Goal: Transaction & Acquisition: Purchase product/service

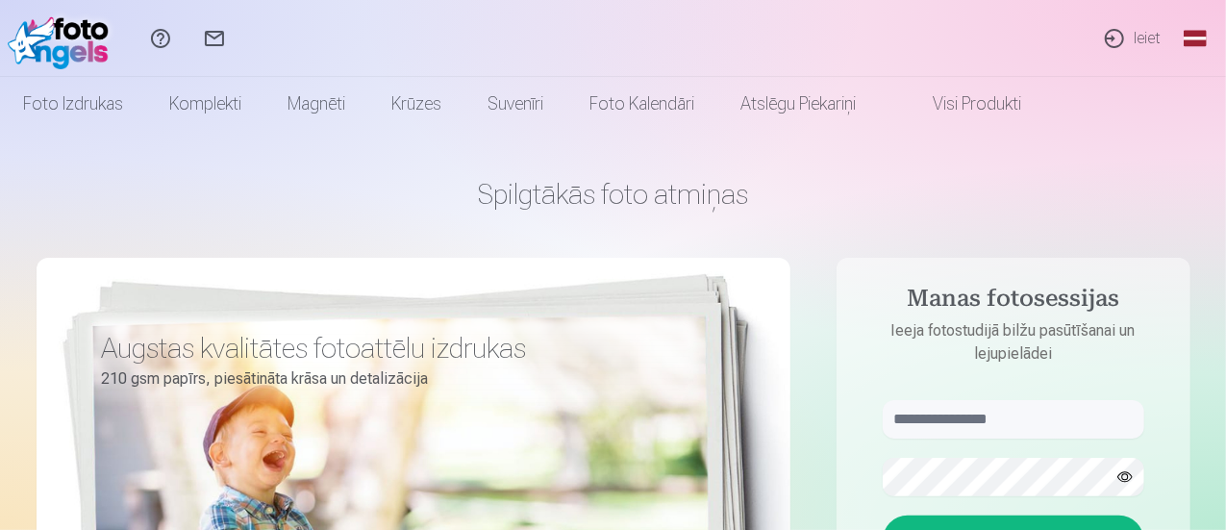
drag, startPoint x: 1226, startPoint y: 32, endPoint x: 1230, endPoint y: 69, distance: 37.7
click at [1225, 69] on html "Palīdzības centrs Sazinies ar mums Ieiet Global Latvian (lv) Lithuanian (lt) Ru…" at bounding box center [613, 265] width 1226 height 530
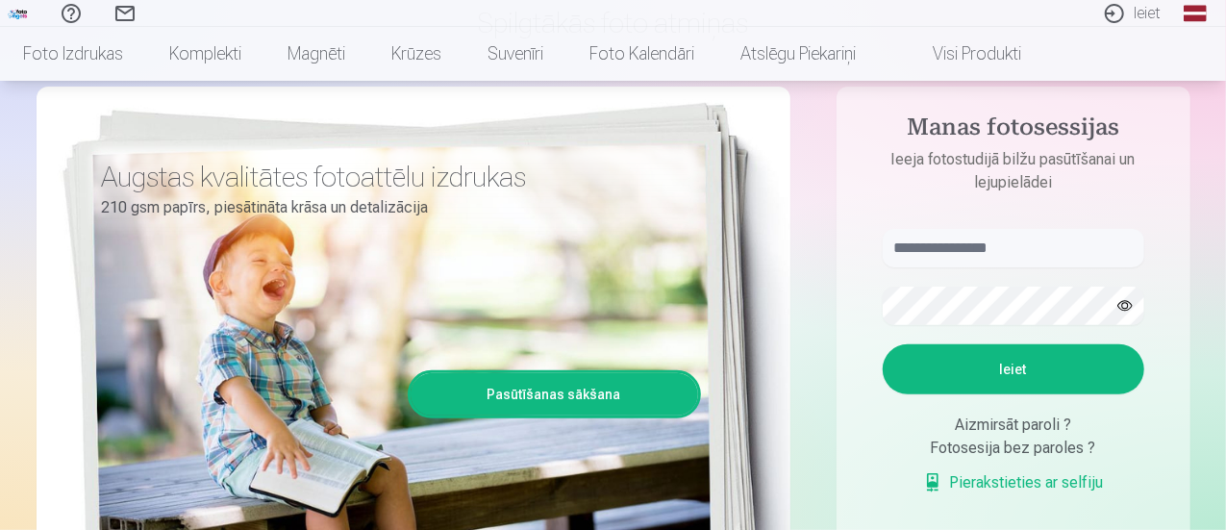
scroll to position [98, 0]
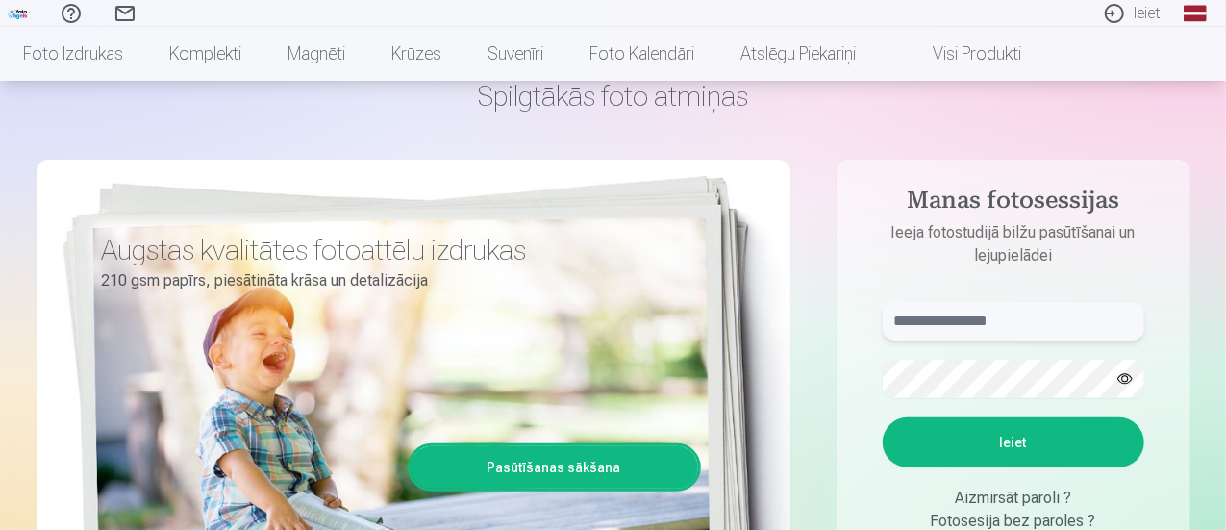
click at [920, 324] on input "text" at bounding box center [1014, 321] width 262 height 38
type input "**********"
click at [963, 431] on button "Ieiet" at bounding box center [1014, 442] width 262 height 50
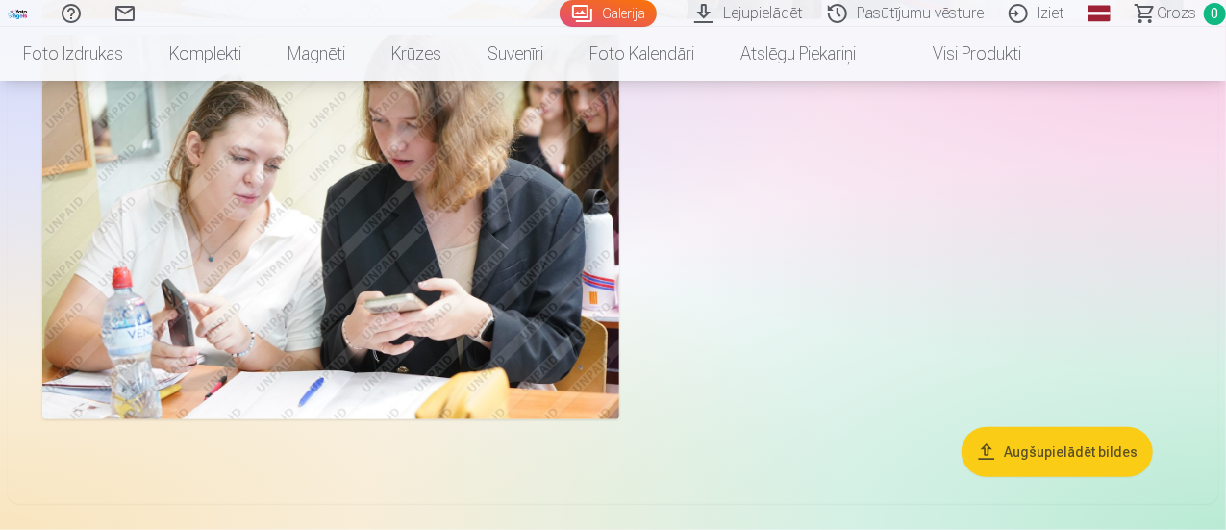
scroll to position [4460, 0]
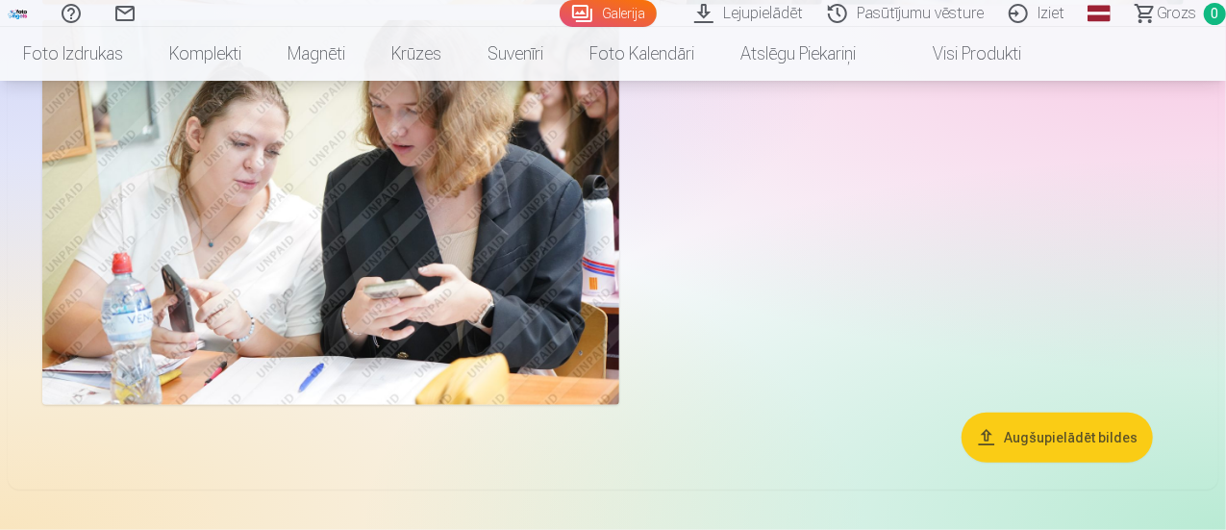
drag, startPoint x: 1225, startPoint y: 213, endPoint x: 1219, endPoint y: 203, distance: 11.7
drag, startPoint x: 1224, startPoint y: 212, endPoint x: 1217, endPoint y: 201, distance: 13.1
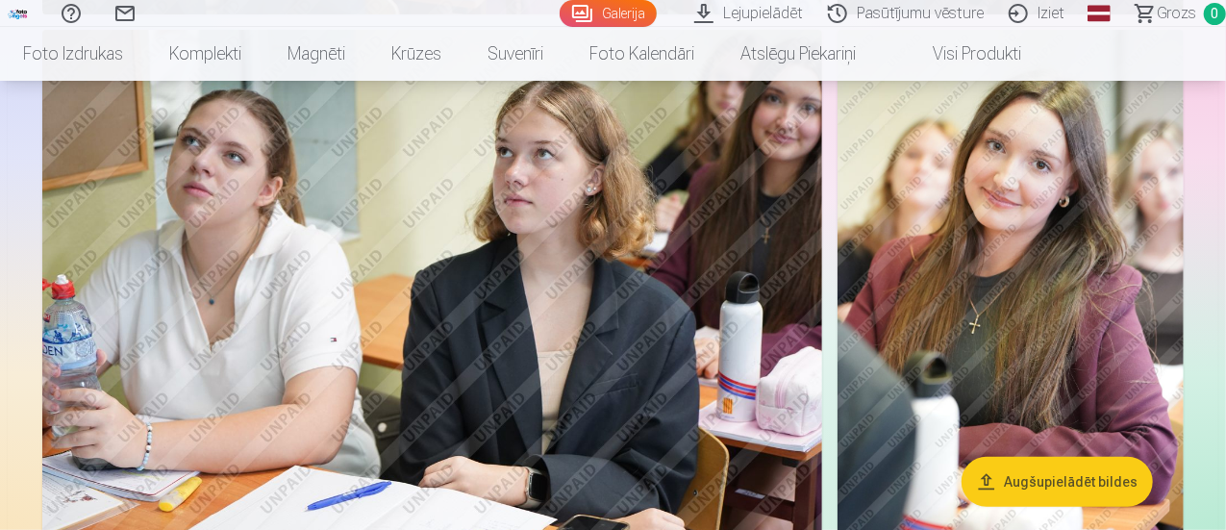
scroll to position [3915, 0]
click at [1066, 491] on button "Augšupielādēt bildes" at bounding box center [1057, 482] width 191 height 50
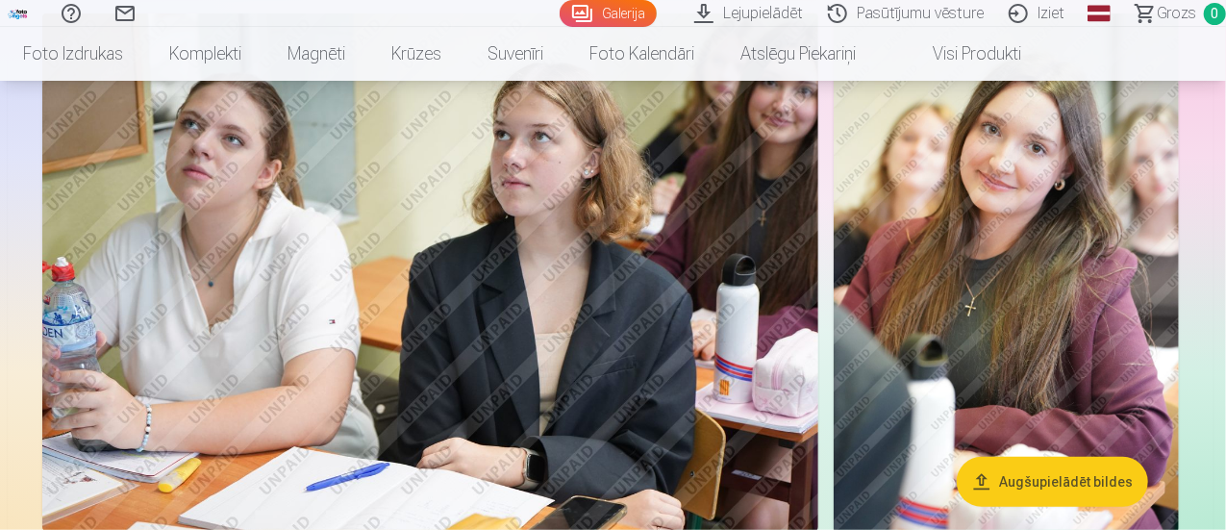
scroll to position [3926, 0]
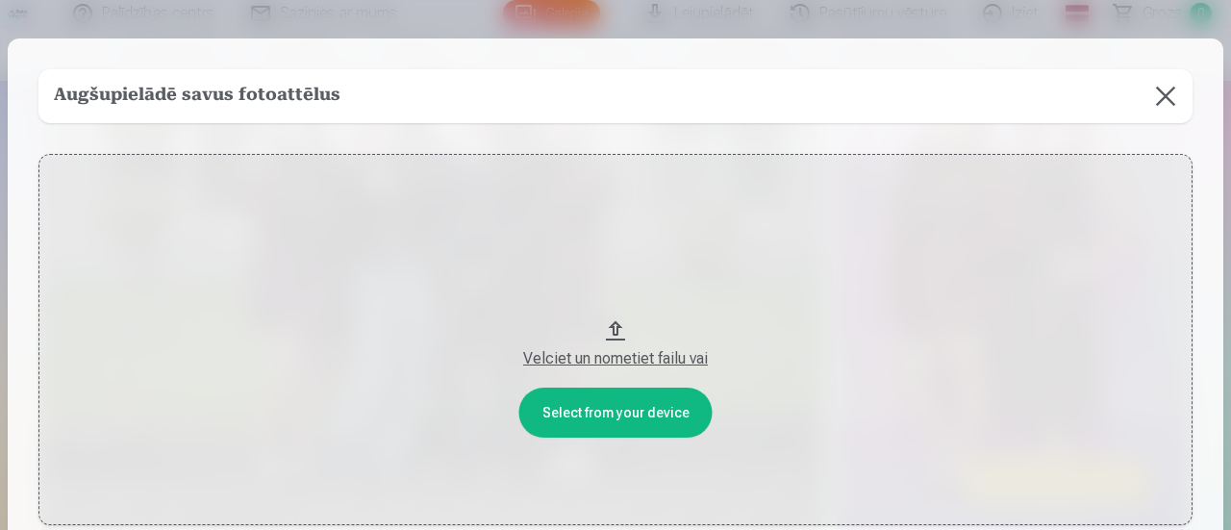
drag, startPoint x: 1223, startPoint y: 214, endPoint x: 1227, endPoint y: 148, distance: 66.5
click at [1225, 148] on div "​ Augšupielādē savus fotoattēlus Select from your device Velciet un nometiet fa…" at bounding box center [615, 265] width 1231 height 530
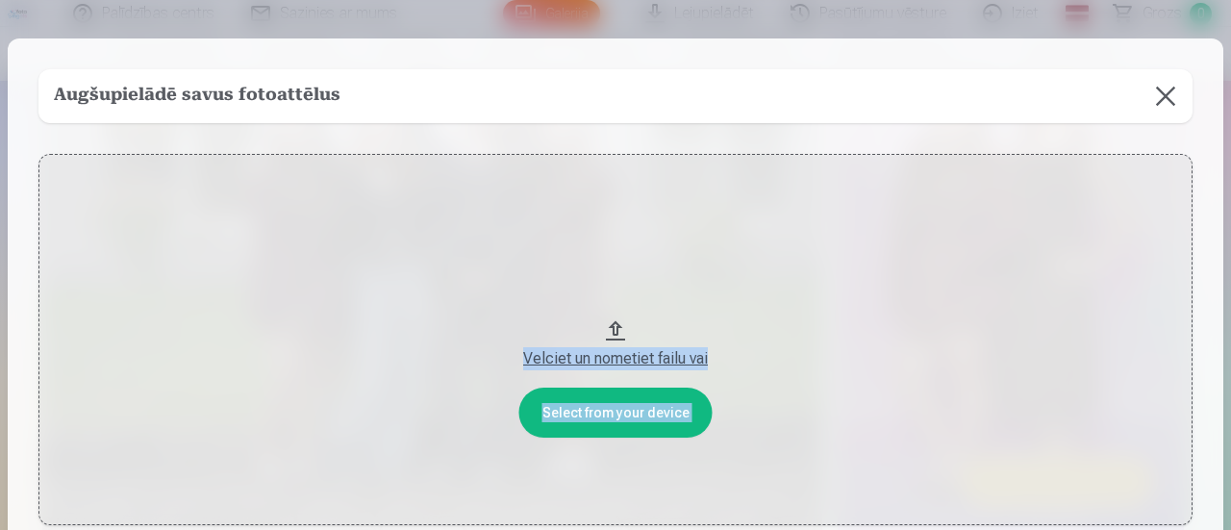
click at [633, 367] on div "Velciet un nometiet failu vai" at bounding box center [616, 358] width 1116 height 23
click at [615, 300] on button "Velciet un nometiet failu vai" at bounding box center [615, 339] width 1154 height 371
click at [674, 23] on div at bounding box center [615, 265] width 1231 height 530
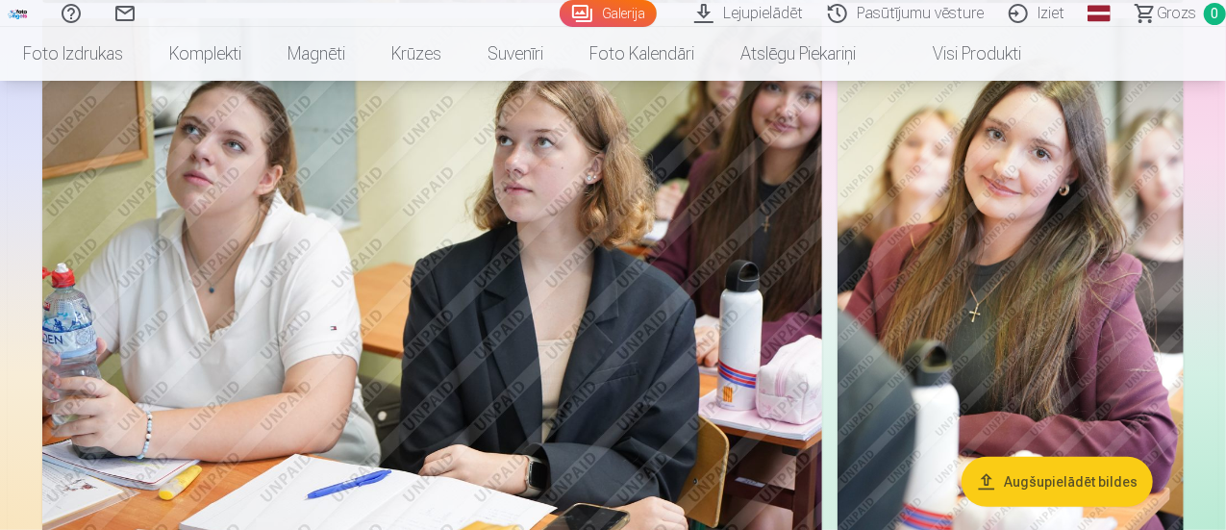
click at [1035, 489] on button "Augšupielādēt bildes" at bounding box center [1057, 482] width 191 height 50
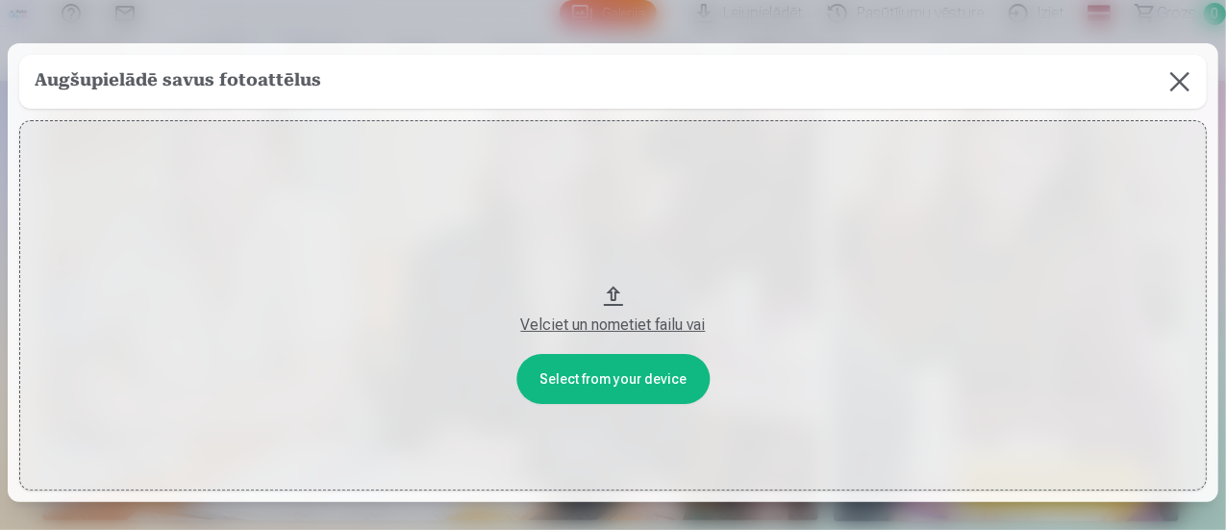
scroll to position [3937, 0]
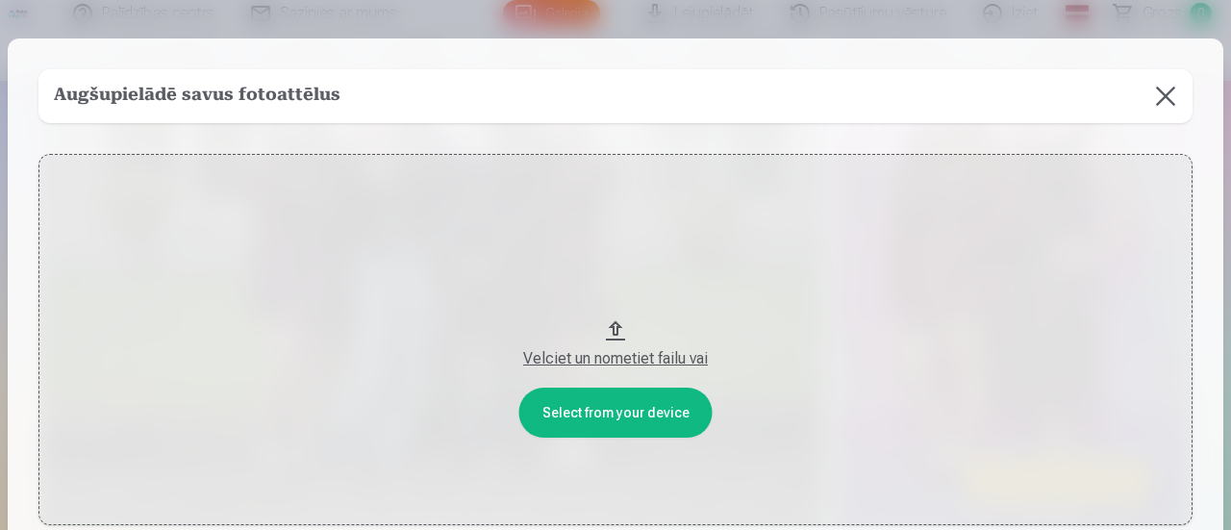
click at [596, 361] on div "Velciet un nometiet failu vai" at bounding box center [616, 358] width 1116 height 23
click at [1177, 100] on button at bounding box center [1166, 96] width 54 height 54
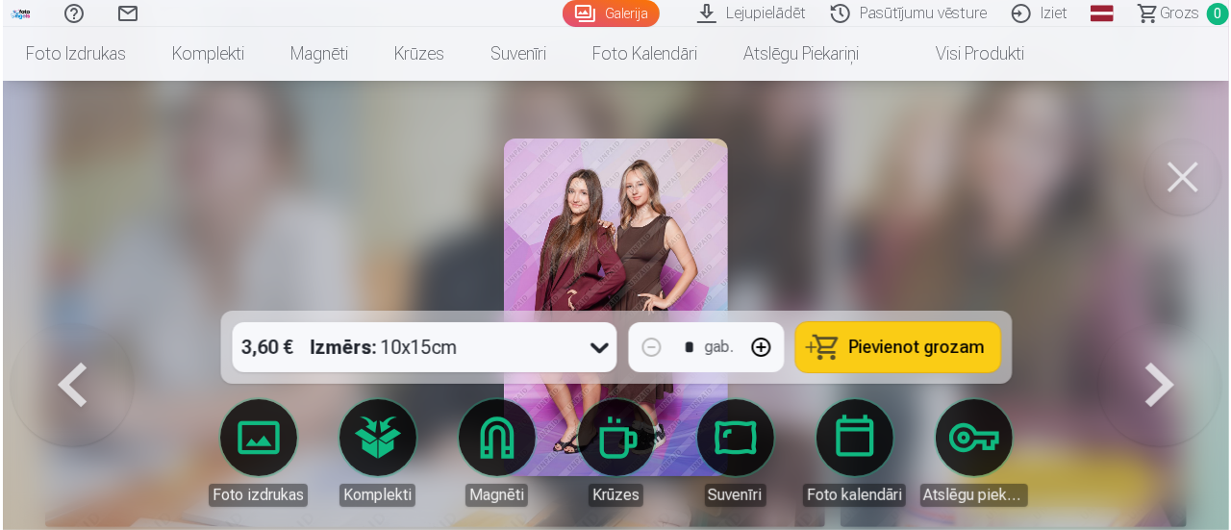
scroll to position [3951, 0]
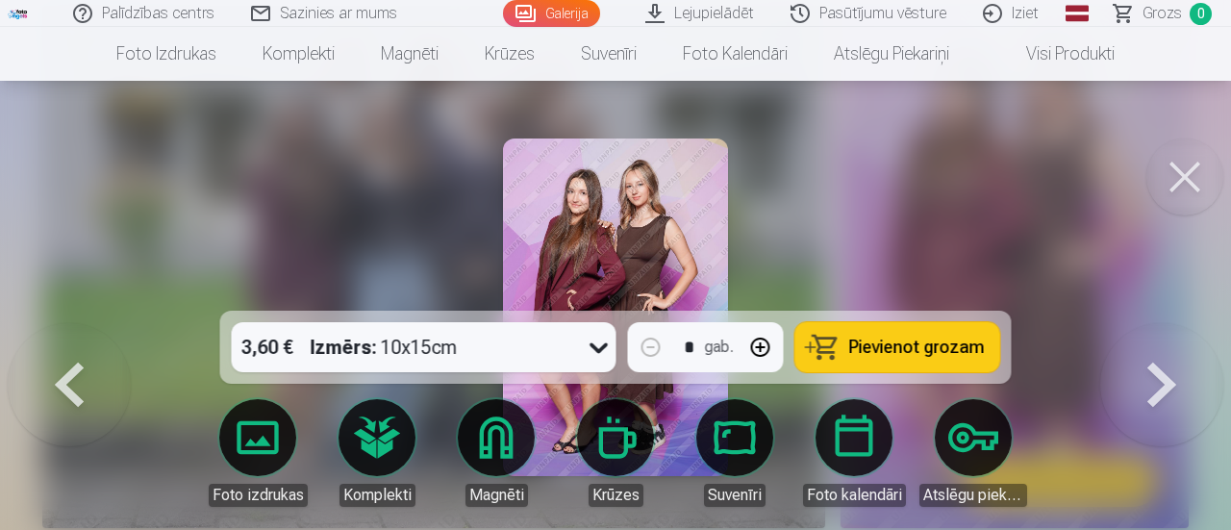
click at [1177, 189] on button at bounding box center [1184, 176] width 77 height 77
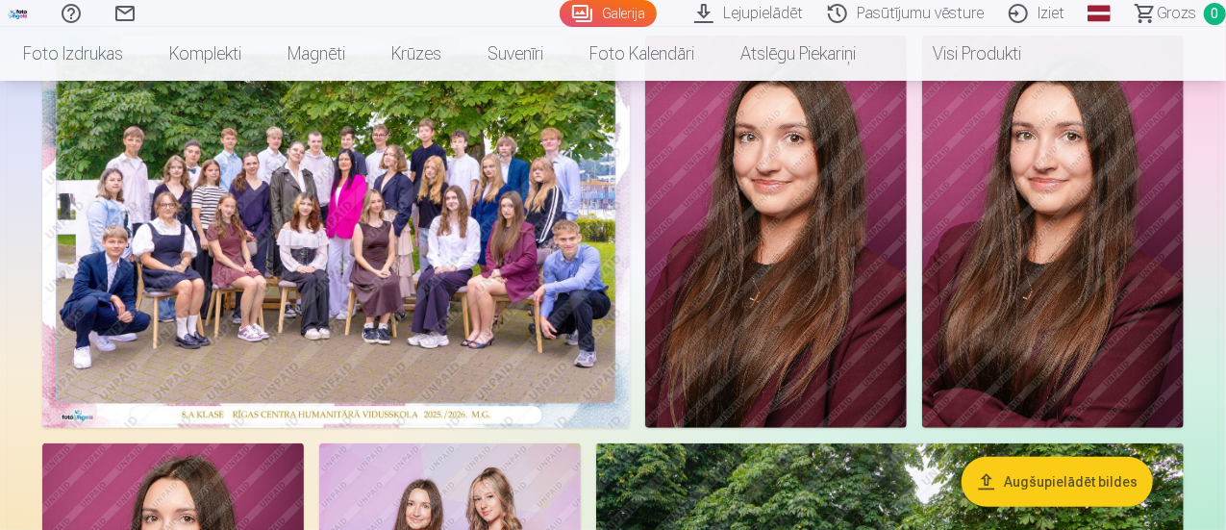
scroll to position [147, 0]
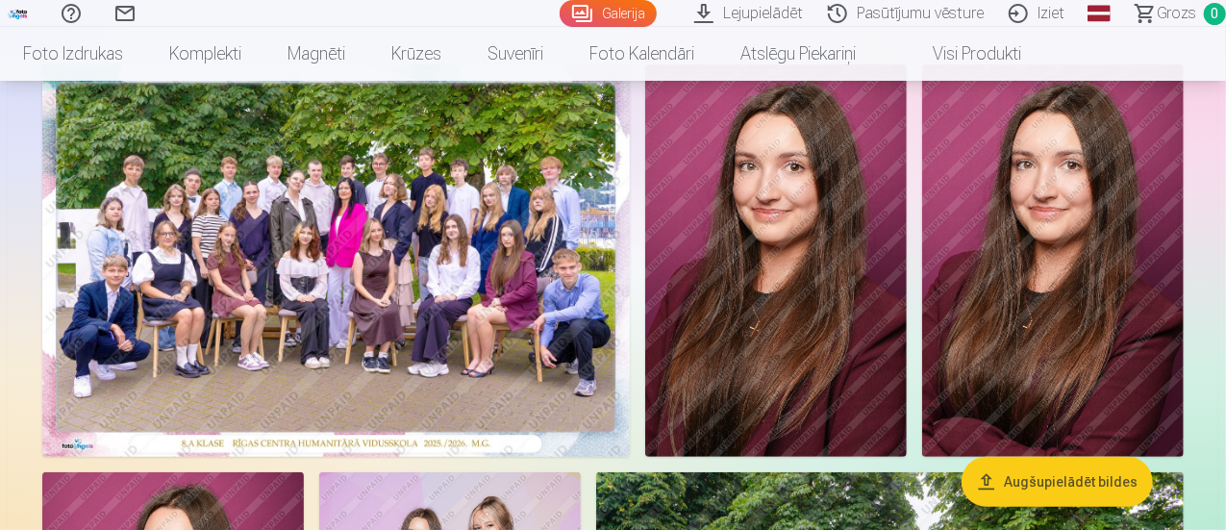
click at [545, 351] on img at bounding box center [336, 260] width 588 height 392
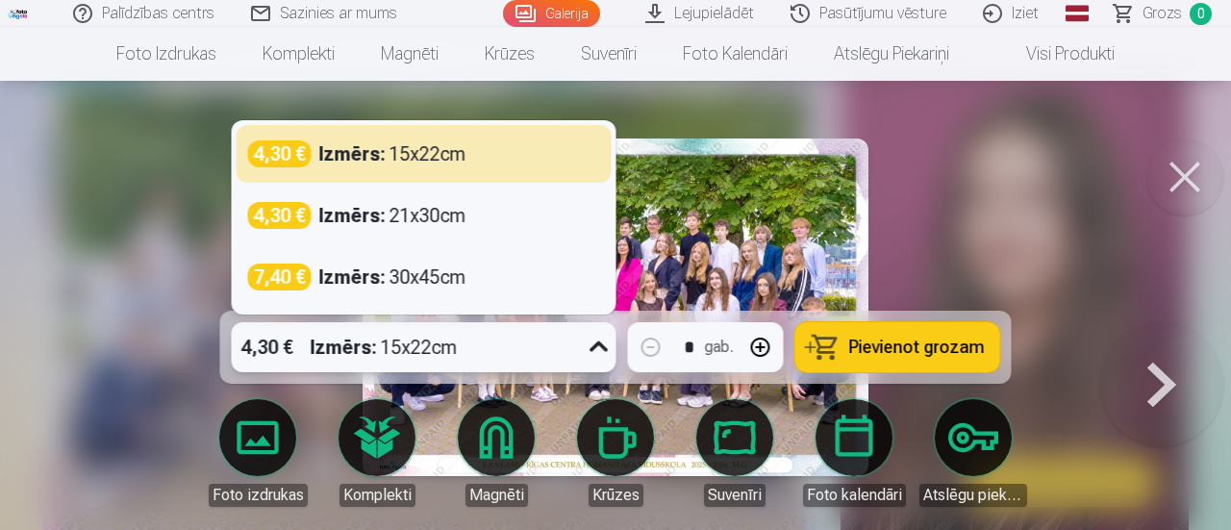
click at [597, 346] on icon at bounding box center [599, 347] width 31 height 31
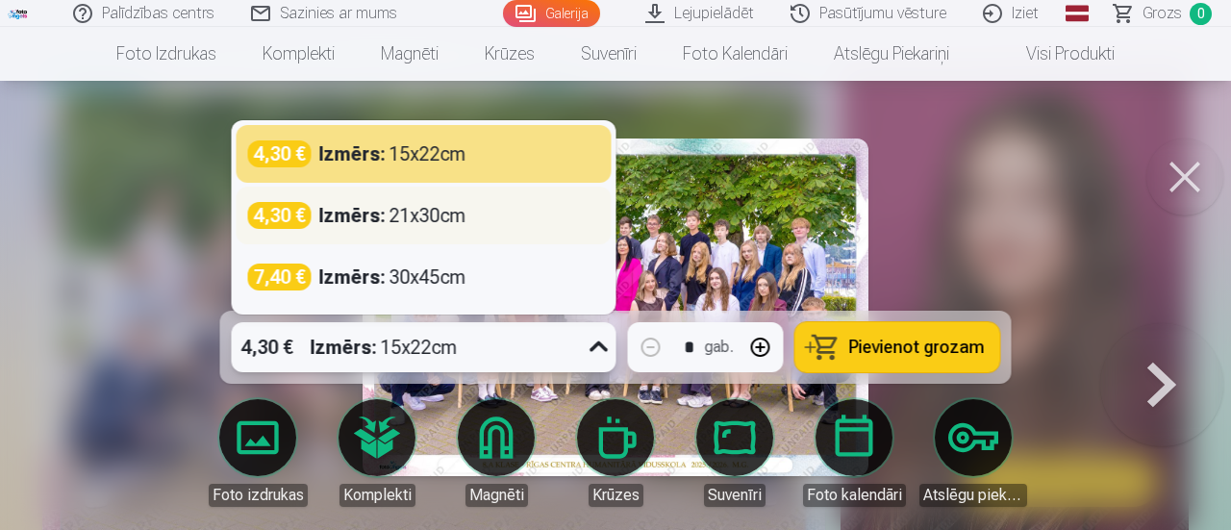
click at [414, 212] on div "Izmērs : 21x30cm" at bounding box center [392, 215] width 147 height 27
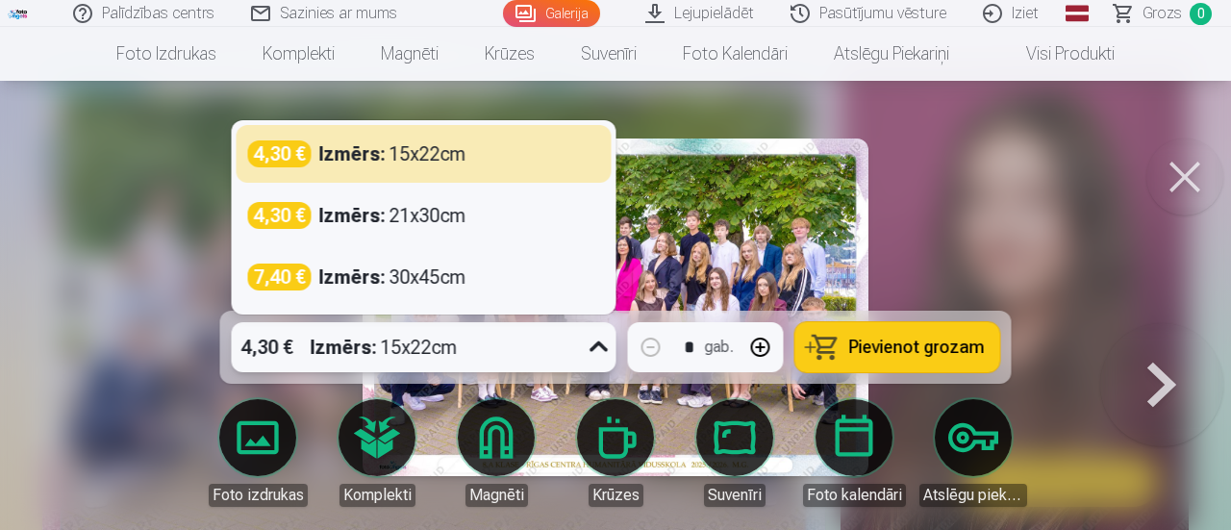
click at [592, 352] on icon at bounding box center [599, 347] width 31 height 31
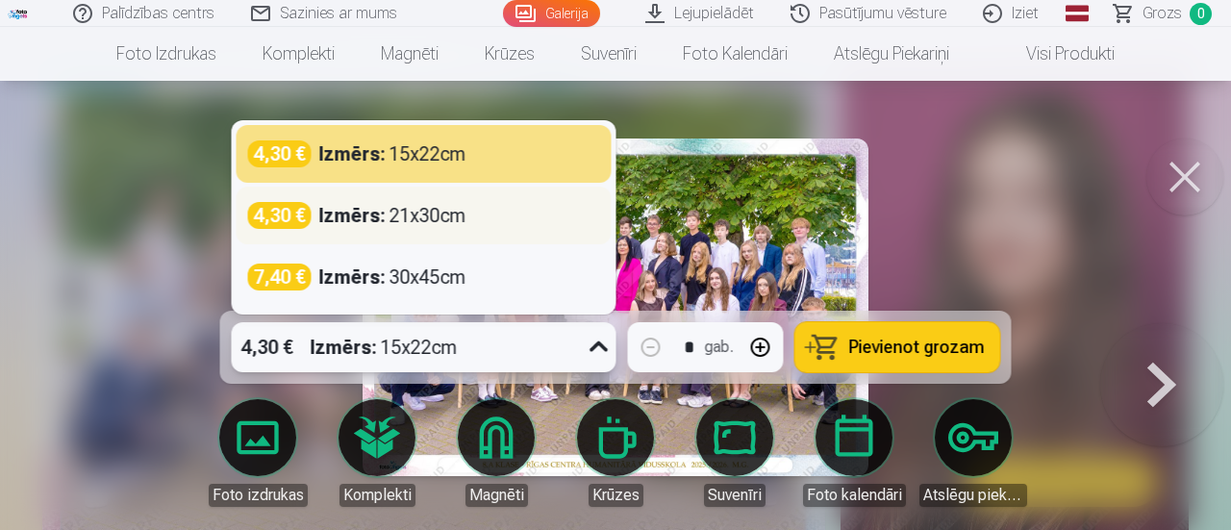
click at [445, 223] on div "Izmērs : 21x30cm" at bounding box center [392, 215] width 147 height 27
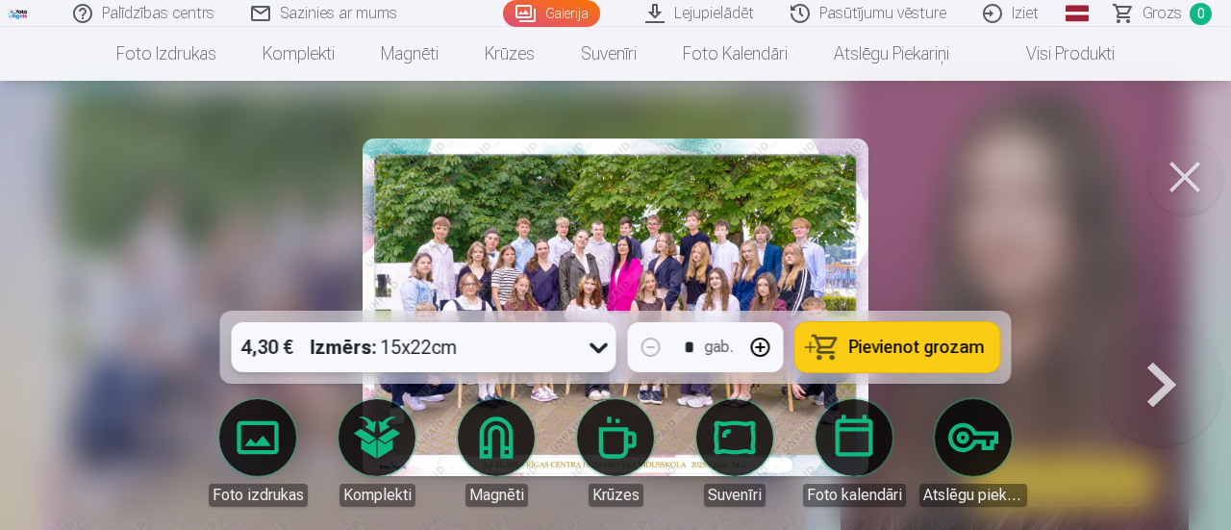
click at [602, 341] on icon at bounding box center [599, 347] width 31 height 31
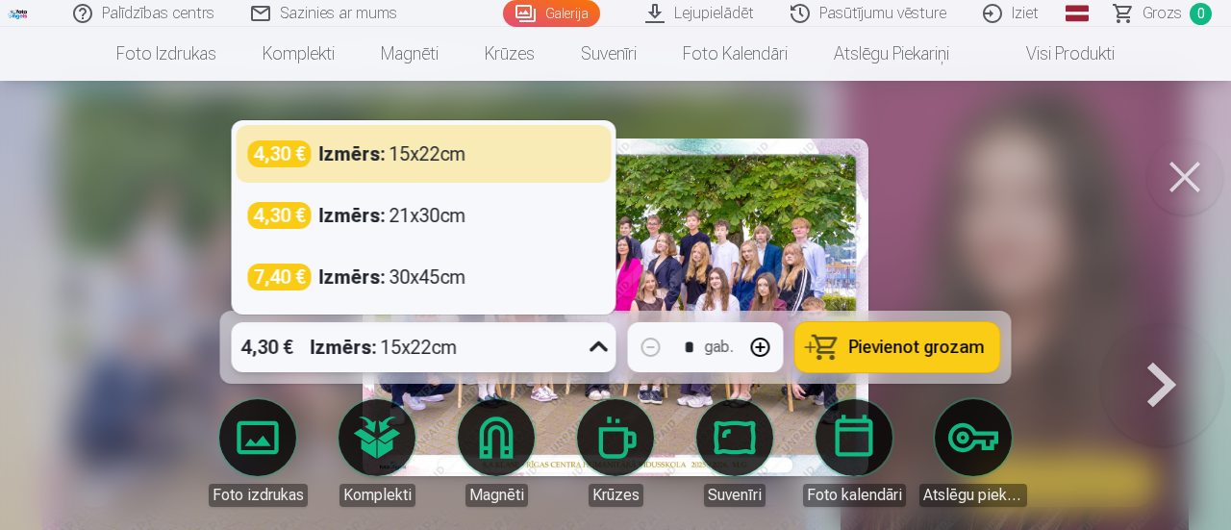
click at [898, 343] on span "Pievienot grozam" at bounding box center [917, 347] width 136 height 17
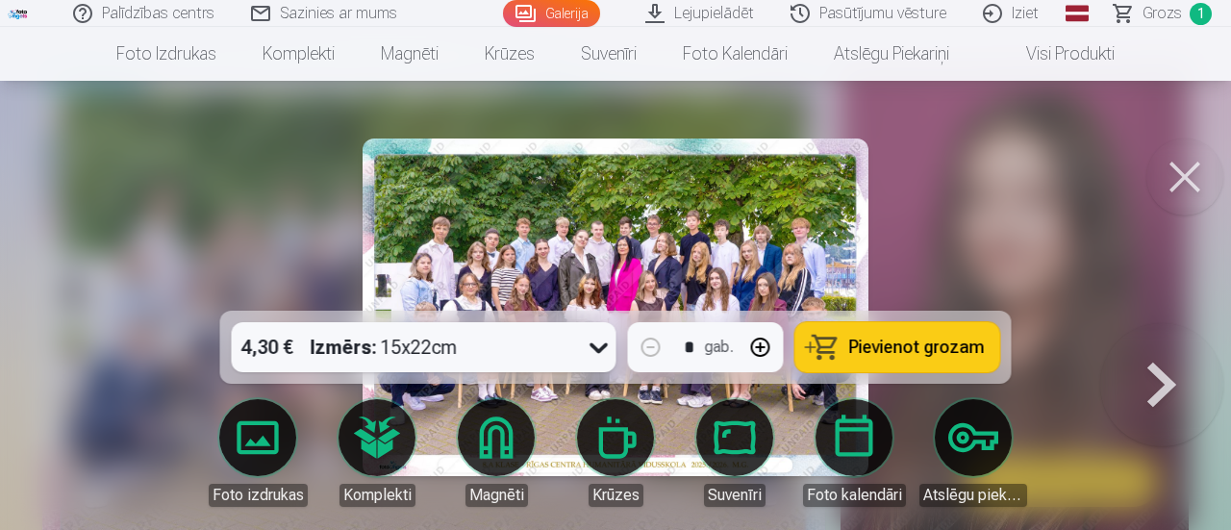
click at [1194, 180] on button at bounding box center [1184, 176] width 77 height 77
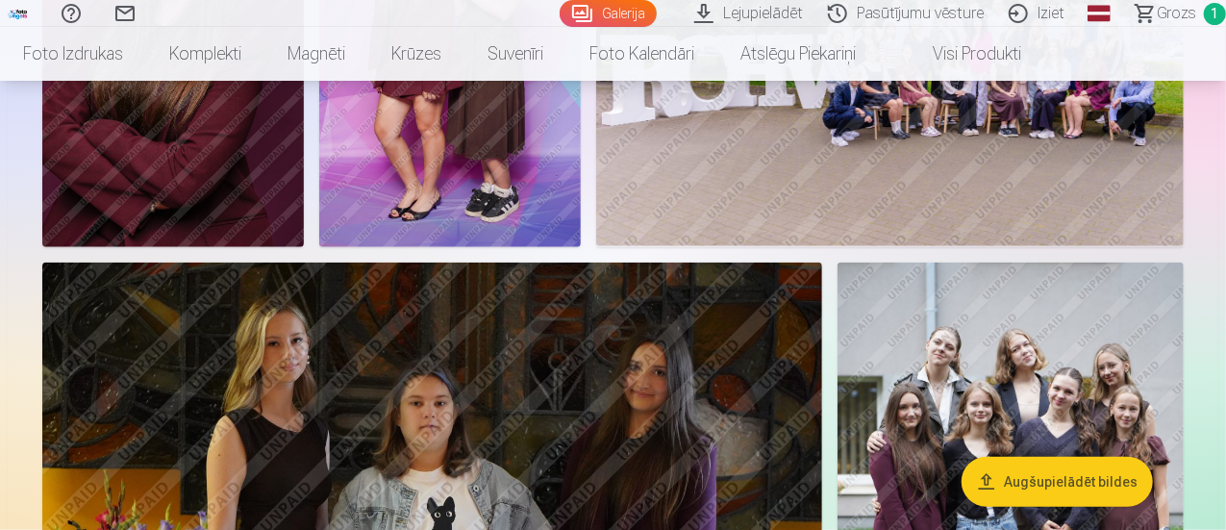
click at [581, 218] on img at bounding box center [450, 51] width 262 height 392
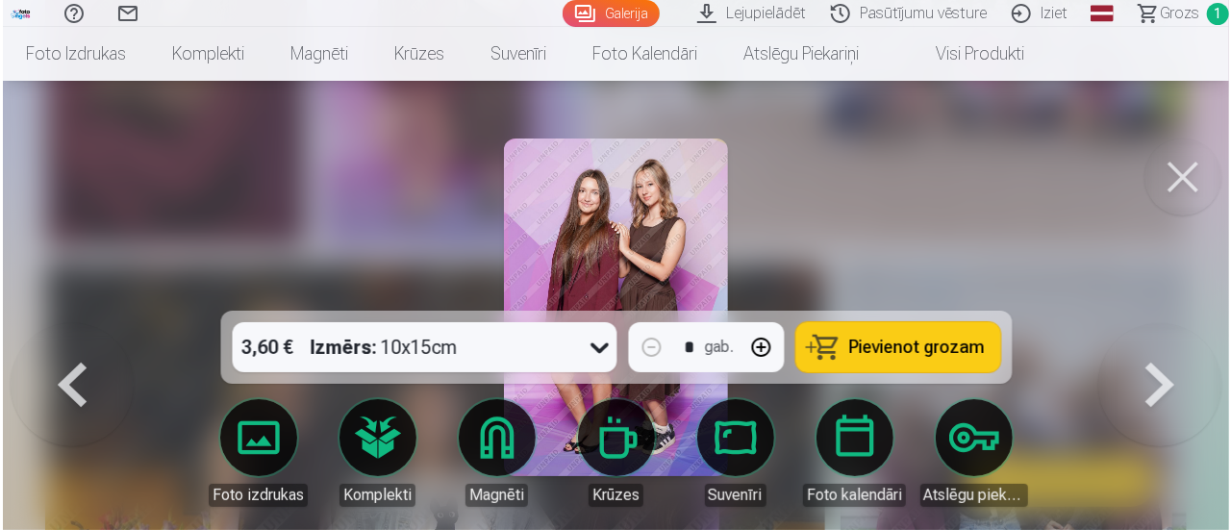
scroll to position [767, 0]
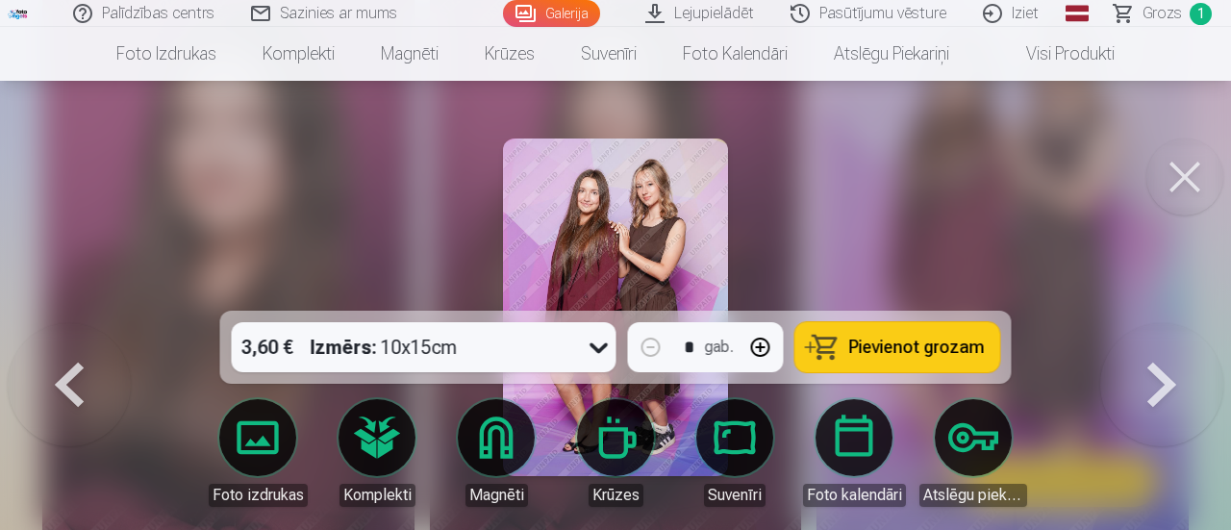
click at [913, 339] on span "Pievienot grozam" at bounding box center [917, 347] width 136 height 17
click at [1165, 179] on button at bounding box center [1184, 176] width 77 height 77
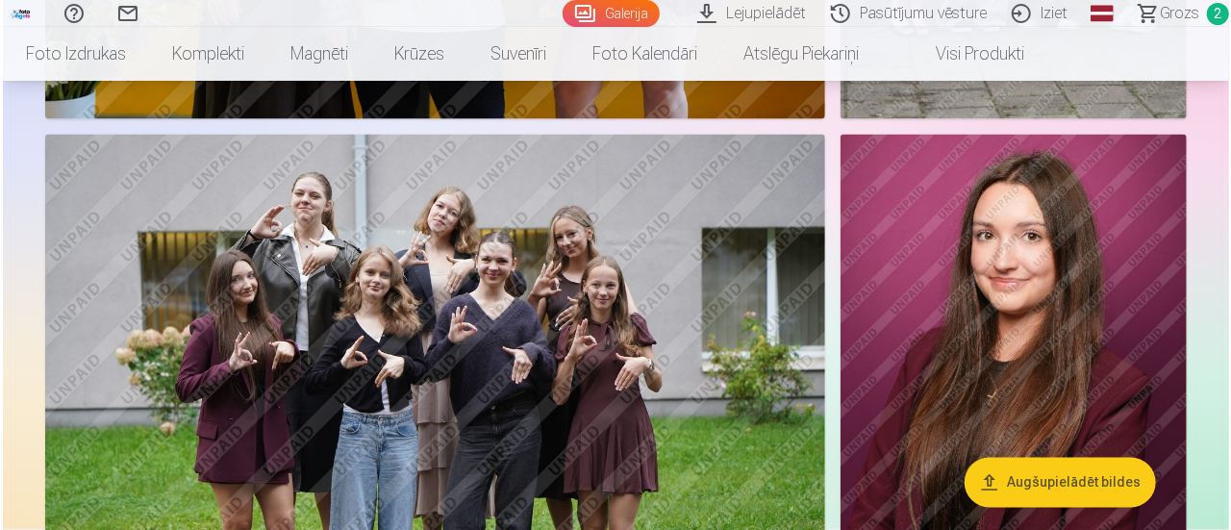
scroll to position [1369, 0]
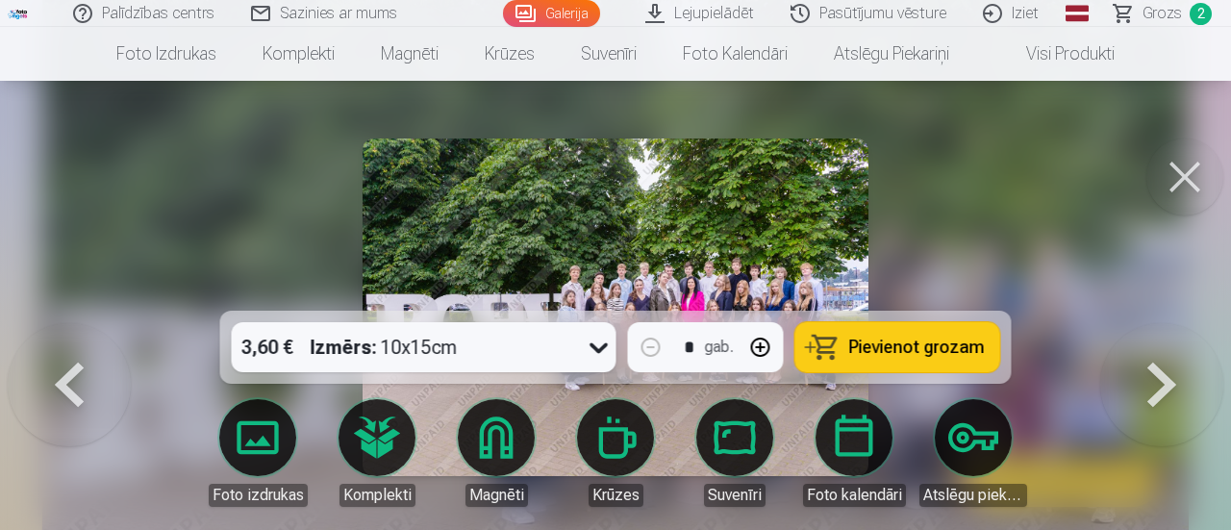
click at [606, 357] on icon at bounding box center [599, 347] width 31 height 31
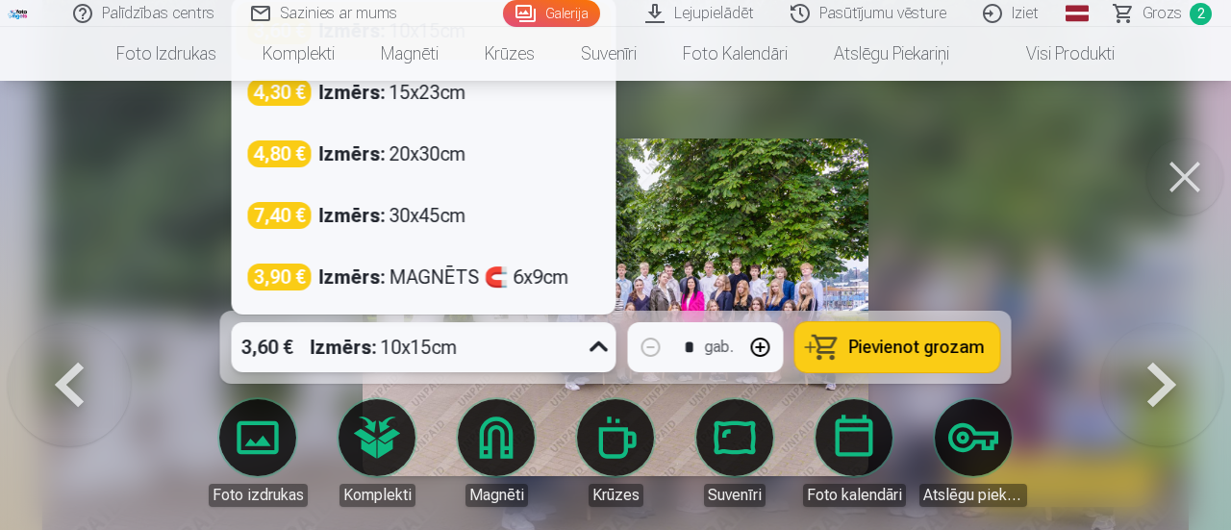
scroll to position [1359, 0]
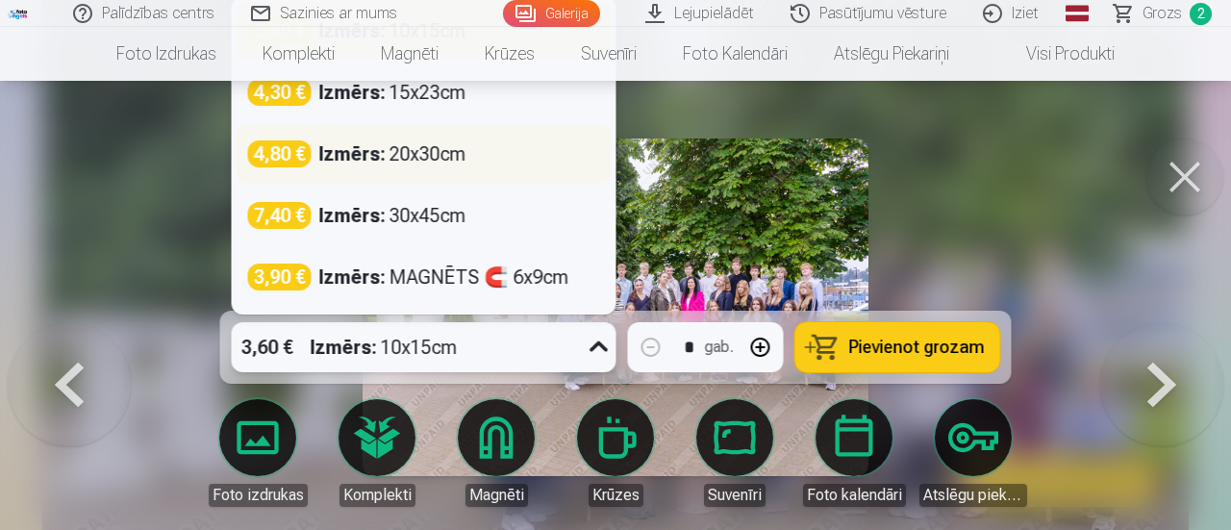
click at [379, 156] on strong "Izmērs :" at bounding box center [352, 153] width 66 height 27
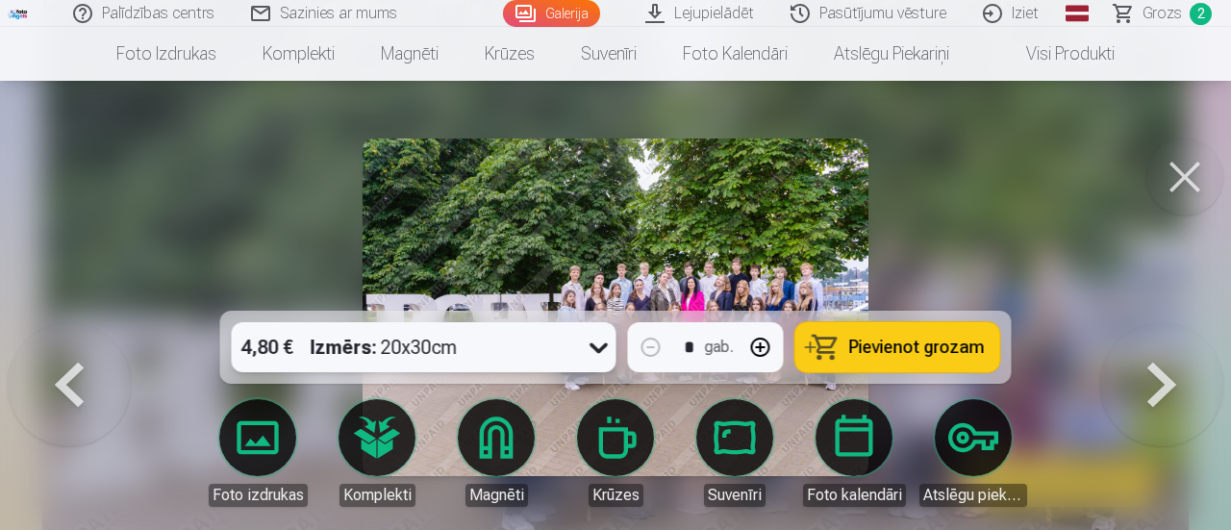
click at [937, 340] on span "Pievienot grozam" at bounding box center [917, 347] width 136 height 17
click at [1184, 166] on button at bounding box center [1184, 176] width 77 height 77
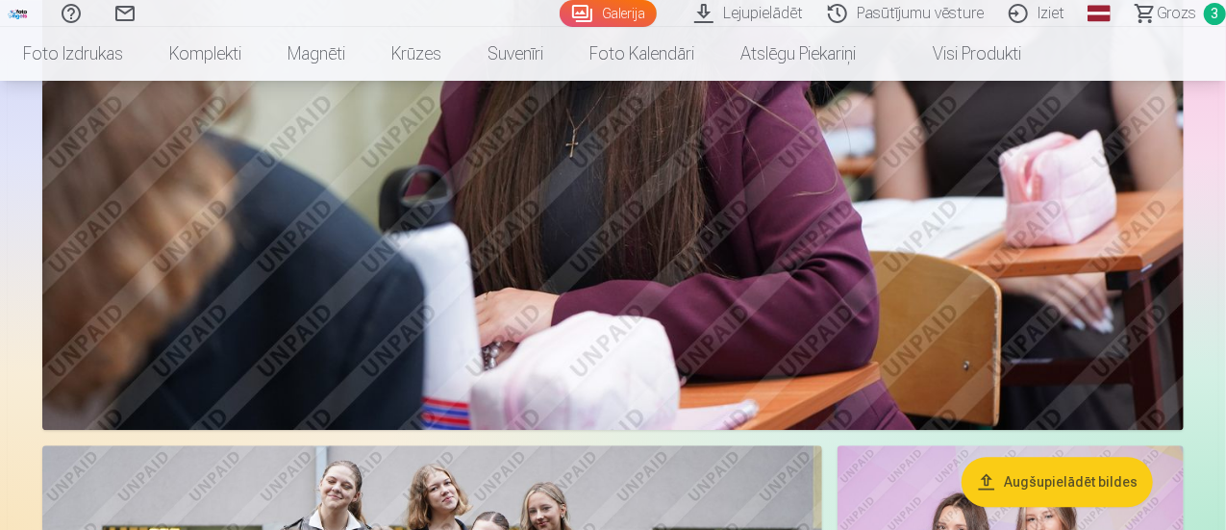
scroll to position [2501, 0]
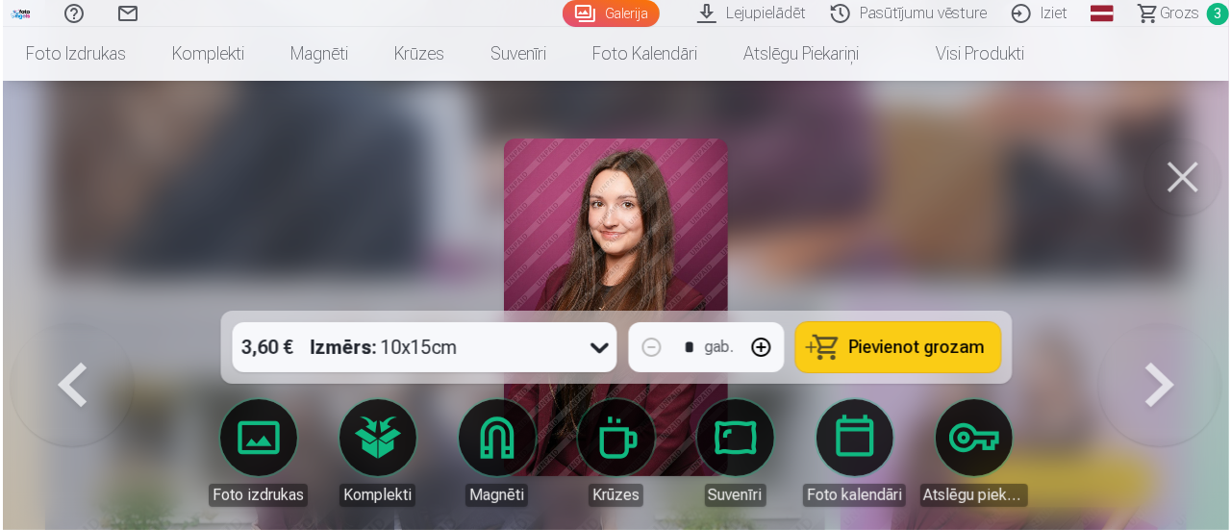
scroll to position [2583, 0]
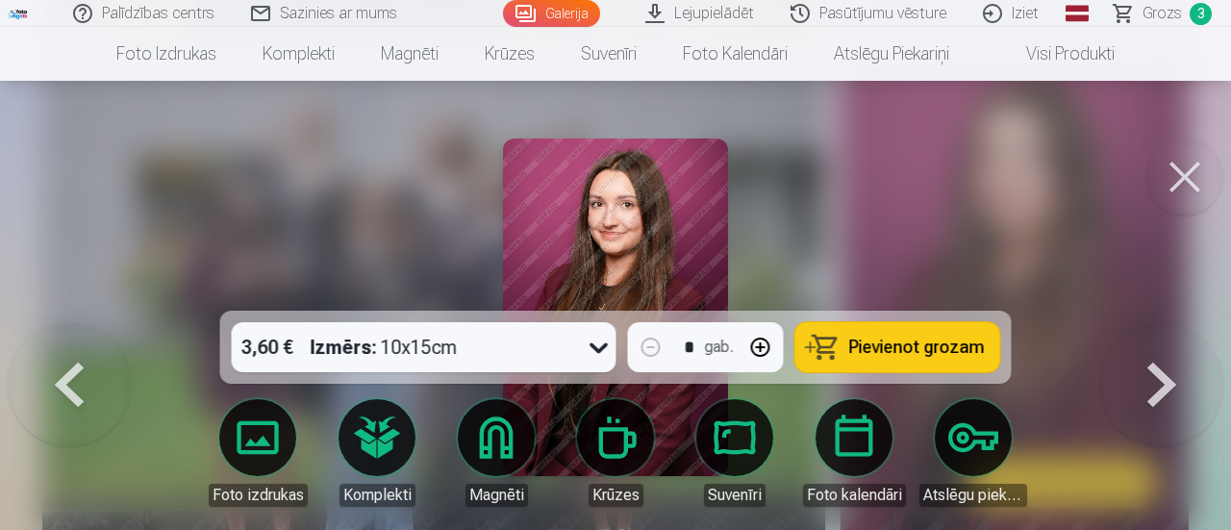
click at [600, 349] on icon at bounding box center [599, 348] width 18 height 11
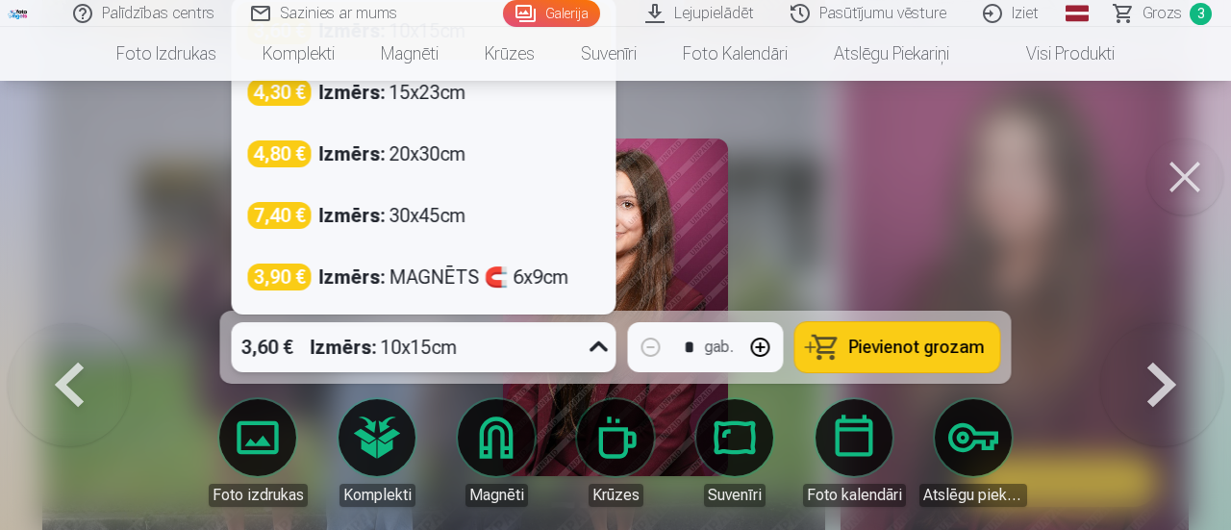
scroll to position [2574, 0]
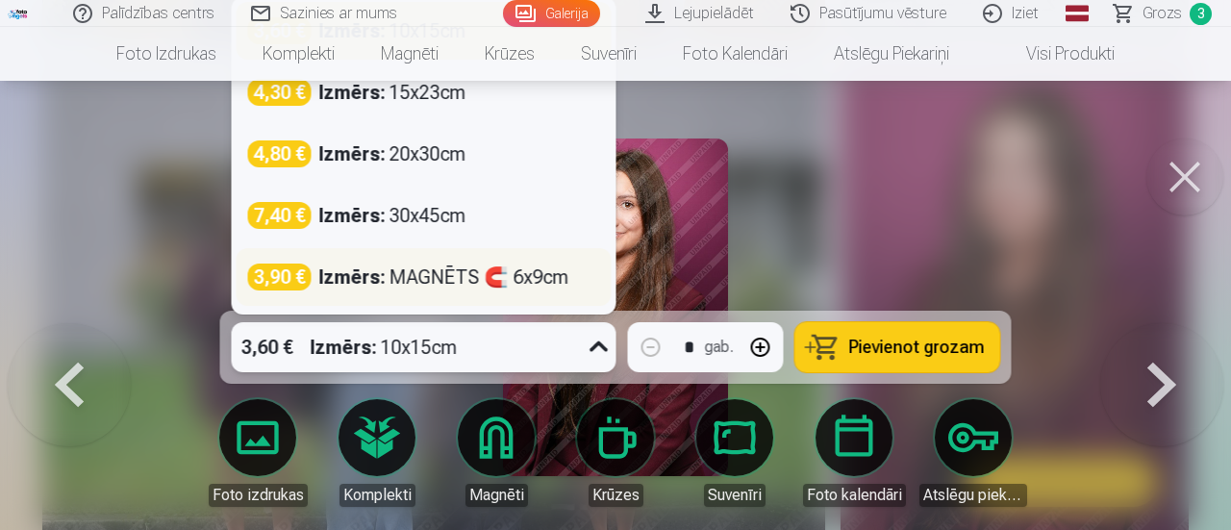
click at [517, 286] on div "Izmērs : MAGNĒTS 🧲 6x9cm" at bounding box center [444, 277] width 250 height 27
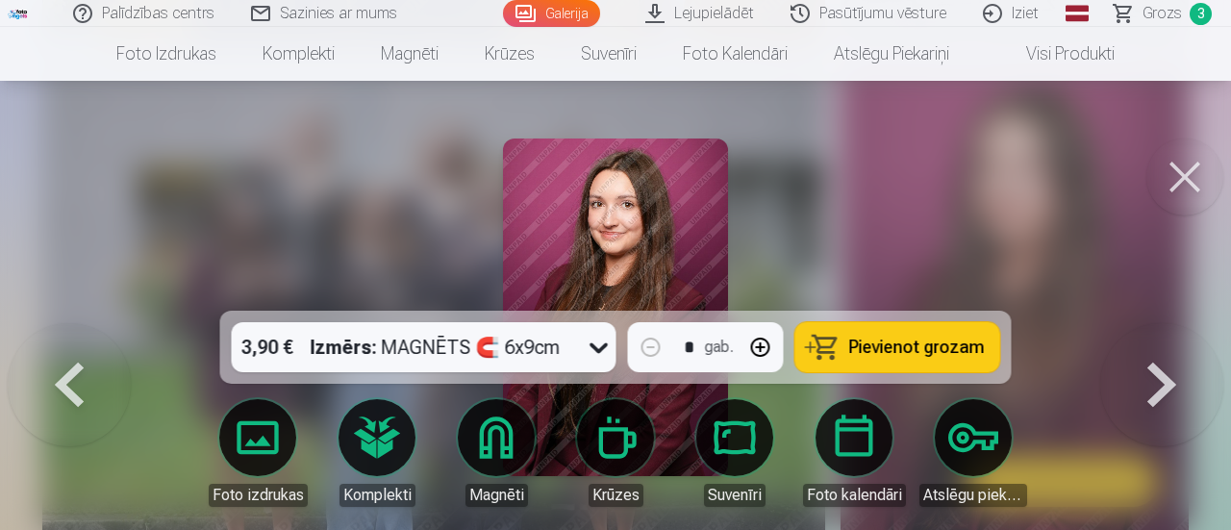
click at [764, 343] on button "button" at bounding box center [761, 347] width 46 height 46
click at [885, 344] on span "Pievienot grozam" at bounding box center [917, 347] width 136 height 17
type input "*"
click at [1175, 181] on button at bounding box center [1184, 176] width 77 height 77
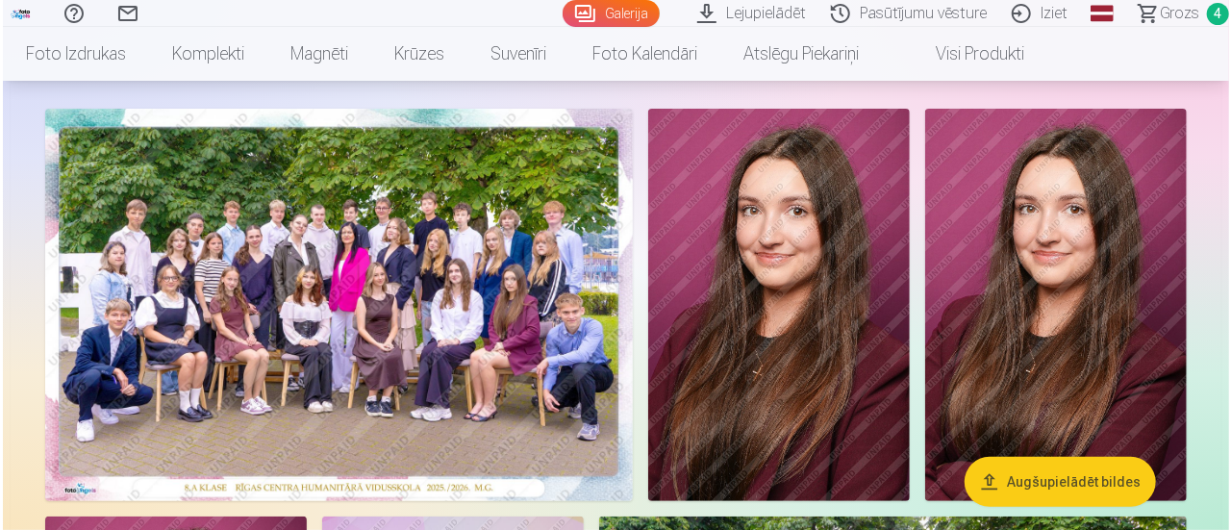
scroll to position [117, 0]
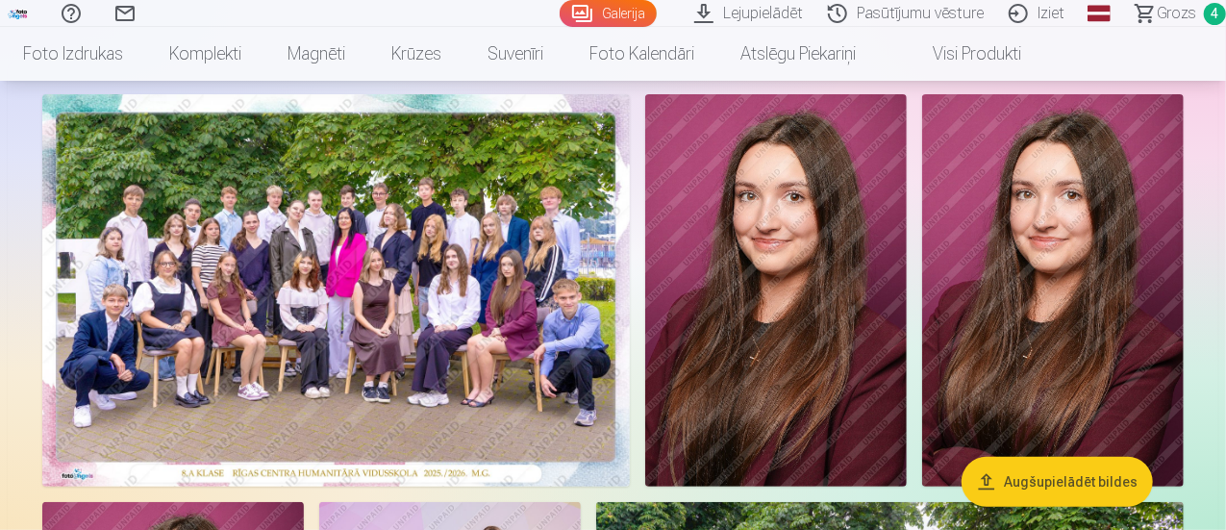
click at [907, 278] on img at bounding box center [776, 290] width 262 height 392
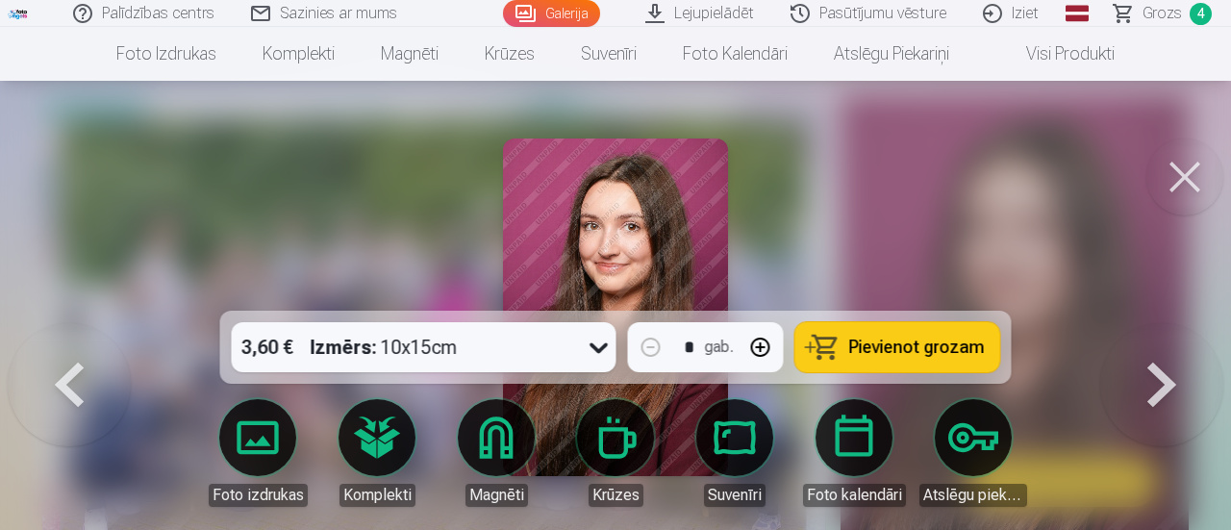
click at [595, 345] on icon at bounding box center [599, 347] width 31 height 31
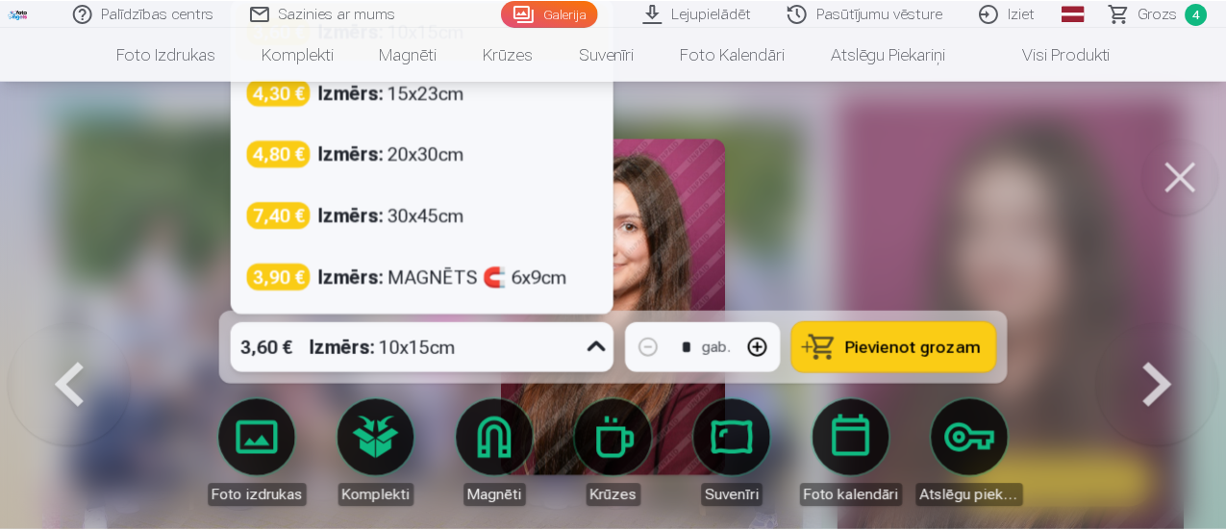
scroll to position [108, 0]
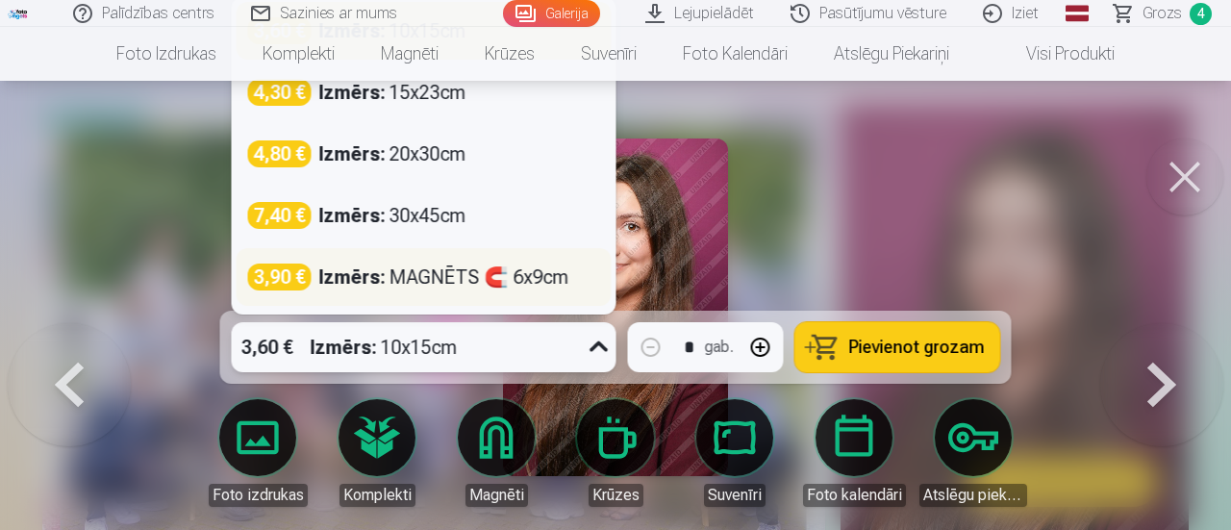
click at [468, 275] on div "Izmērs : MAGNĒTS 🧲 6x9cm" at bounding box center [444, 277] width 250 height 27
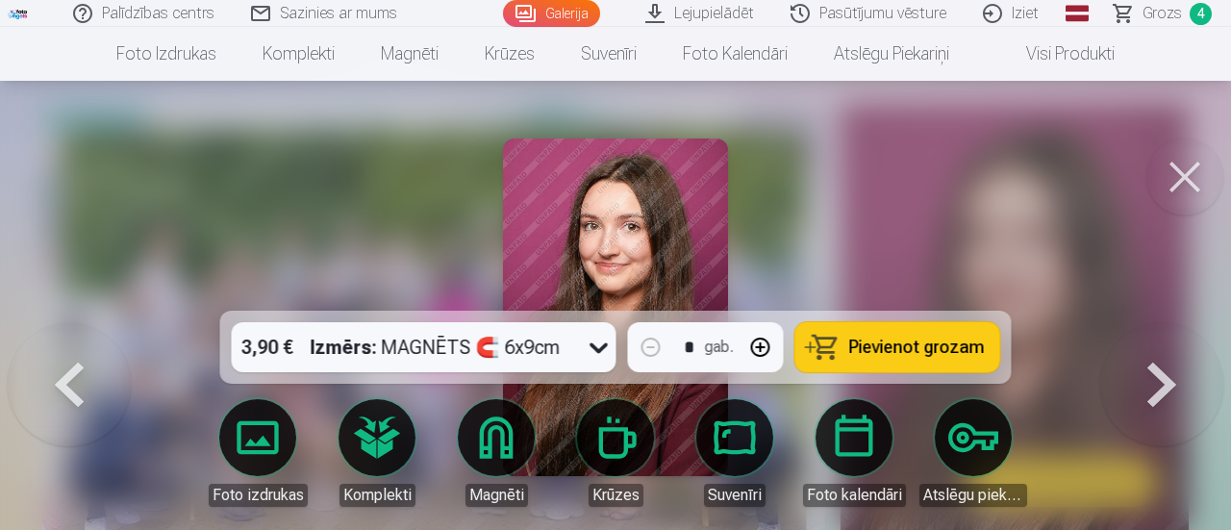
click at [760, 351] on button "button" at bounding box center [761, 347] width 46 height 46
click at [900, 339] on span "Pievienot grozam" at bounding box center [917, 347] width 136 height 17
type input "*"
click at [1172, 161] on button at bounding box center [1184, 176] width 77 height 77
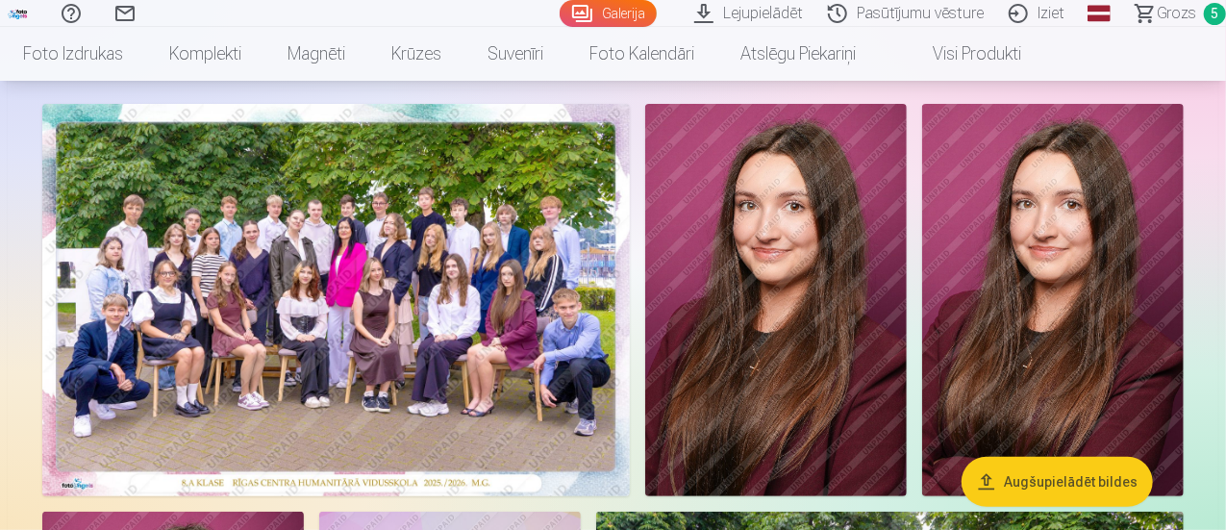
drag, startPoint x: 1225, startPoint y: 22, endPoint x: 1230, endPoint y: 33, distance: 11.6
click at [1225, 33] on html "Palīdzības centrs Sazinies ar mums Galerija Lejupielādēt Pasūtījumu vēsture Izi…" at bounding box center [613, 157] width 1226 height 530
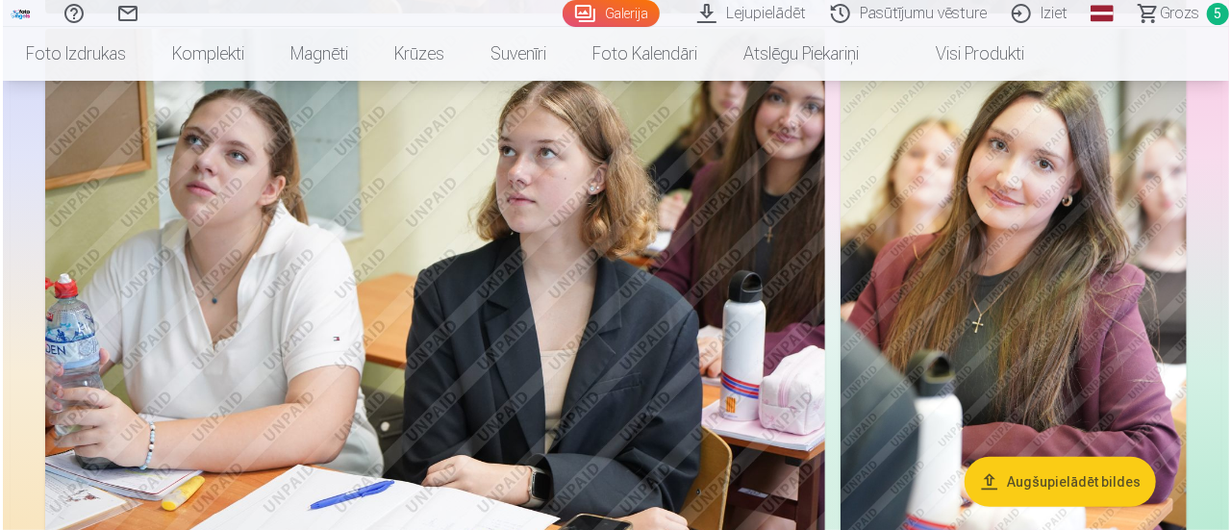
scroll to position [3945, 0]
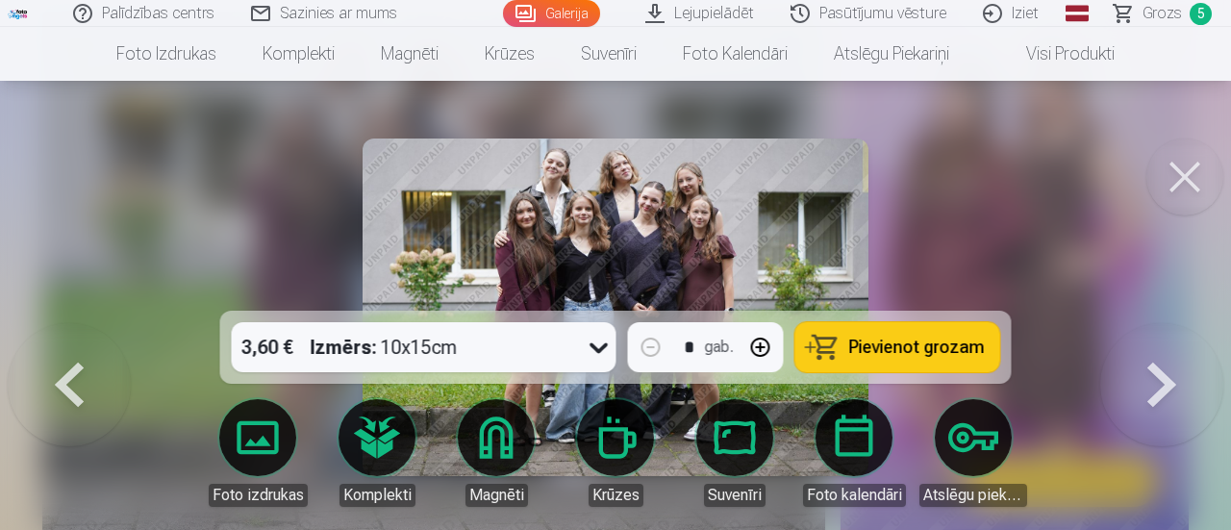
click at [906, 350] on span "Pievienot grozam" at bounding box center [917, 347] width 136 height 17
click at [1169, 187] on button at bounding box center [1184, 176] width 77 height 77
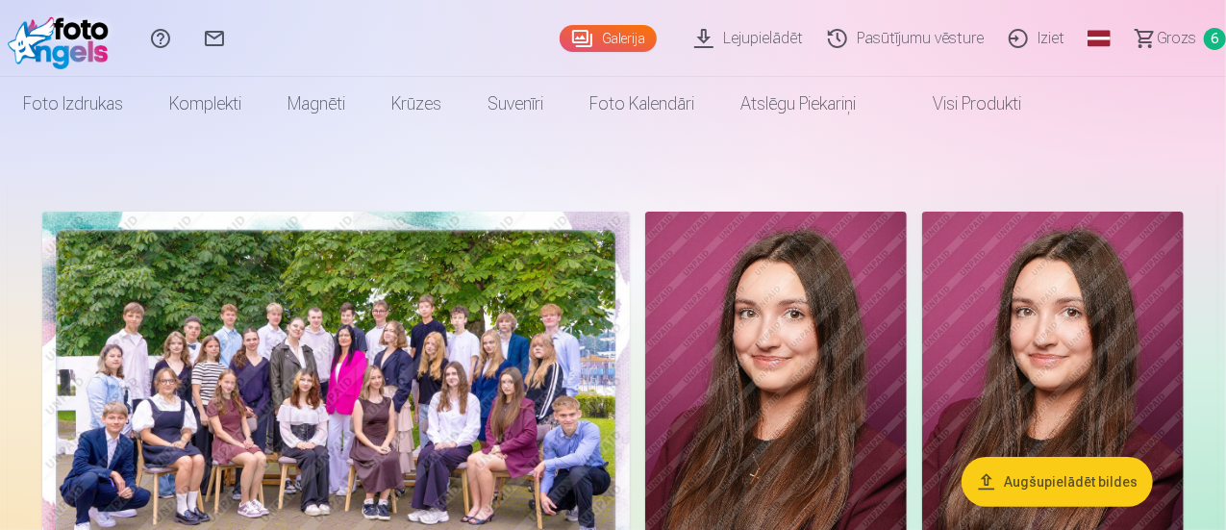
click at [1160, 43] on span "Grozs" at bounding box center [1176, 38] width 39 height 23
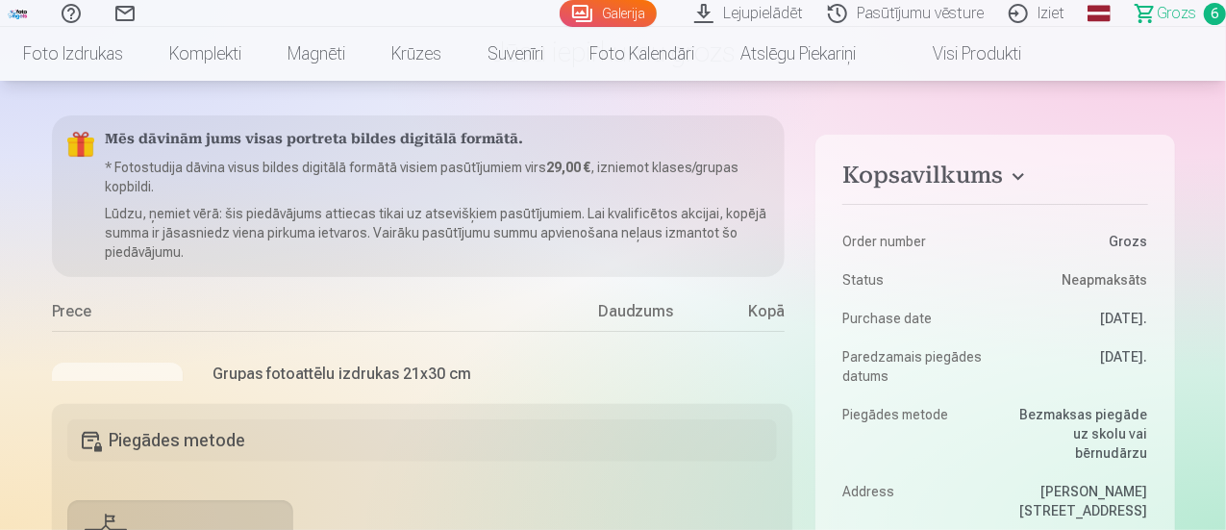
scroll to position [161, 0]
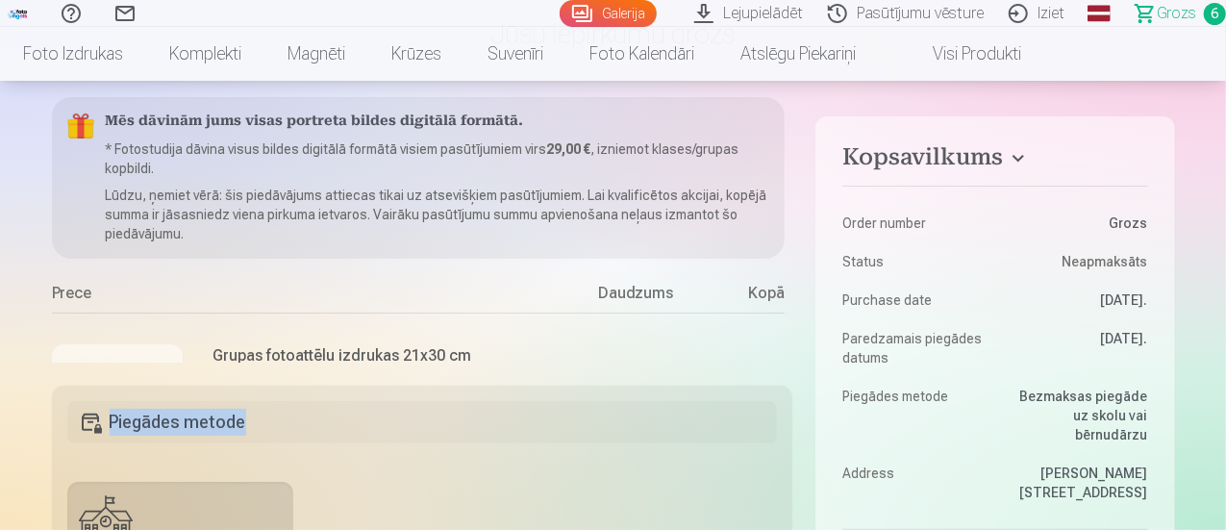
drag, startPoint x: 779, startPoint y: 367, endPoint x: 785, endPoint y: 413, distance: 45.6
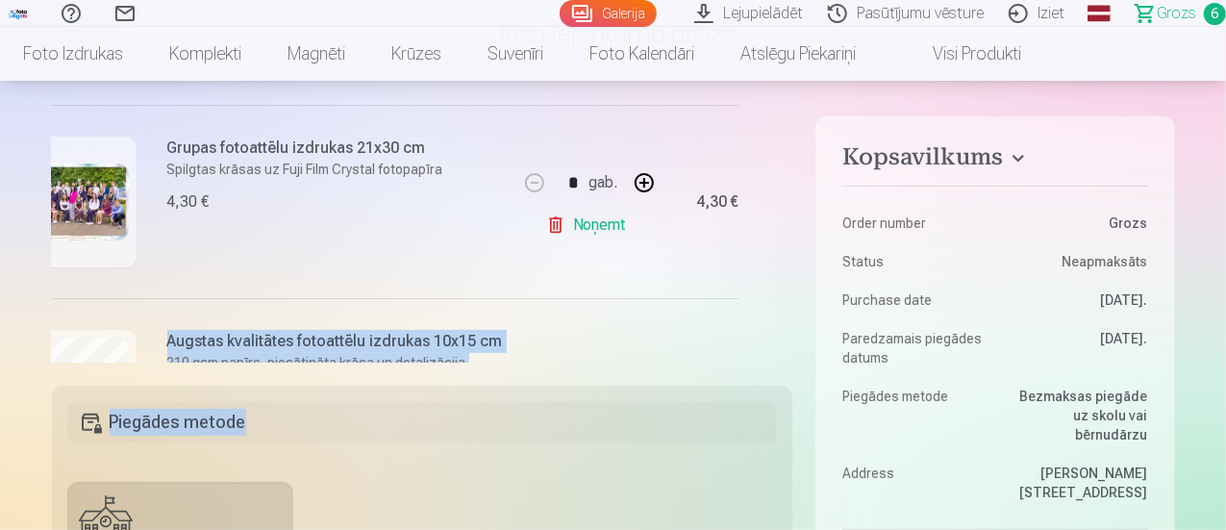
scroll to position [208, 46]
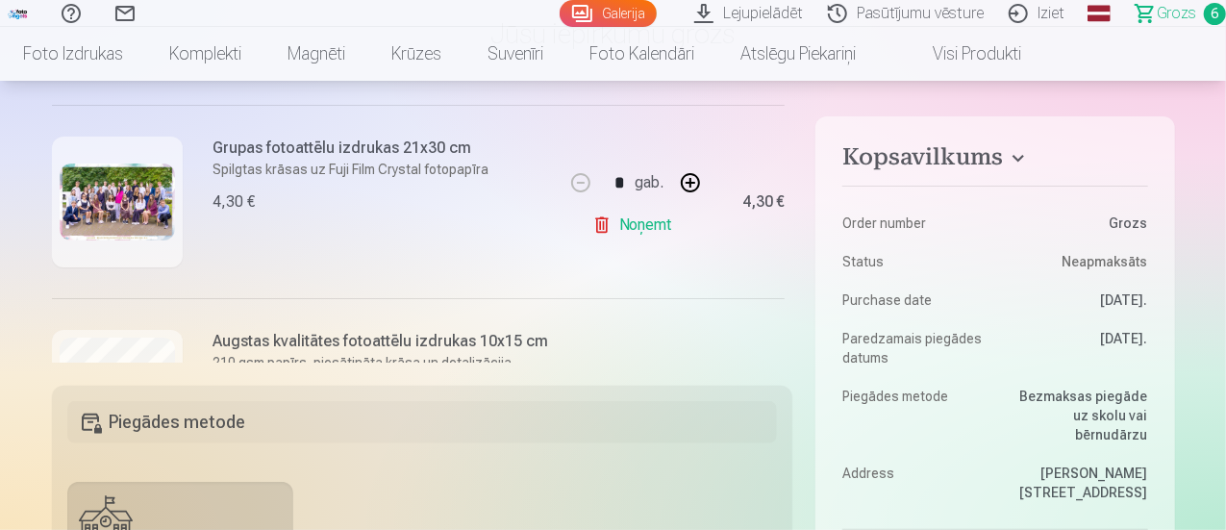
click at [622, 222] on link "Noņemt" at bounding box center [636, 225] width 88 height 38
type input "*"
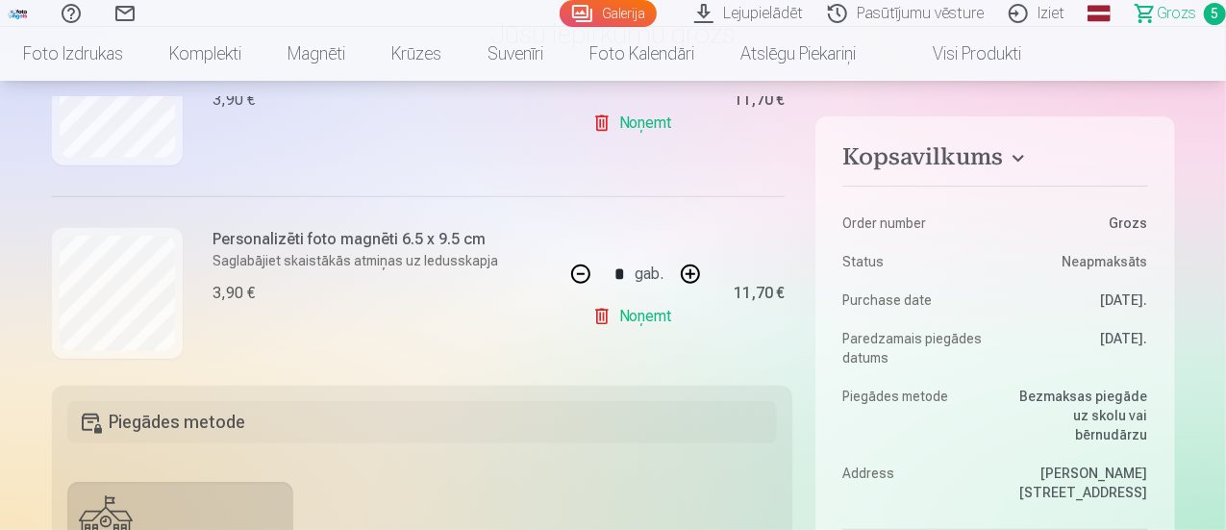
scroll to position [700, 0]
click at [645, 316] on link "Noņemt" at bounding box center [636, 312] width 88 height 38
type input "*"
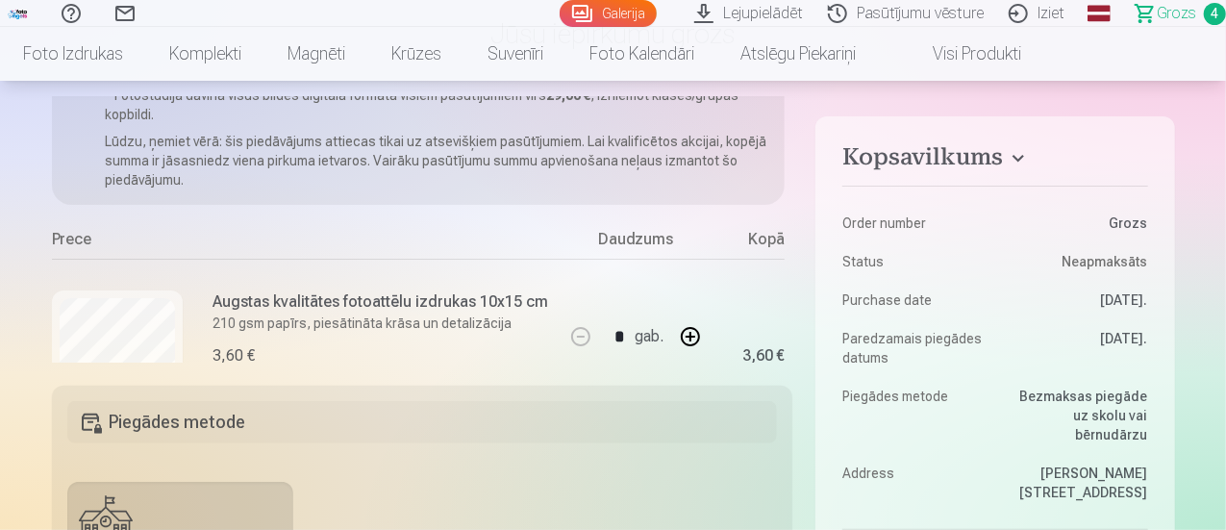
scroll to position [0, 0]
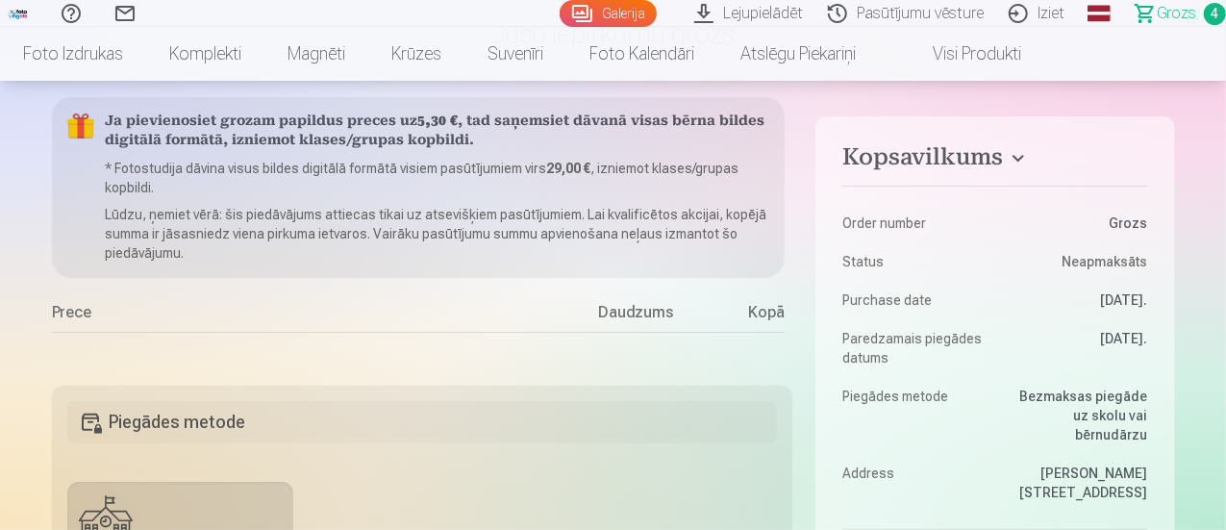
click at [560, 13] on link "Galerija" at bounding box center [608, 13] width 97 height 27
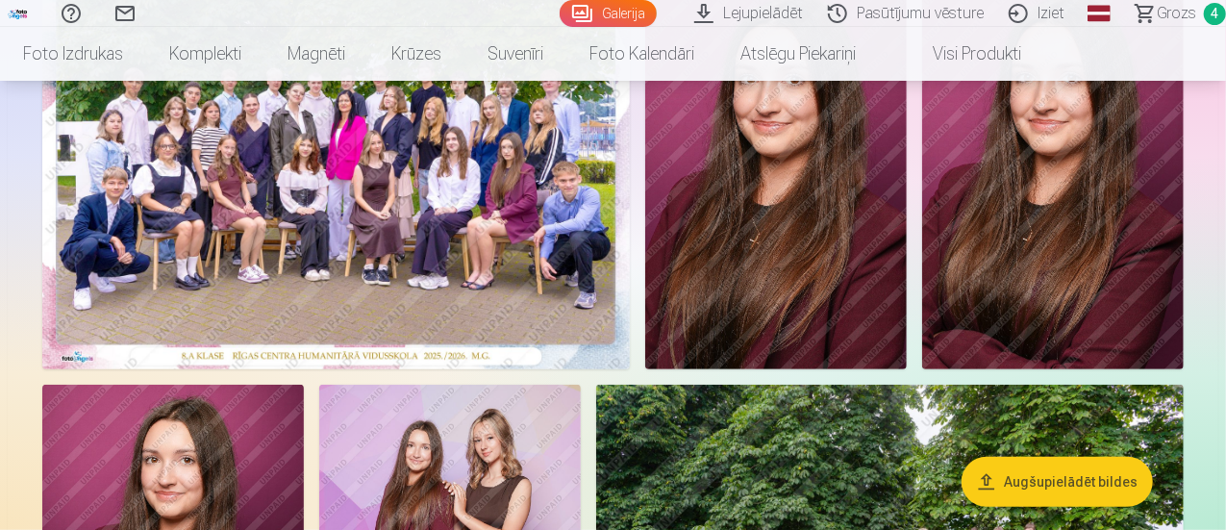
scroll to position [250, 0]
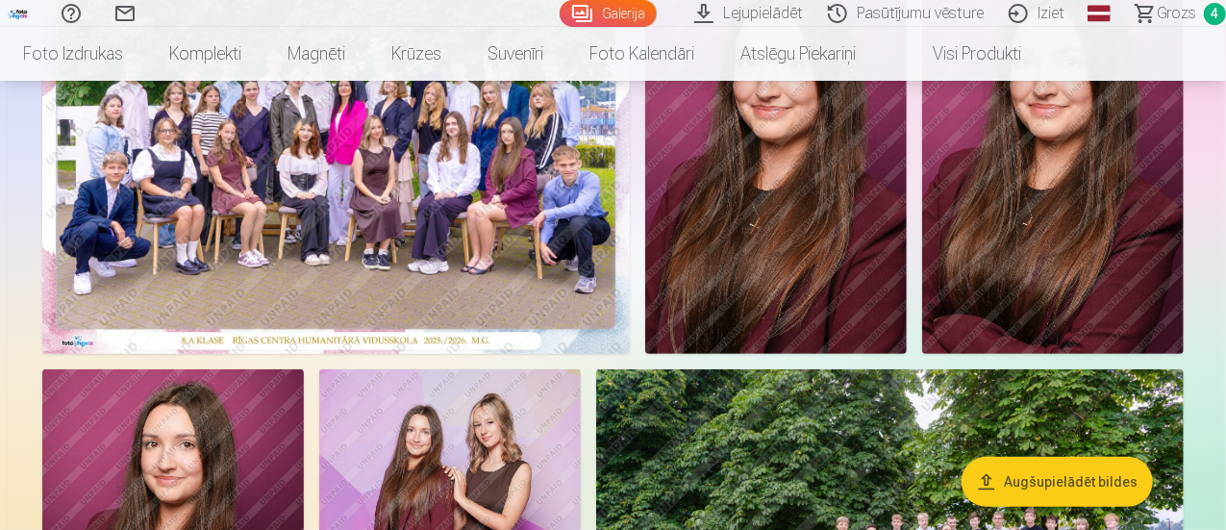
click at [907, 275] on img at bounding box center [776, 158] width 262 height 392
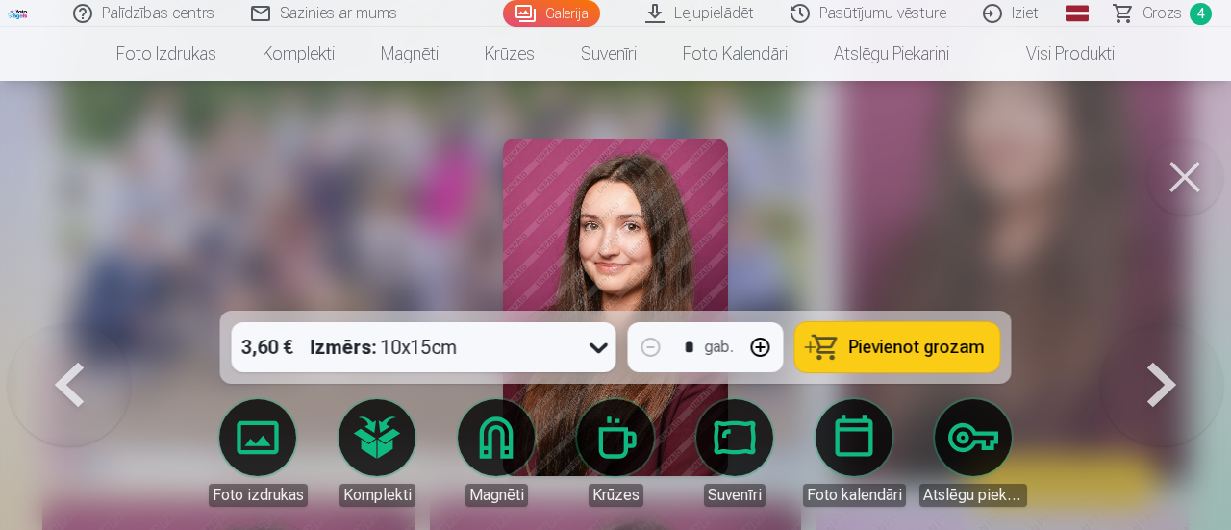
click at [1190, 170] on button at bounding box center [1184, 176] width 77 height 77
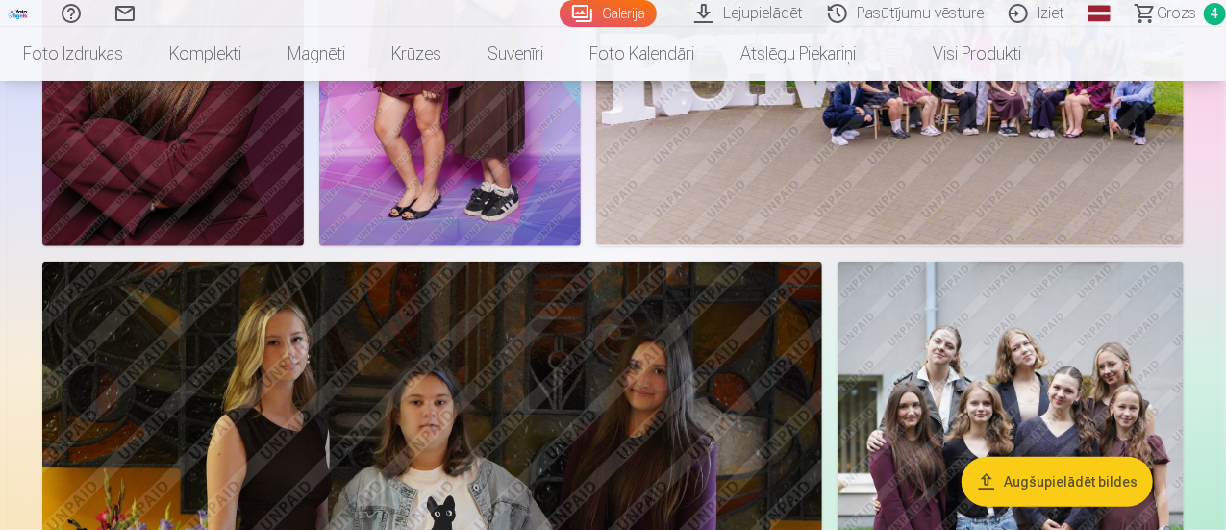
scroll to position [721, 0]
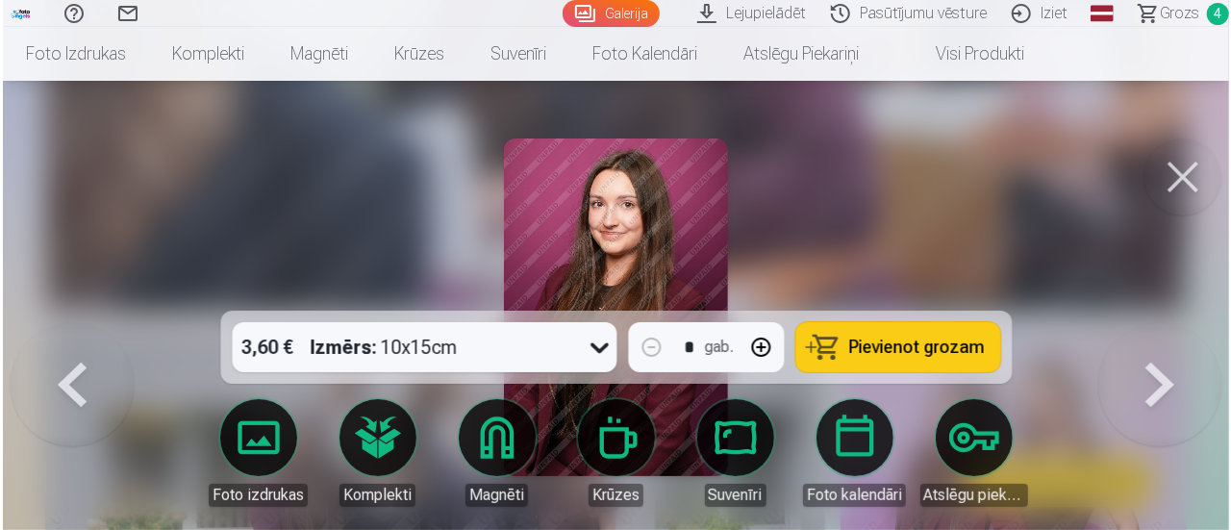
scroll to position [2554, 0]
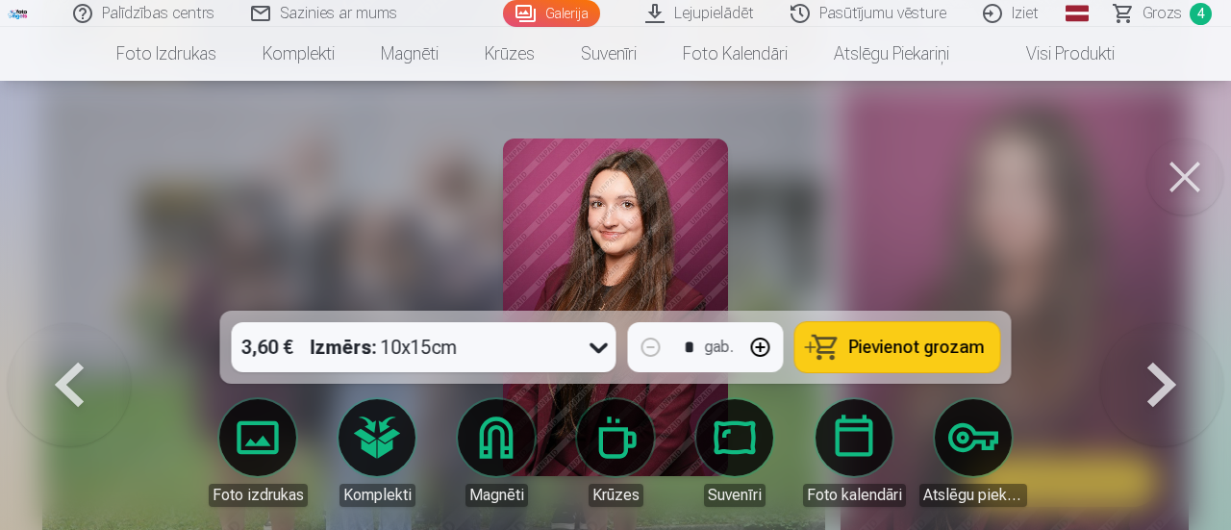
click at [600, 351] on icon at bounding box center [599, 347] width 31 height 31
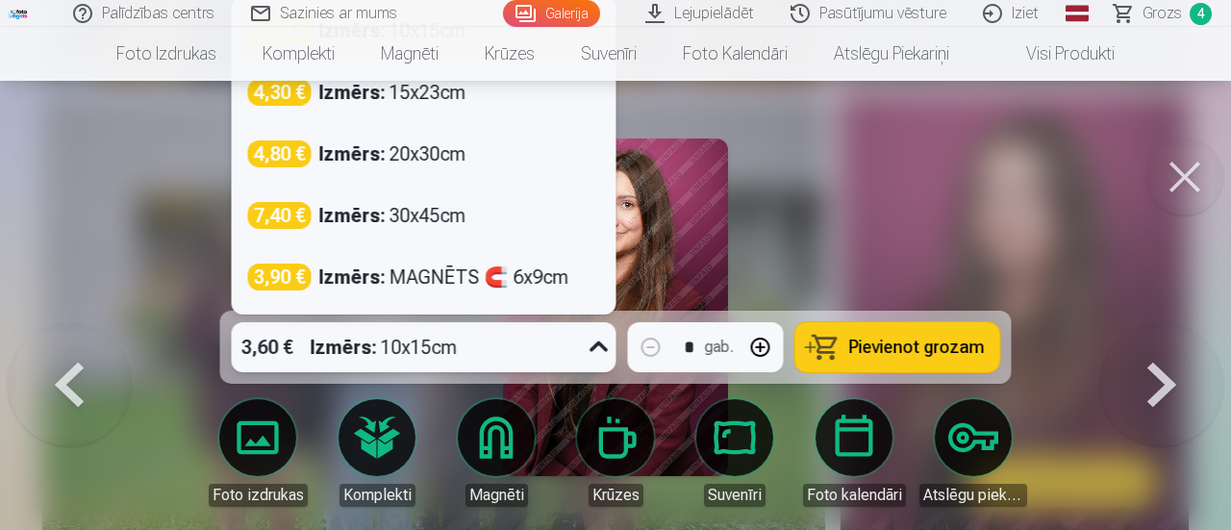
scroll to position [2545, 0]
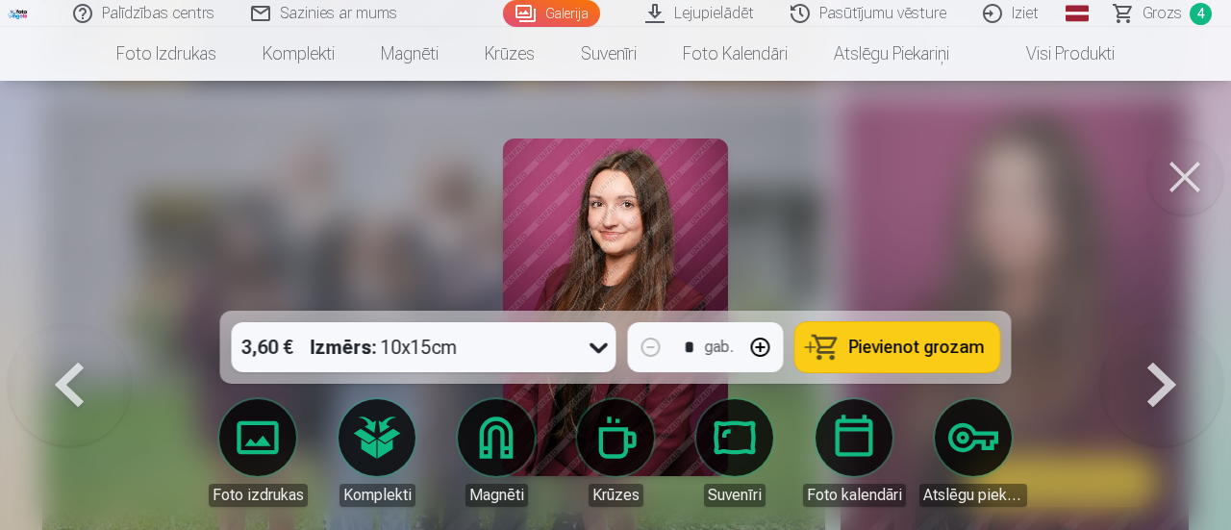
click at [805, 188] on div at bounding box center [615, 265] width 1231 height 530
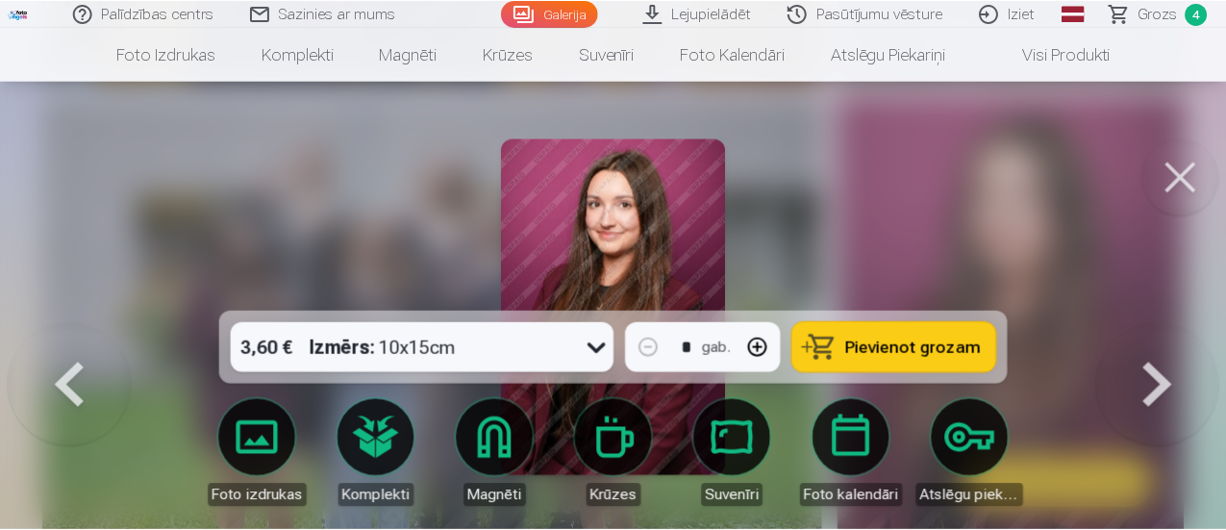
scroll to position [2537, 0]
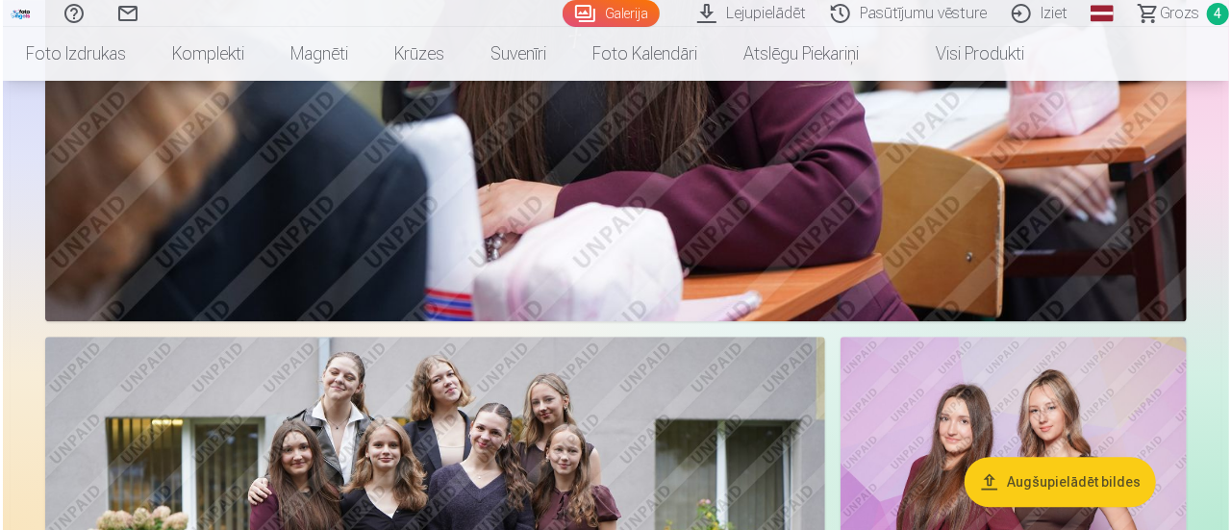
scroll to position [2545, 0]
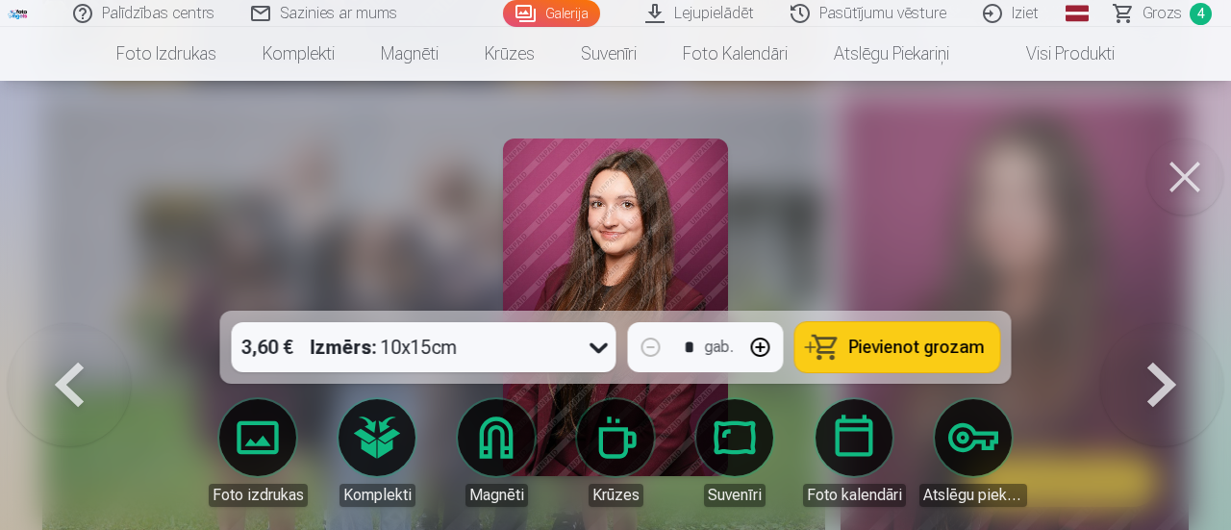
click at [767, 348] on button "button" at bounding box center [761, 347] width 46 height 46
type input "*"
click at [602, 351] on icon at bounding box center [599, 347] width 31 height 31
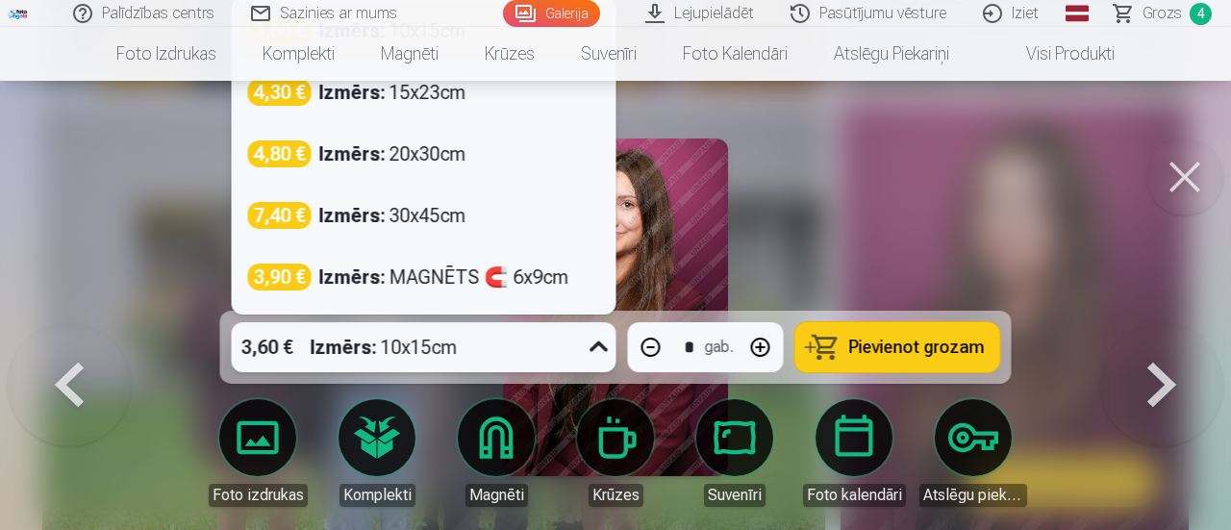
scroll to position [2535, 0]
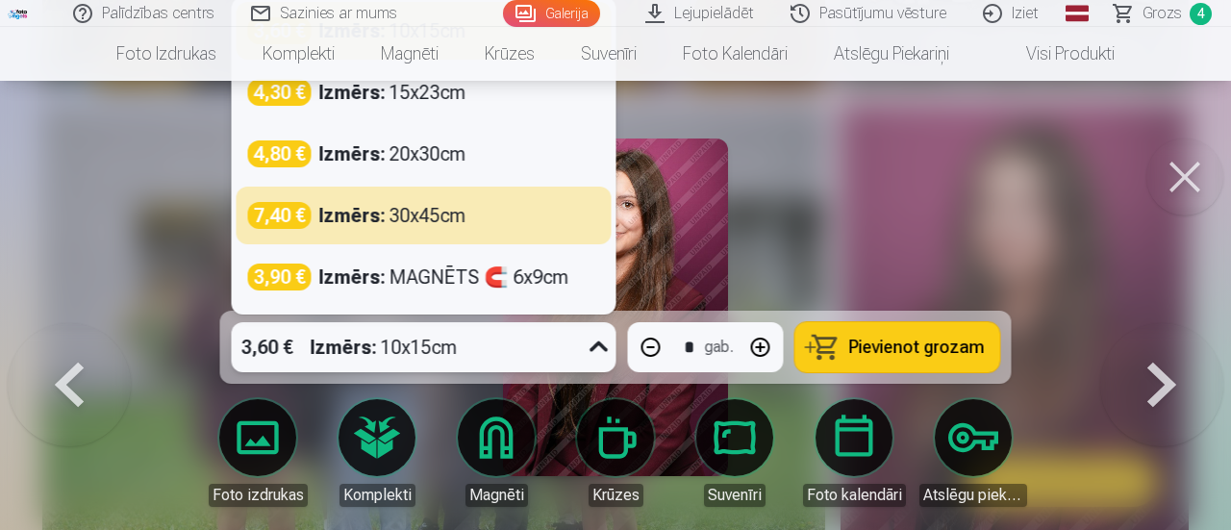
click at [1183, 171] on button at bounding box center [1184, 176] width 77 height 77
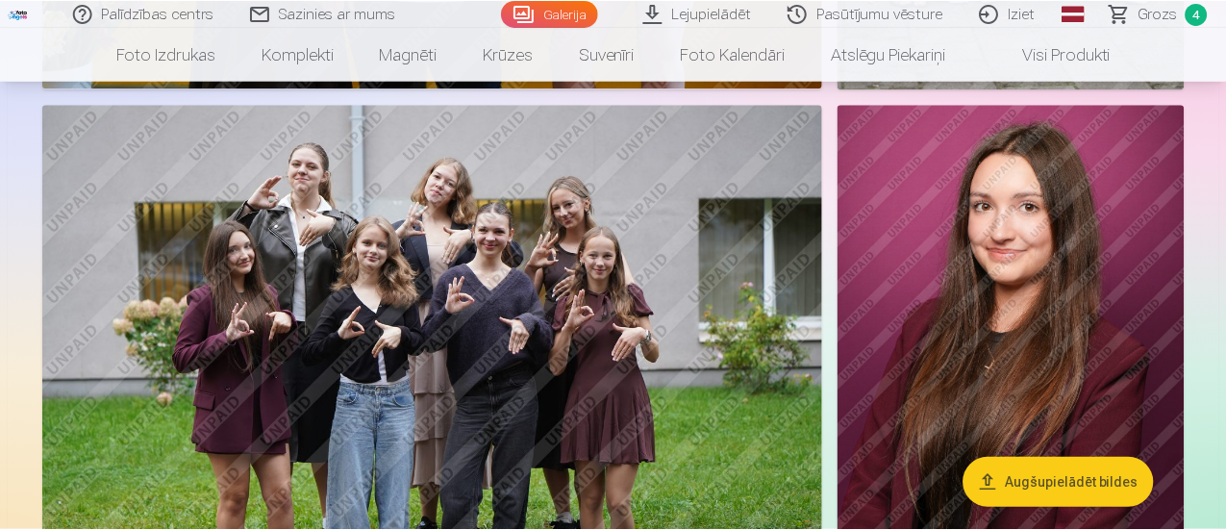
scroll to position [2527, 0]
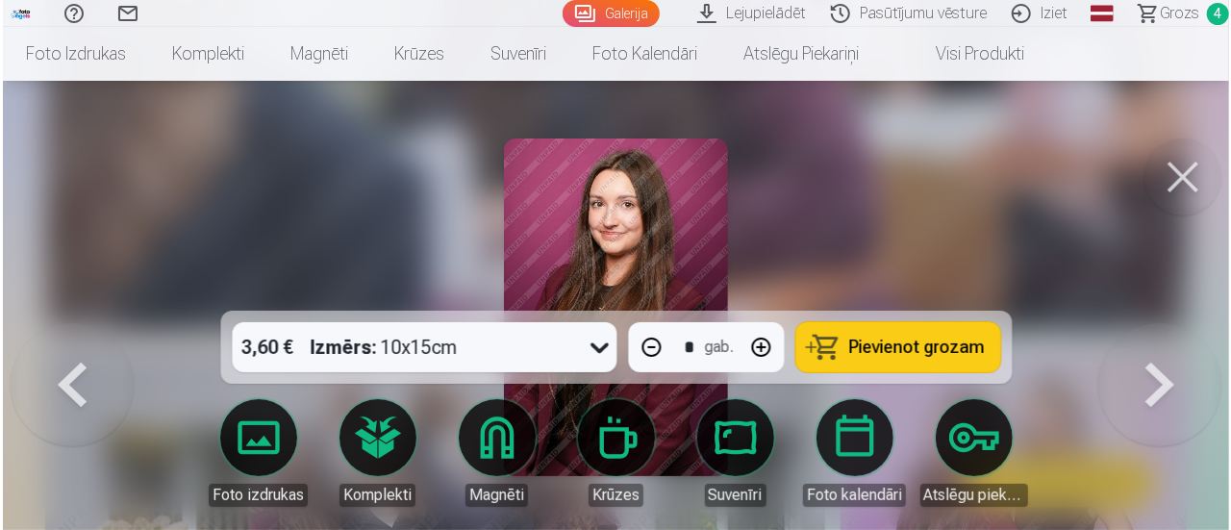
scroll to position [2535, 0]
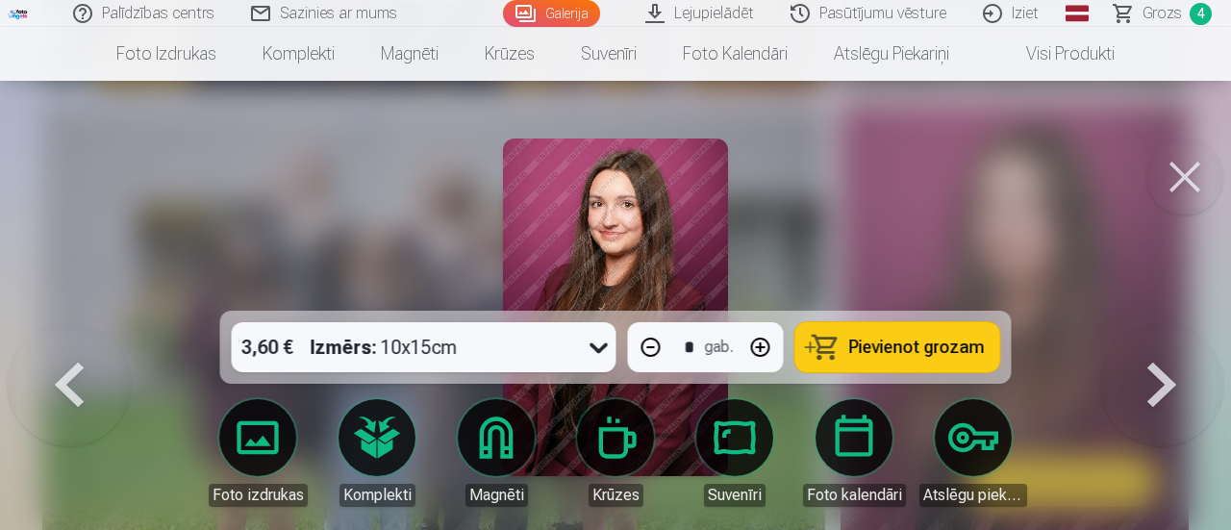
drag, startPoint x: 1225, startPoint y: 326, endPoint x: 1225, endPoint y: 264, distance: 61.6
click at [1225, 264] on div at bounding box center [615, 265] width 1231 height 530
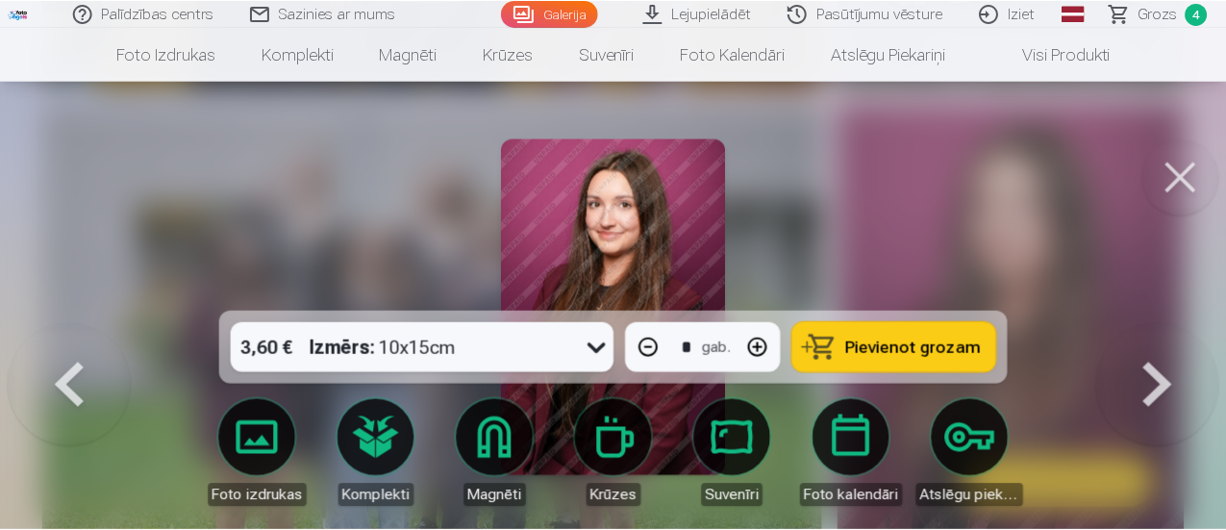
scroll to position [2527, 0]
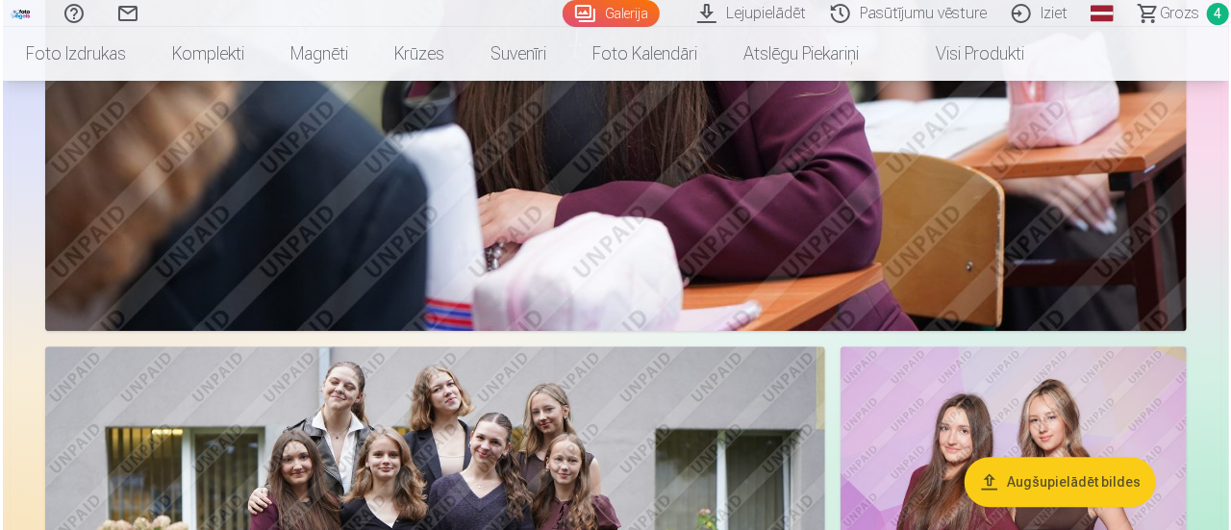
scroll to position [2535, 0]
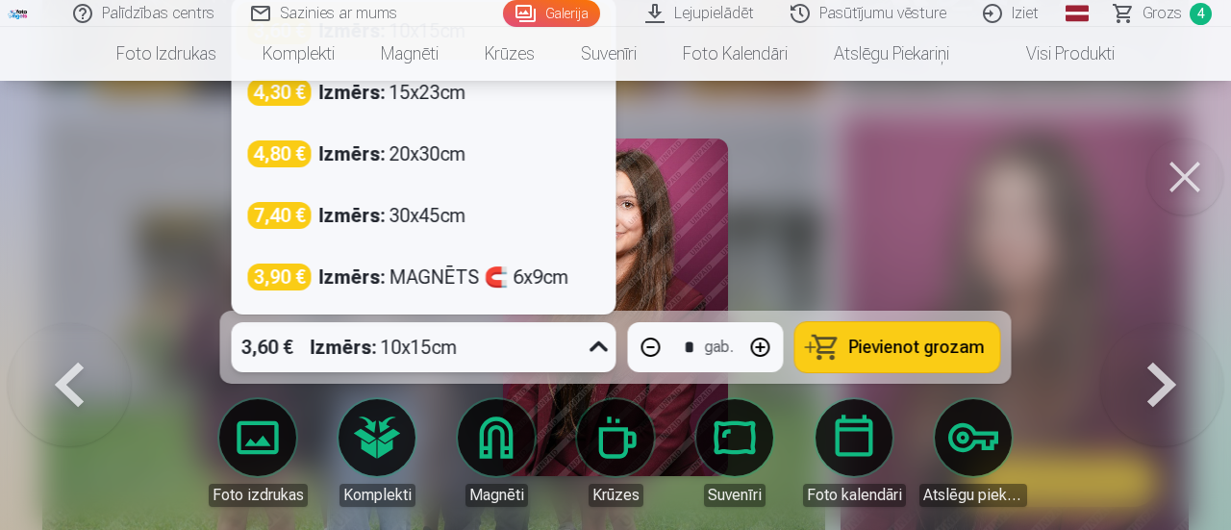
click at [591, 341] on icon at bounding box center [599, 347] width 31 height 31
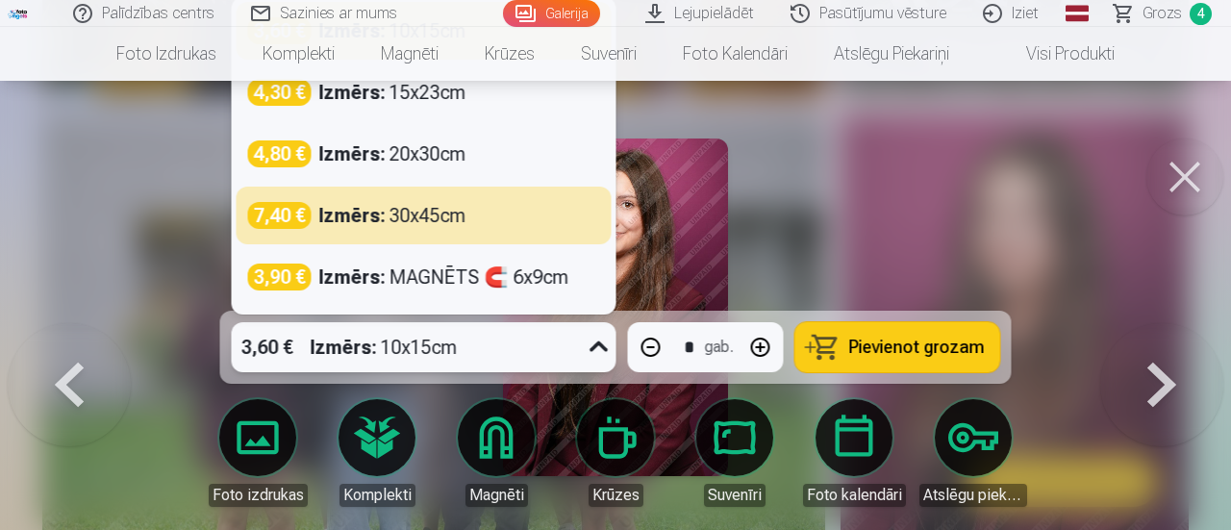
click at [850, 187] on div at bounding box center [615, 265] width 1231 height 530
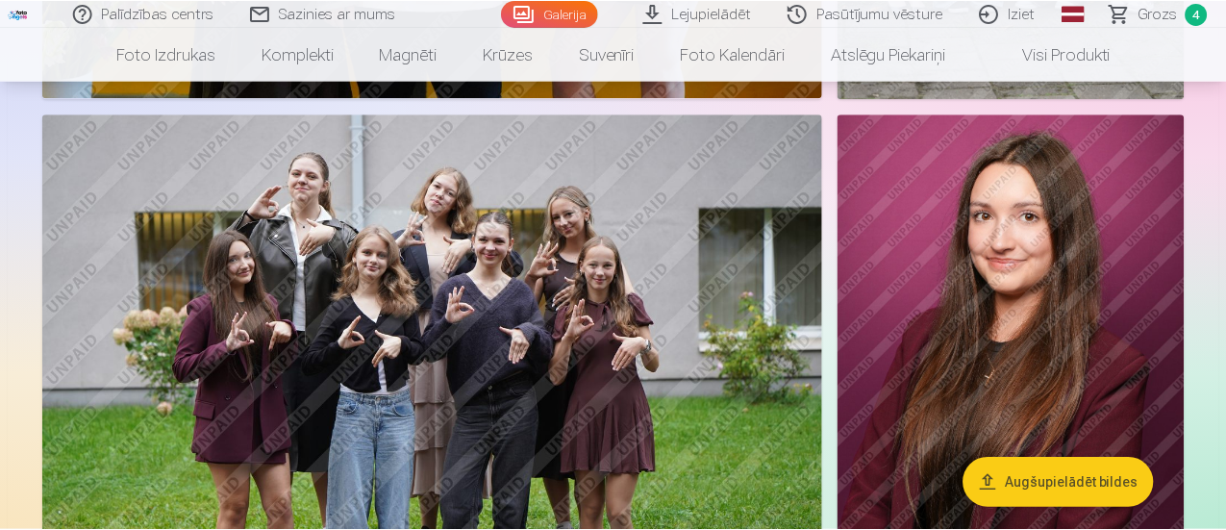
scroll to position [2518, 0]
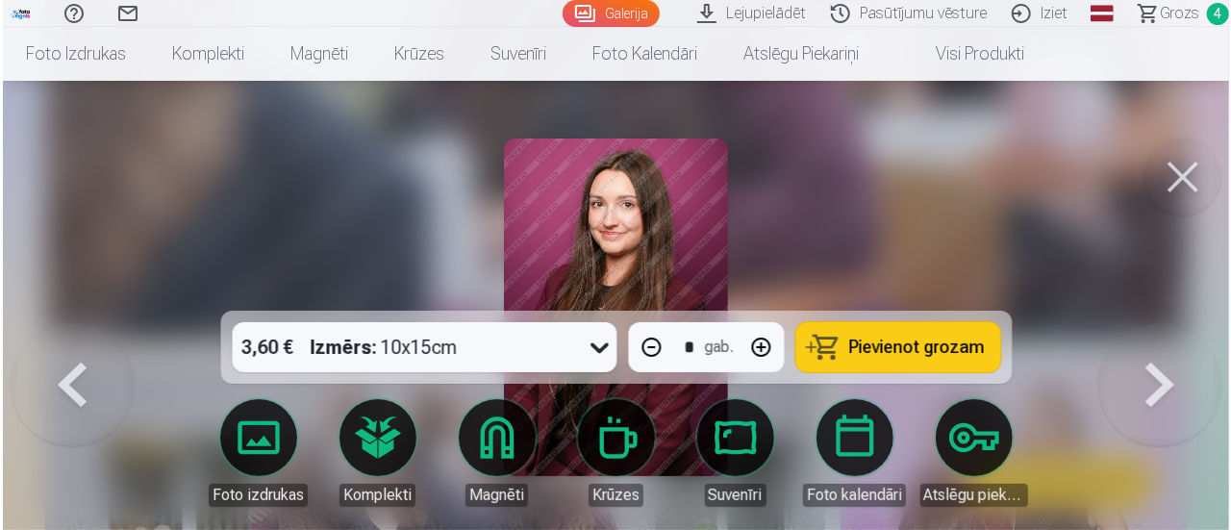
scroll to position [2526, 0]
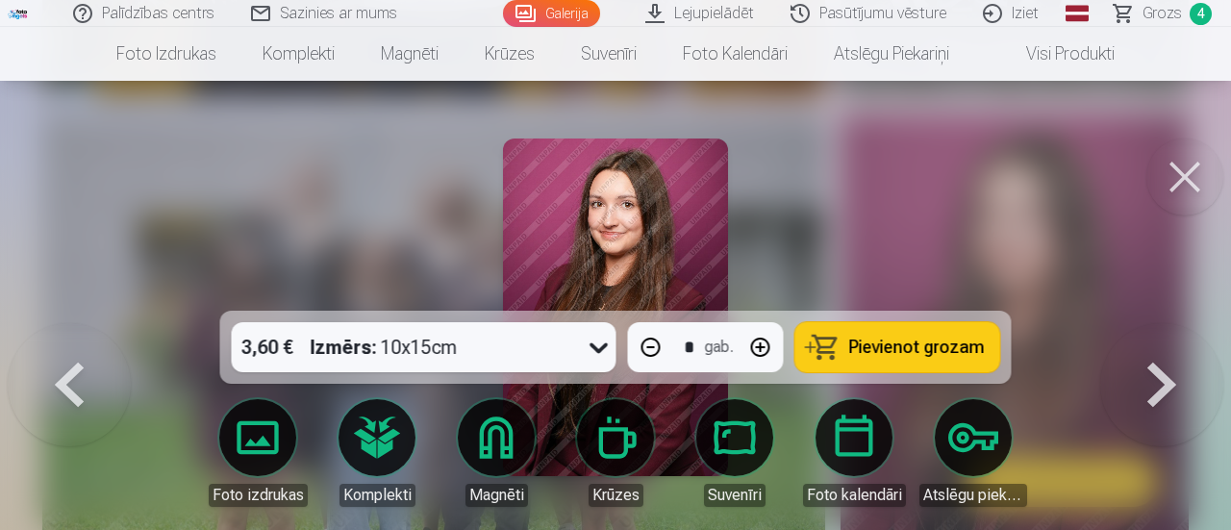
click at [881, 354] on span "Pievienot grozam" at bounding box center [917, 347] width 136 height 17
type input "*"
click at [1168, 14] on span "Grozs" at bounding box center [1162, 13] width 39 height 23
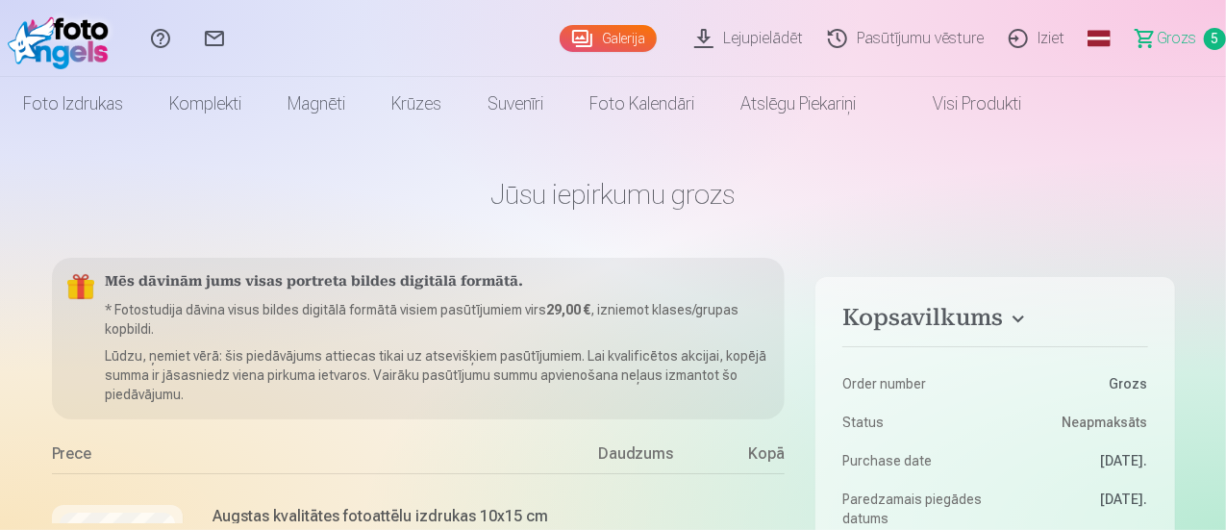
click at [569, 36] on link "Galerija" at bounding box center [608, 38] width 97 height 27
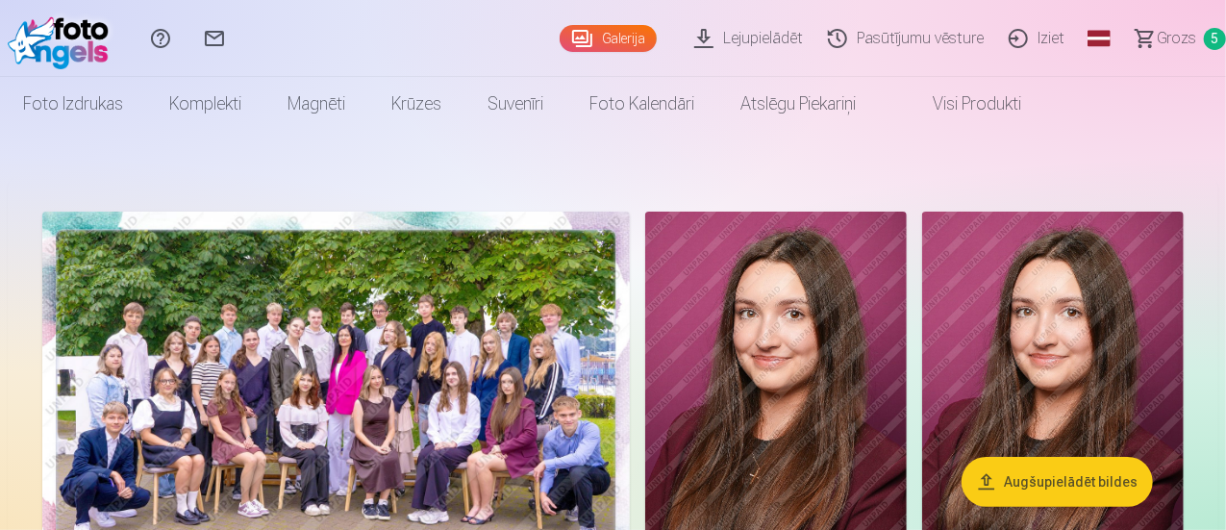
click at [1079, 490] on button "Augšupielādēt bildes" at bounding box center [1057, 482] width 191 height 50
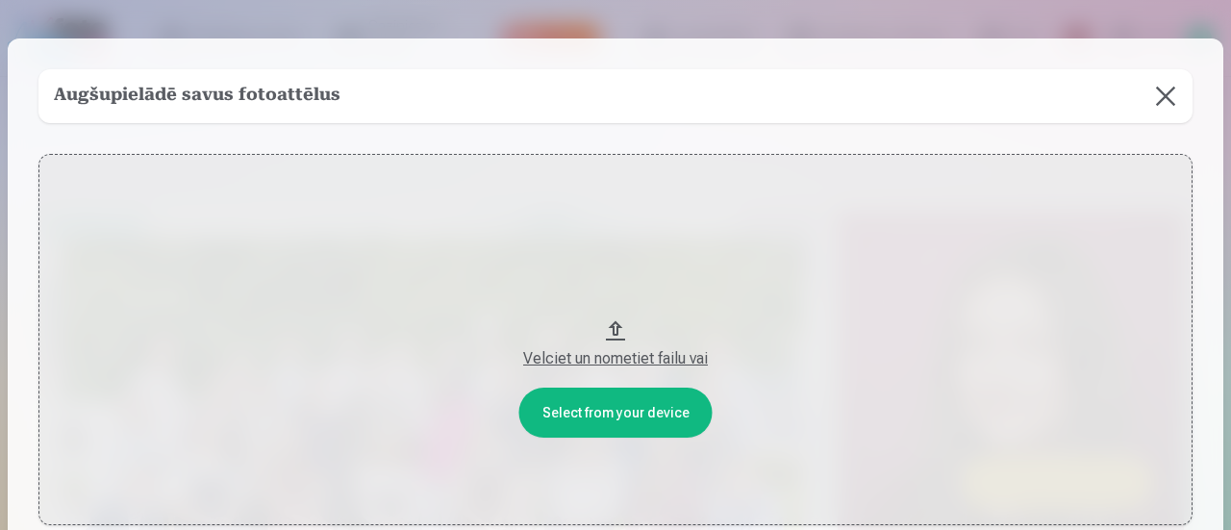
click at [1170, 95] on button at bounding box center [1166, 96] width 54 height 54
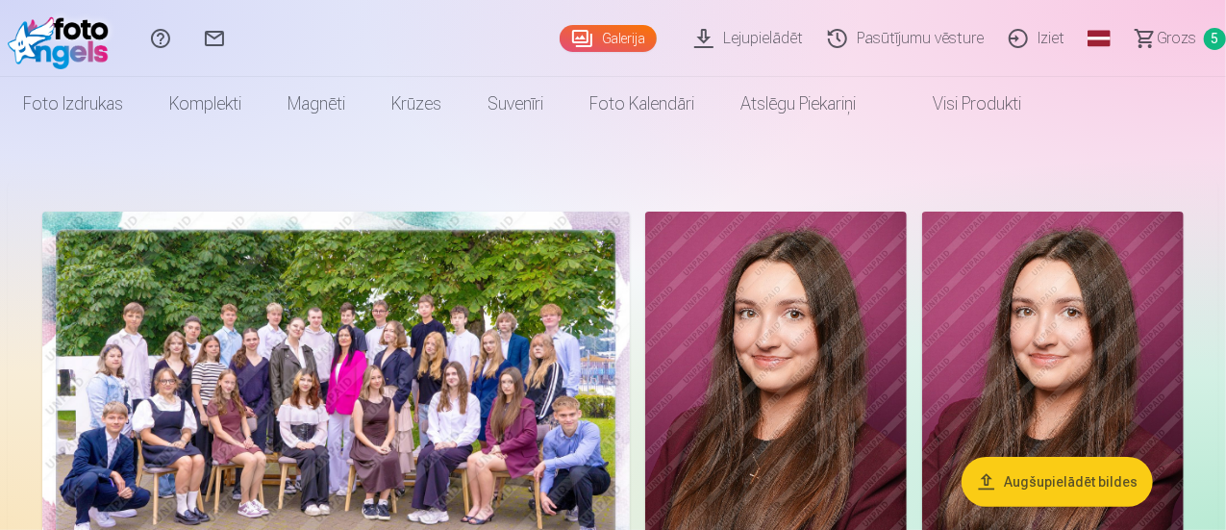
click at [1158, 38] on span "Grozs" at bounding box center [1176, 38] width 39 height 23
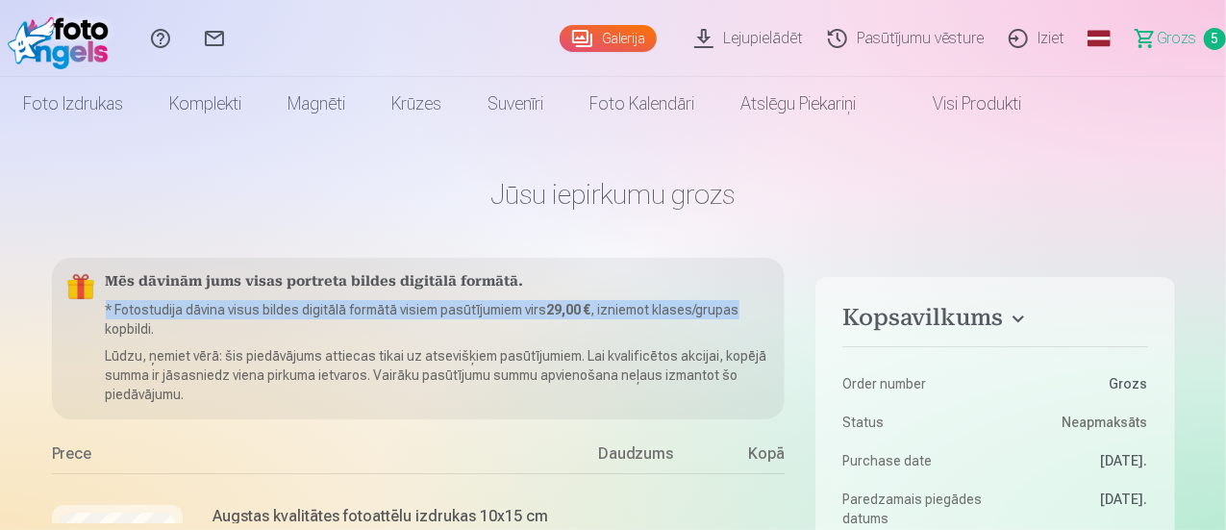
scroll to position [0, 46]
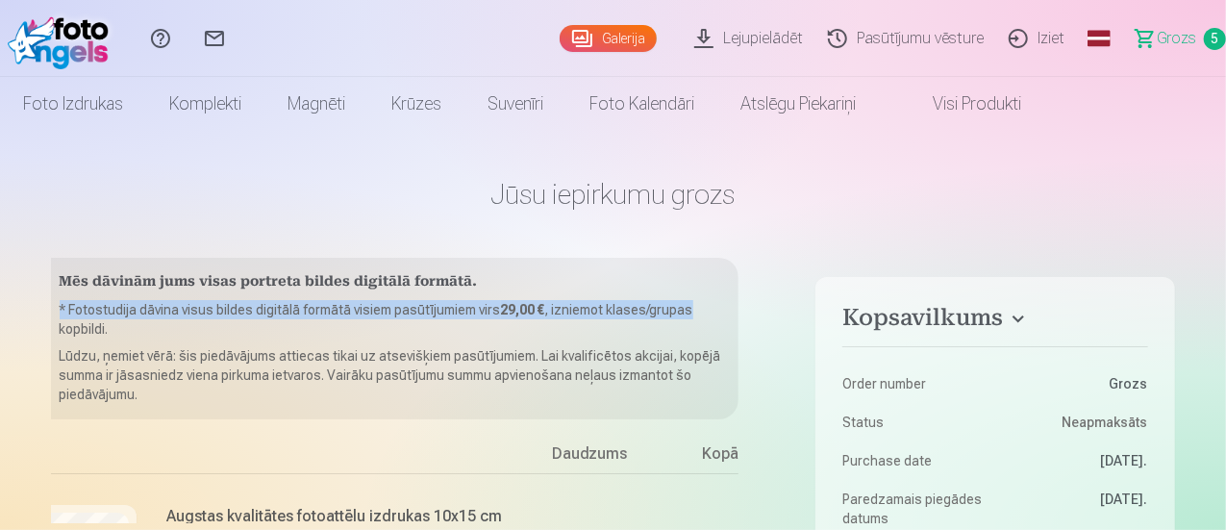
drag, startPoint x: 787, startPoint y: 281, endPoint x: 794, endPoint y: 314, distance: 34.5
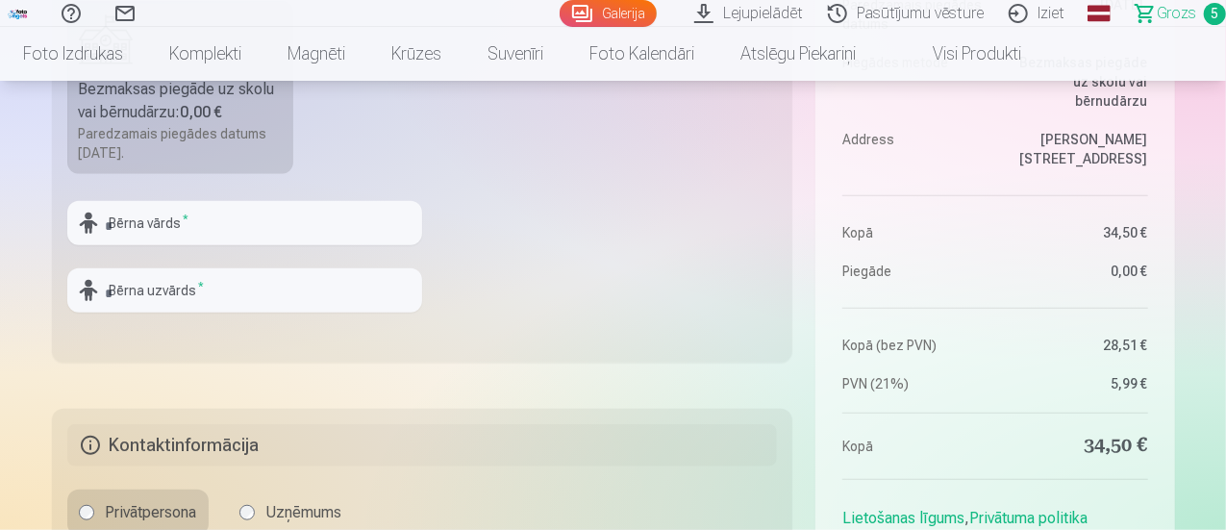
scroll to position [543, 0]
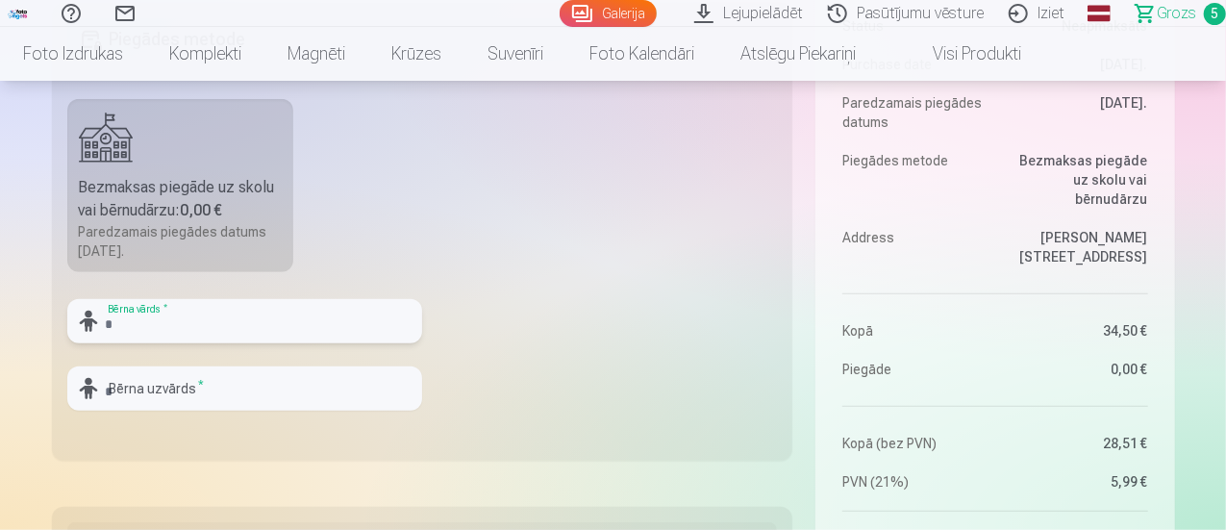
click at [110, 316] on input "text" at bounding box center [244, 321] width 355 height 44
type input "*"
type input "******"
click at [125, 393] on input "text" at bounding box center [244, 388] width 355 height 44
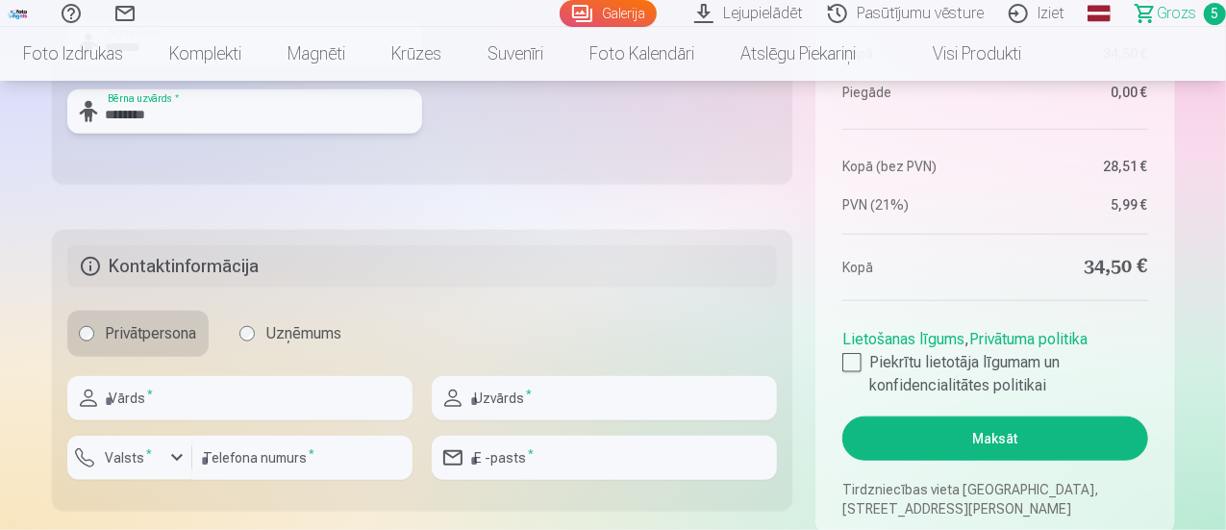
scroll to position [964, 0]
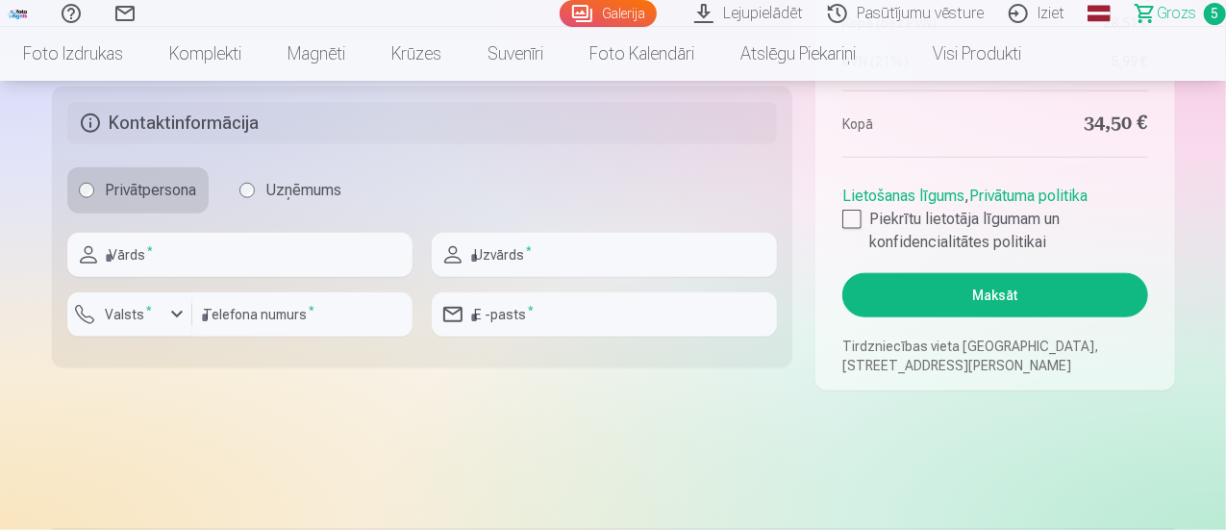
type input "********"
click at [137, 264] on input "text" at bounding box center [239, 255] width 345 height 44
type input "********"
click at [483, 257] on input "text" at bounding box center [604, 255] width 345 height 44
type input "********"
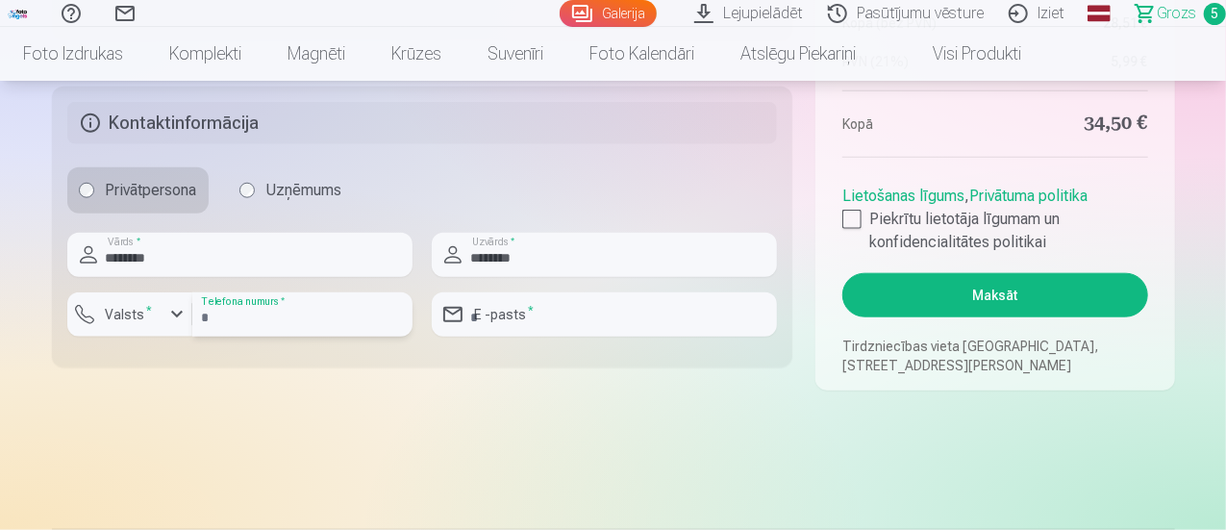
click at [272, 313] on input "number" at bounding box center [302, 314] width 220 height 44
click at [168, 321] on div "button" at bounding box center [176, 314] width 23 height 23
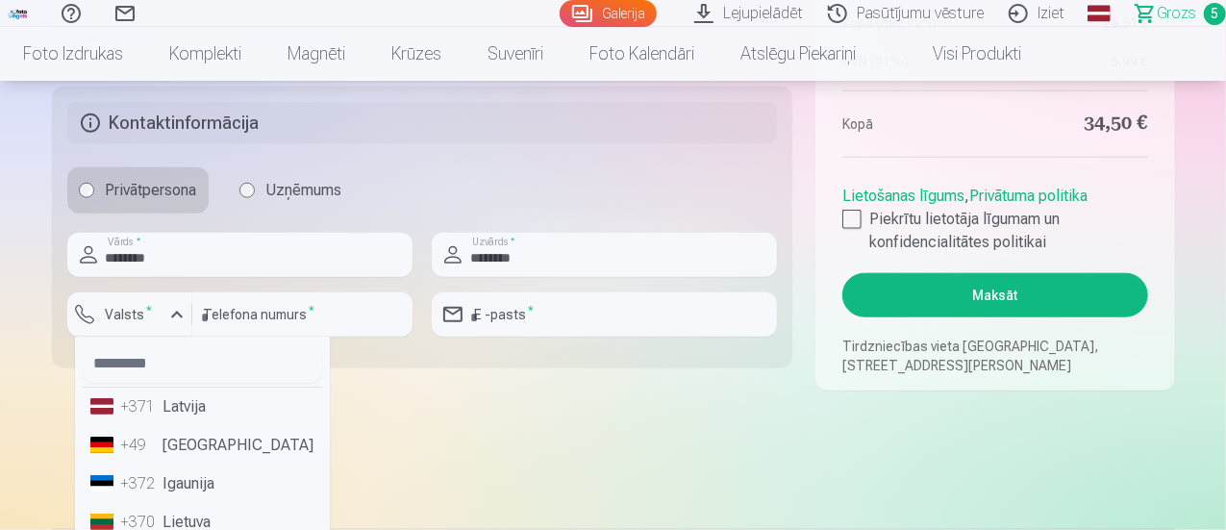
click at [172, 409] on li "+371 Latvija" at bounding box center [202, 407] width 239 height 38
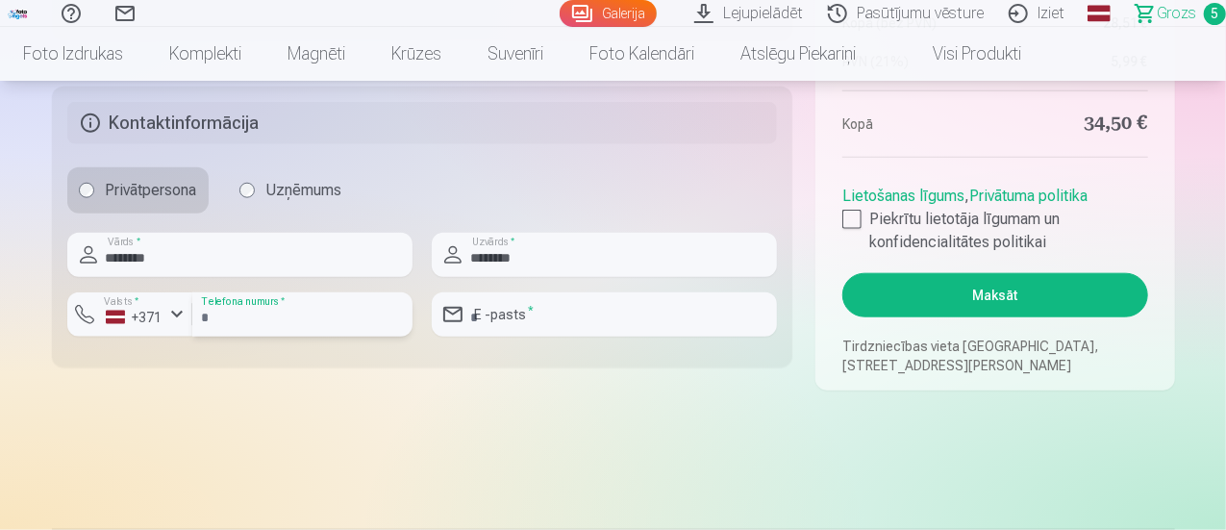
click at [254, 310] on input "number" at bounding box center [302, 314] width 220 height 44
type input "********"
click at [479, 319] on input "email" at bounding box center [604, 314] width 345 height 44
type input "**********"
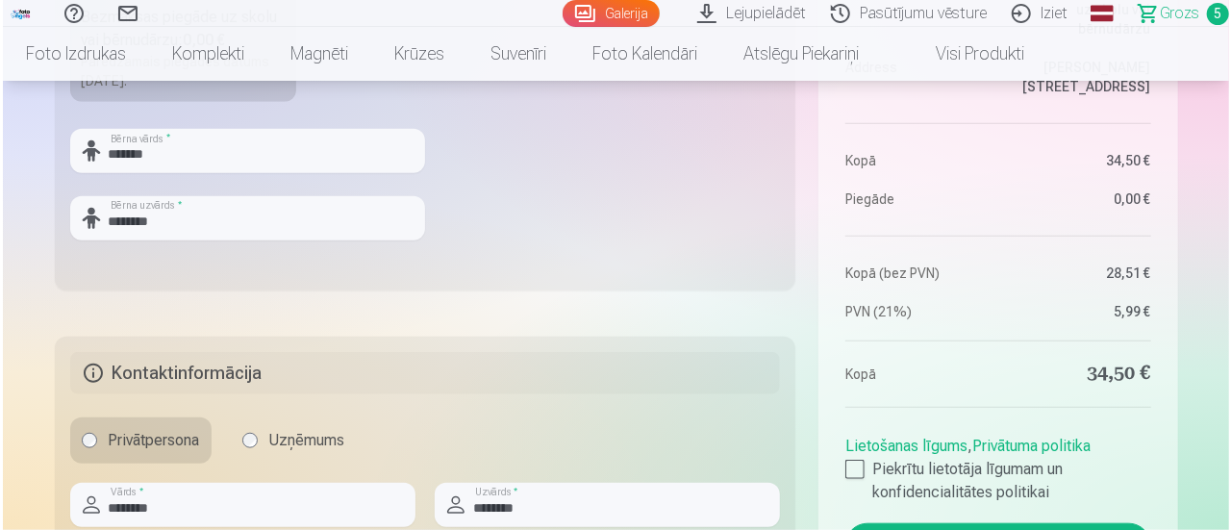
scroll to position [776, 0]
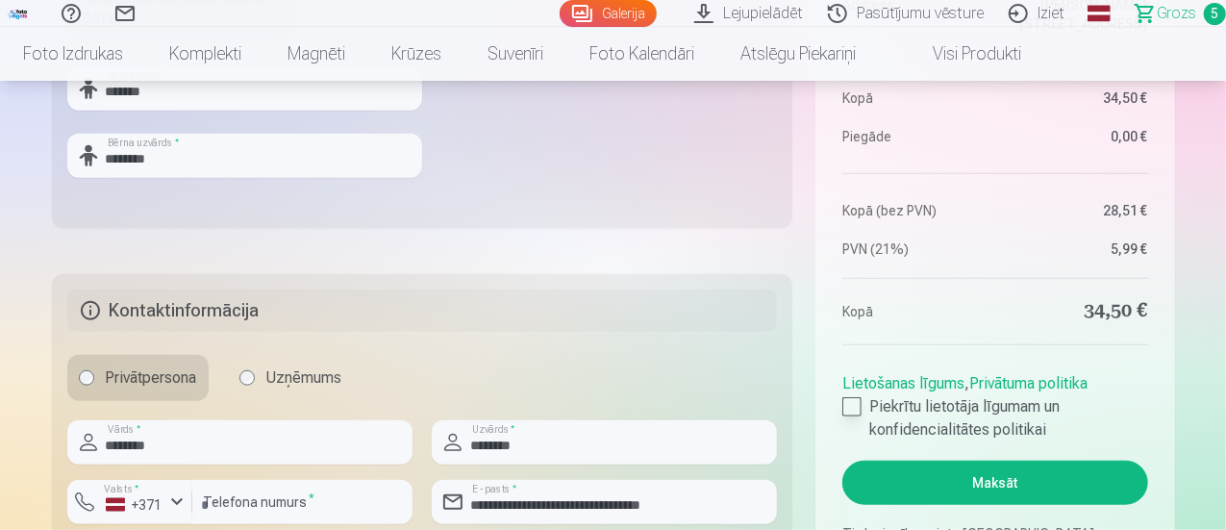
click at [852, 406] on div at bounding box center [851, 406] width 19 height 19
click at [1025, 479] on button "Maksāt" at bounding box center [994, 483] width 305 height 44
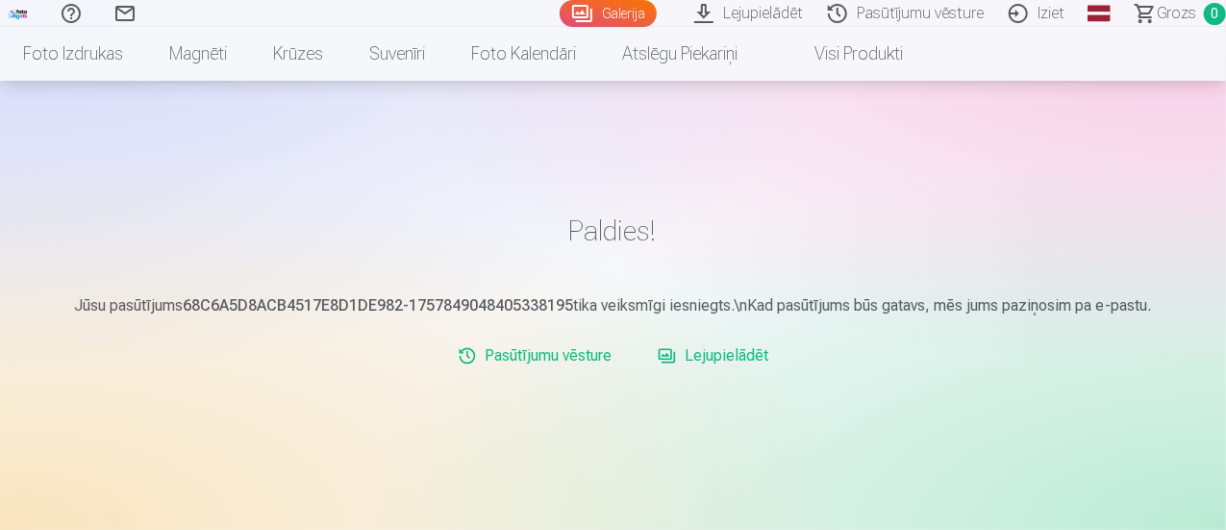
scroll to position [68, 0]
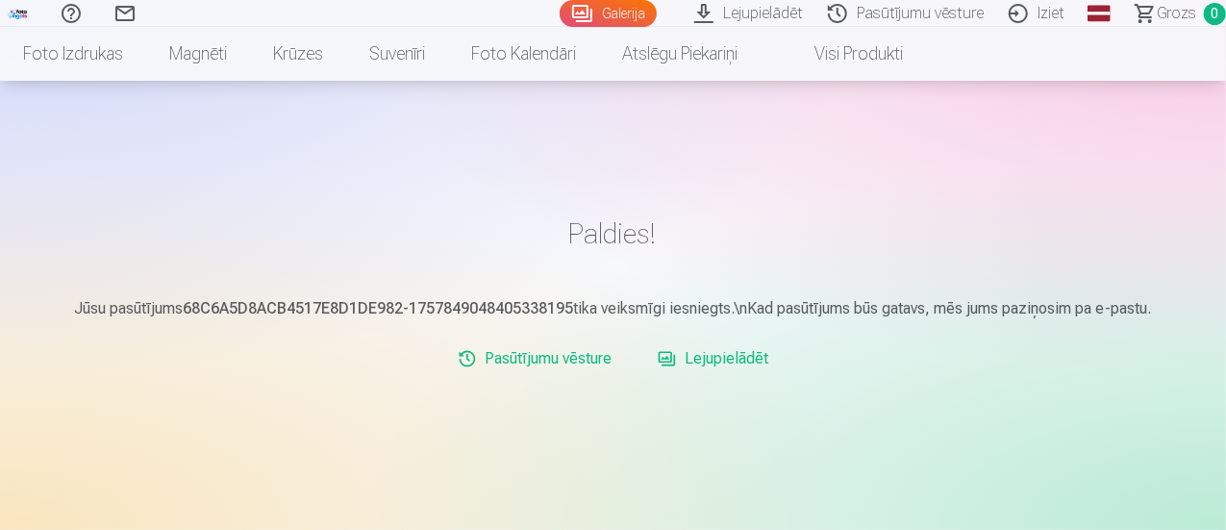
click at [723, 355] on link "Lejupielādēt" at bounding box center [713, 358] width 126 height 38
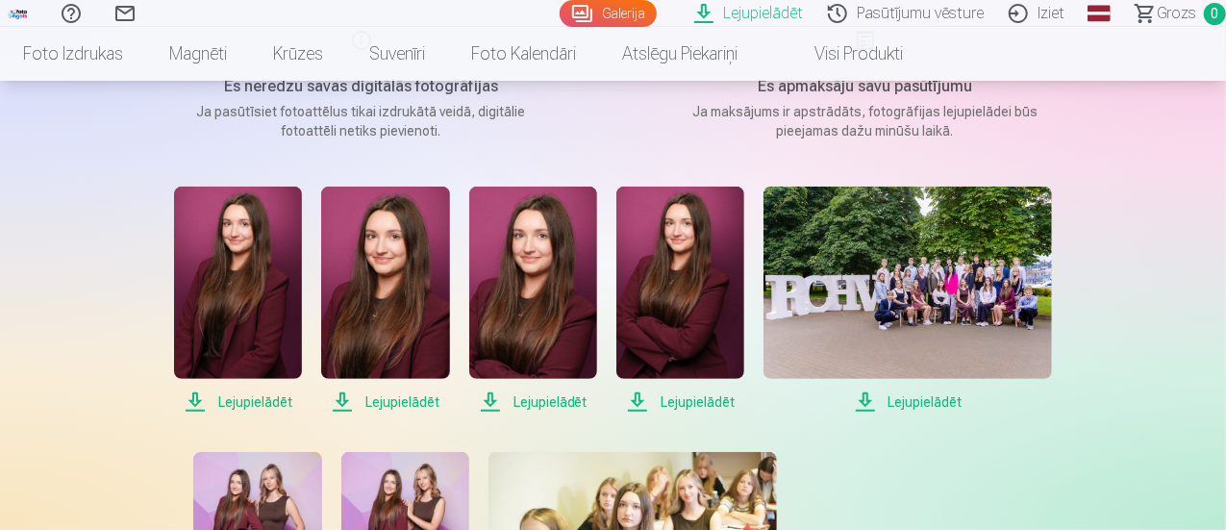
scroll to position [289, 0]
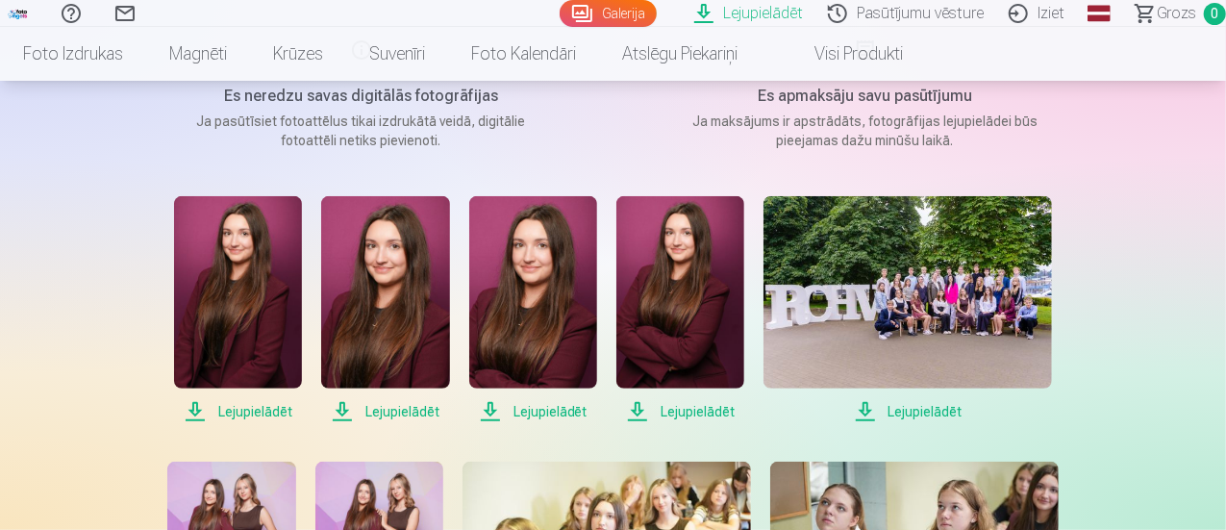
click at [252, 411] on span "Lejupielādēt" at bounding box center [238, 411] width 128 height 23
click at [194, 410] on span "Lejupielādēt" at bounding box center [238, 411] width 128 height 23
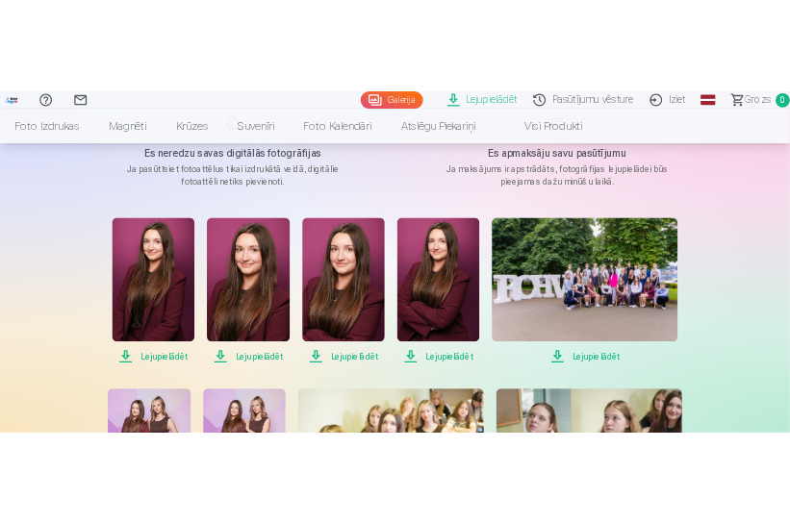
scroll to position [350, 0]
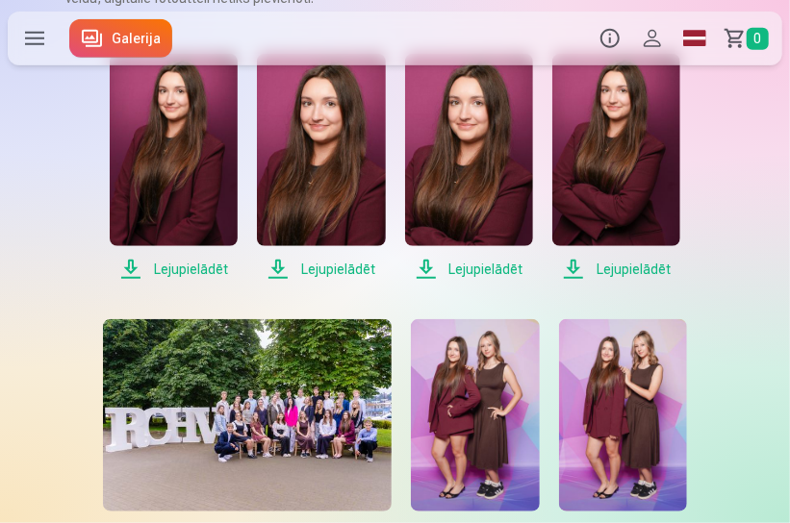
click at [312, 264] on span "Lejupielādēt" at bounding box center [321, 269] width 128 height 23
click at [479, 264] on span "Lejupielādēt" at bounding box center [469, 269] width 128 height 23
click at [639, 265] on span "Lejupielādēt" at bounding box center [616, 269] width 128 height 23
click at [512, 403] on img at bounding box center [475, 415] width 128 height 192
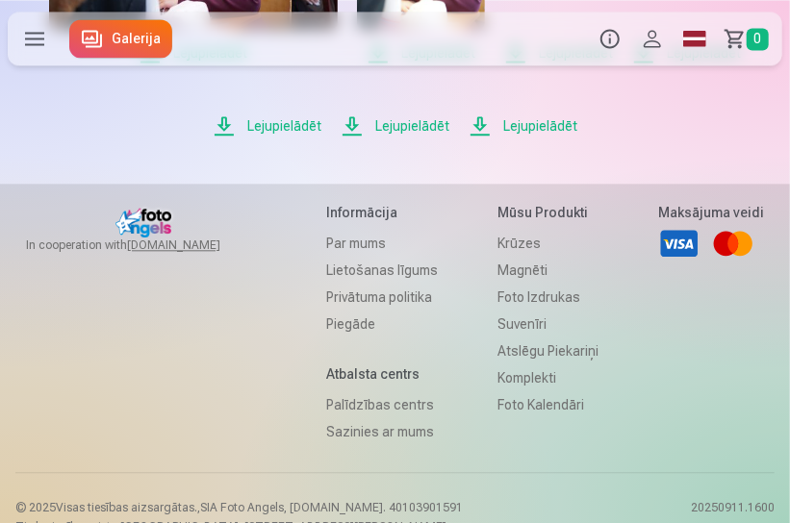
scroll to position [1345, 0]
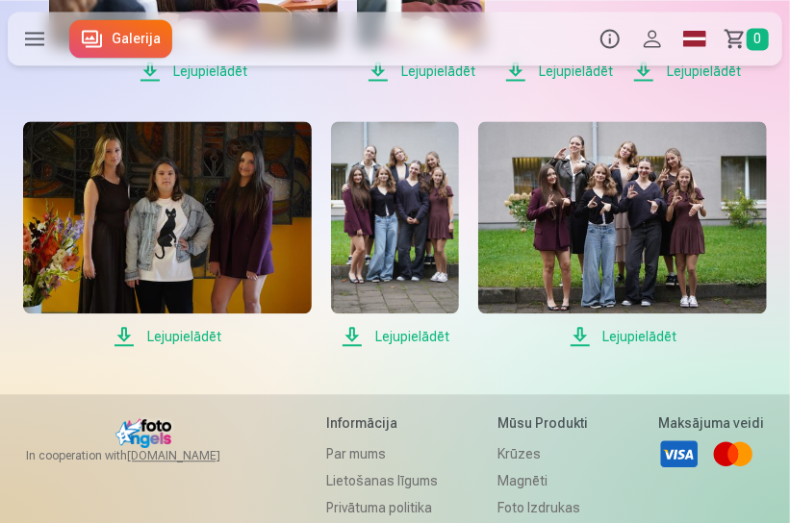
click at [632, 83] on span "Lejupielādēt" at bounding box center [686, 71] width 109 height 23
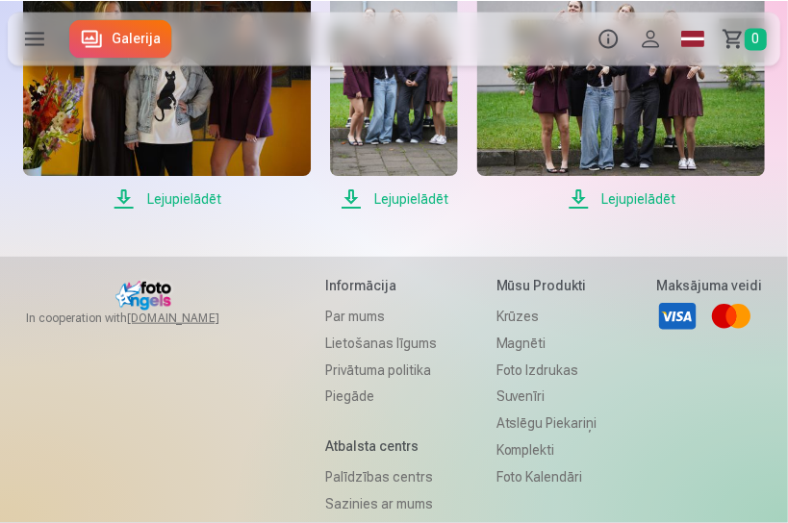
scroll to position [1531, 0]
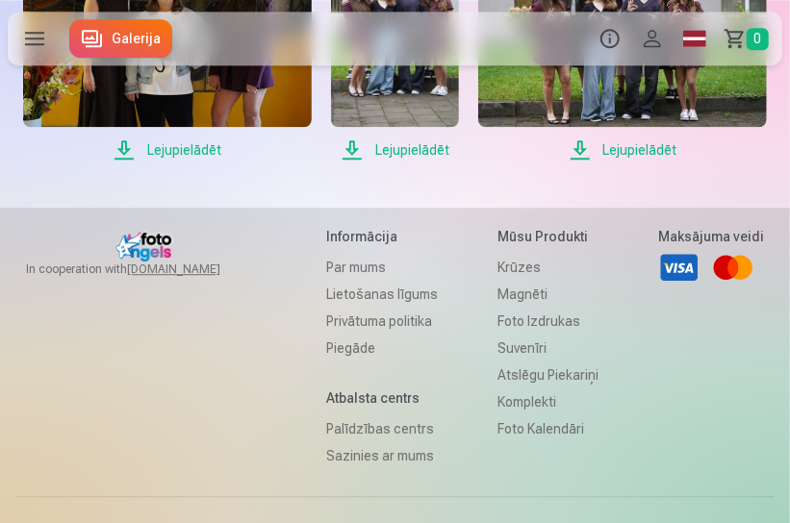
click at [478, 162] on span "Lejupielādēt" at bounding box center [622, 149] width 289 height 23
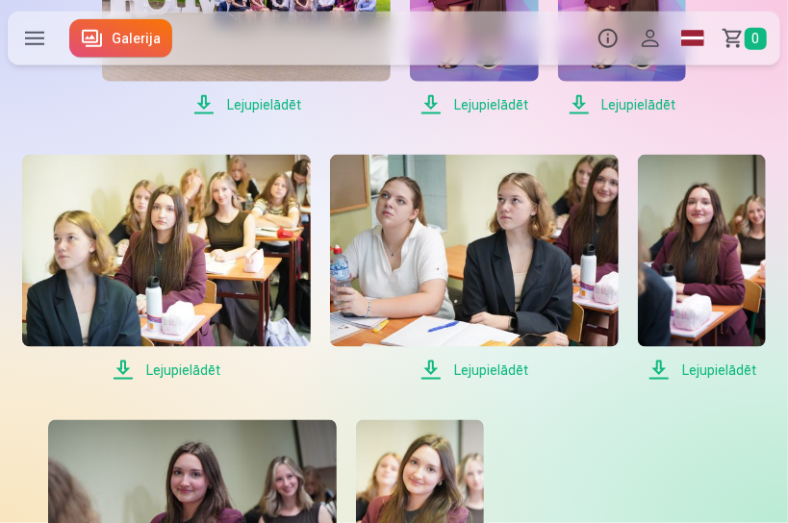
scroll to position [771, 0]
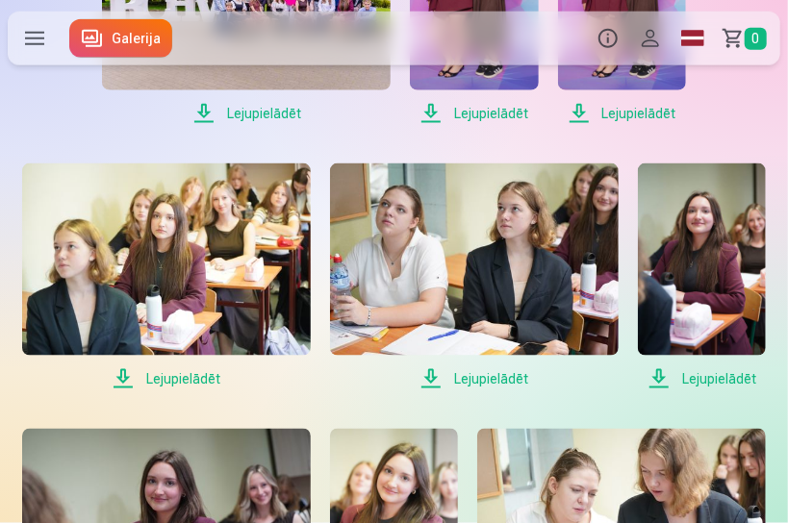
drag, startPoint x: 787, startPoint y: 195, endPoint x: 792, endPoint y: 156, distance: 39.9
click at [754, 128] on div "Lejupielādēt Lejupielādēt Lejupielādēt Lejupielādēt Lejupielādēt Lejupielādēt L…" at bounding box center [394, 410] width 772 height 1554
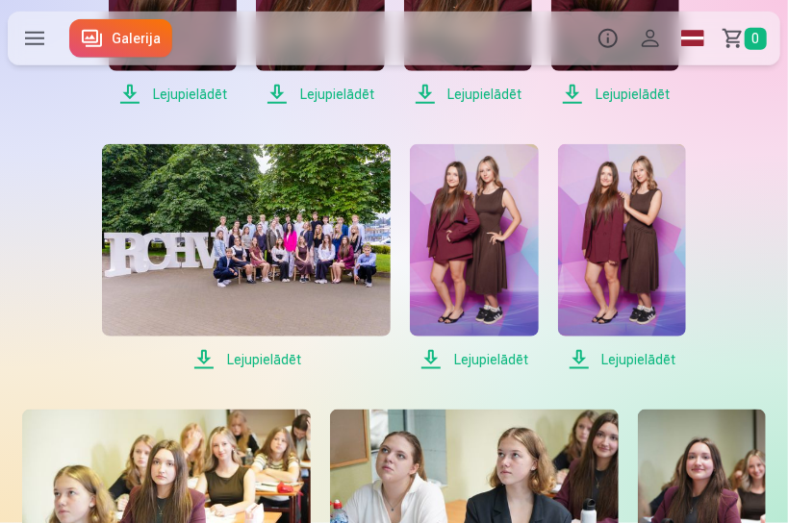
scroll to position [528, 0]
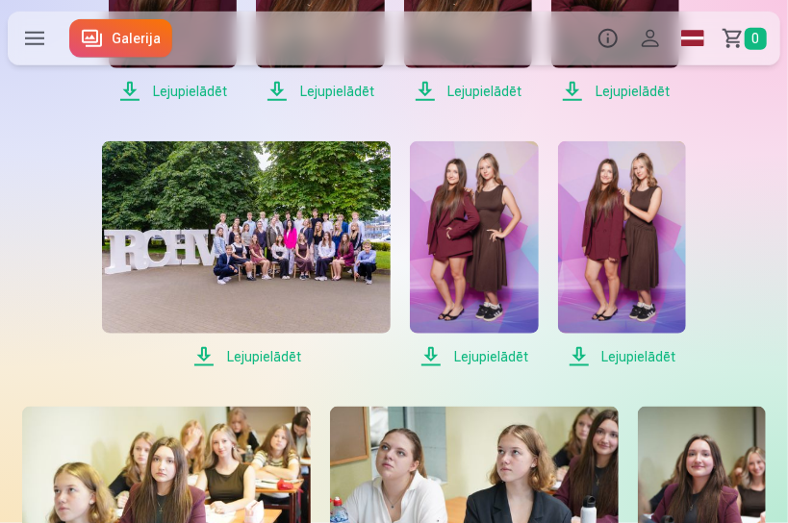
click at [273, 347] on span "Lejupielādēt" at bounding box center [246, 356] width 289 height 23
click at [200, 354] on span "Lejupielādēt" at bounding box center [246, 356] width 289 height 23
click at [209, 352] on span "Lejupielādēt" at bounding box center [246, 356] width 289 height 23
click at [277, 345] on span "Lejupielādēt" at bounding box center [246, 356] width 289 height 23
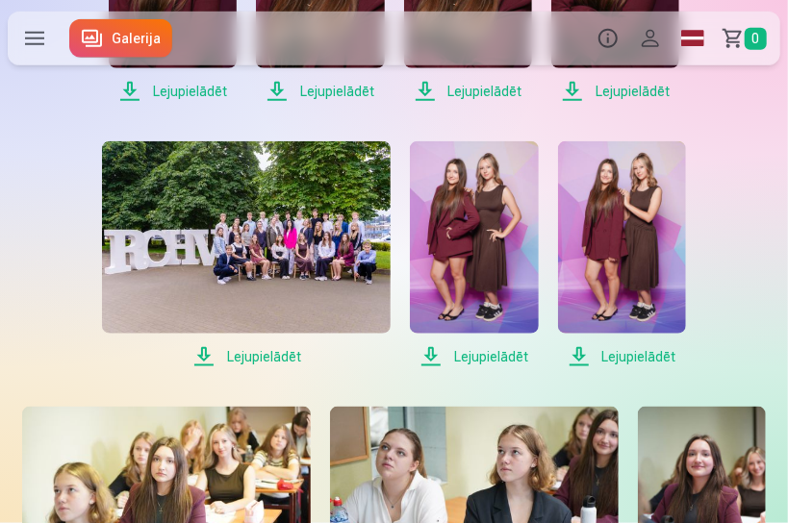
click at [207, 351] on span "Lejupielādēt" at bounding box center [246, 356] width 289 height 23
click at [257, 347] on span "Lejupielādēt" at bounding box center [246, 356] width 289 height 23
click at [211, 347] on span "Lejupielādēt" at bounding box center [246, 356] width 289 height 23
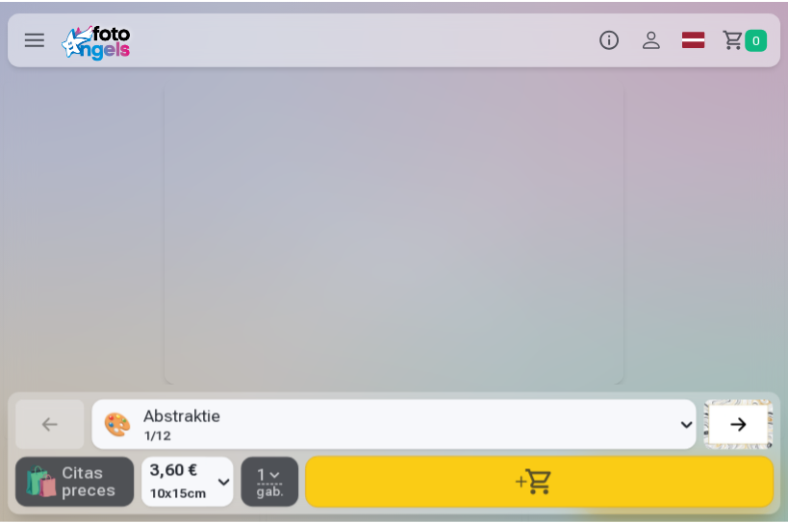
scroll to position [0, 7132]
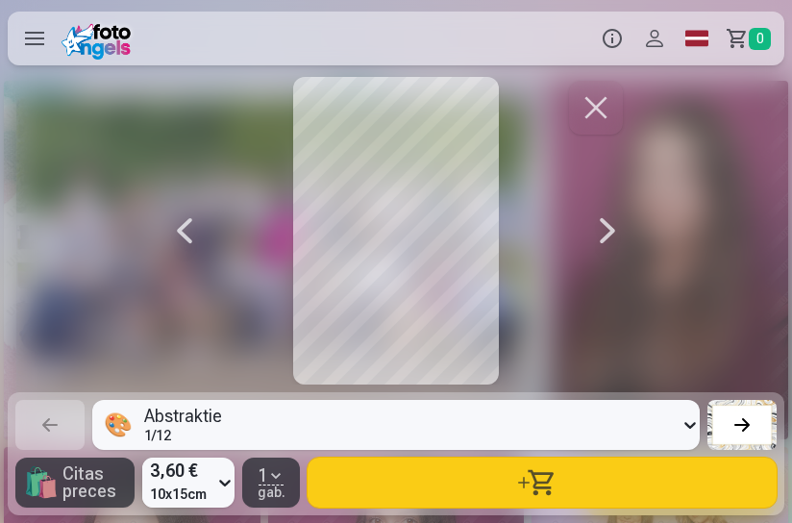
click at [595, 108] on button "button" at bounding box center [596, 108] width 54 height 54
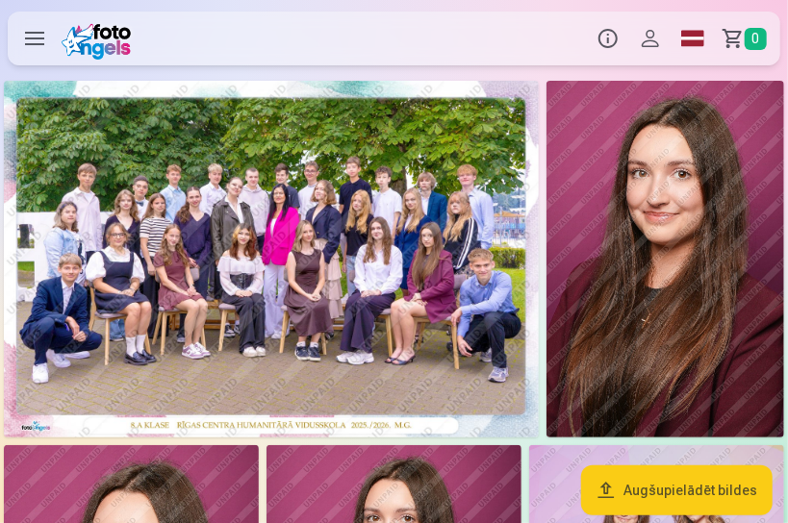
click at [644, 40] on button "Profils" at bounding box center [650, 39] width 42 height 54
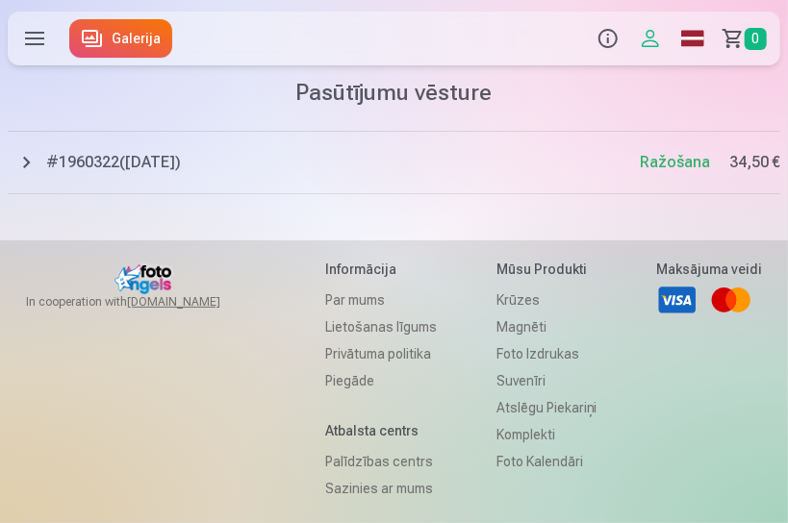
click at [104, 166] on span "# 1960322 ( [DATE] )" at bounding box center [342, 162] width 593 height 23
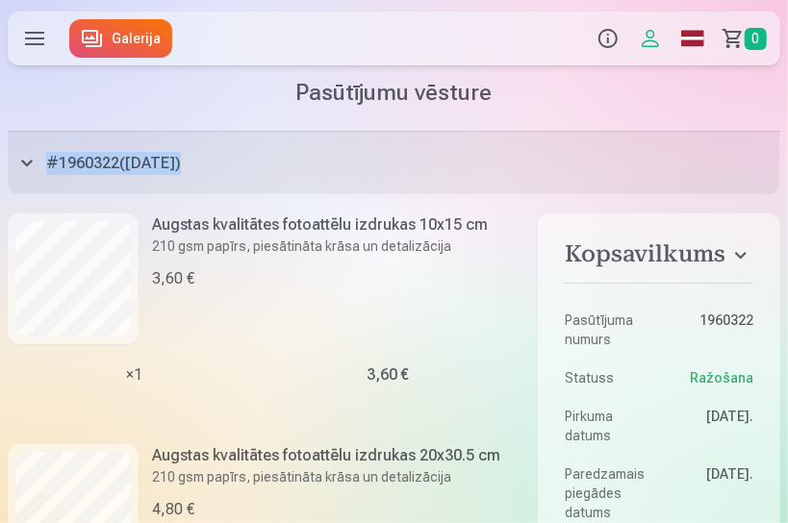
drag, startPoint x: 787, startPoint y: 93, endPoint x: 791, endPoint y: 149, distance: 55.9
click at [787, 149] on html "Produkti Info Profils Foto izdrukas 5 Komplekti 4 Magnēti 7 Krūzes 9 Suvenīri 9…" at bounding box center [394, 261] width 788 height 523
click at [210, 364] on div "× 1" at bounding box center [135, 375] width 254 height 62
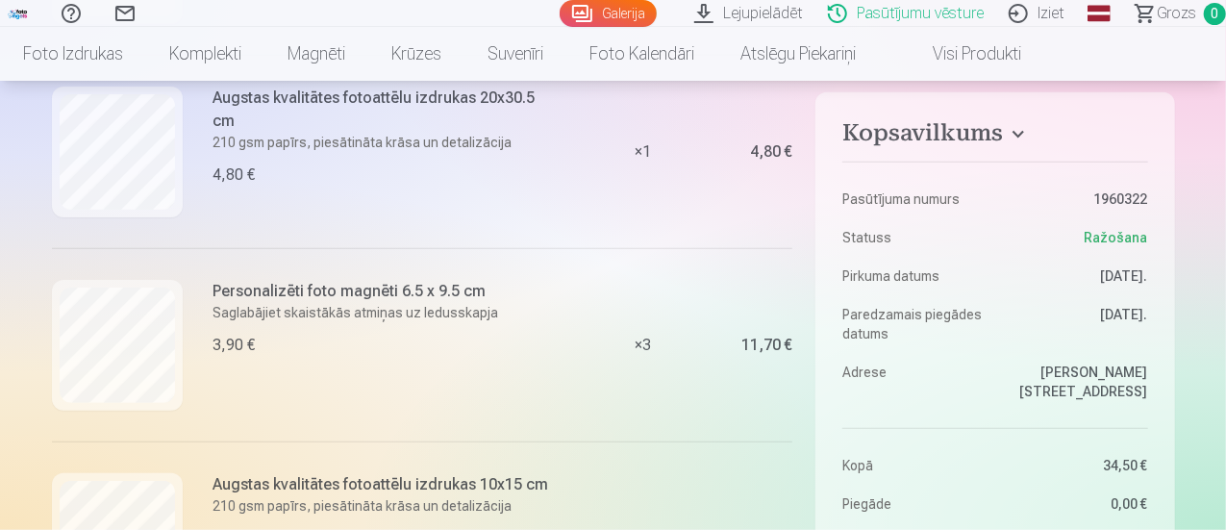
scroll to position [493, 0]
